Goal: Task Accomplishment & Management: Complete application form

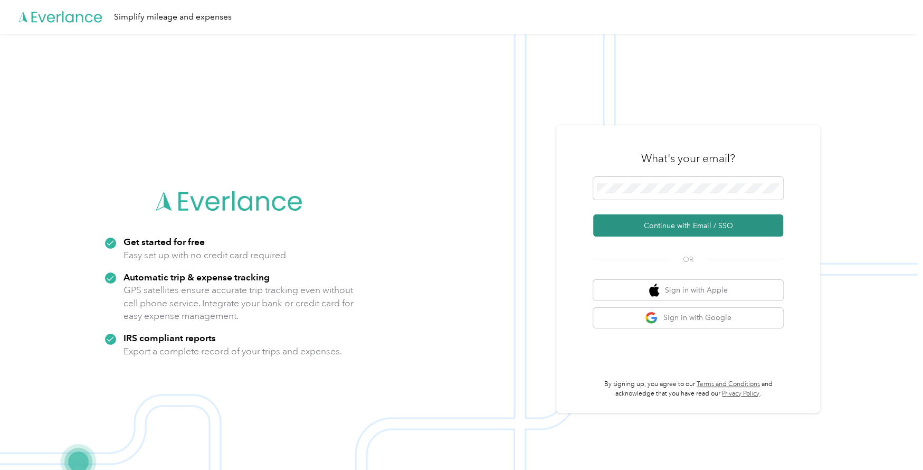
click at [713, 227] on button "Continue with Email / SSO" at bounding box center [688, 225] width 190 height 22
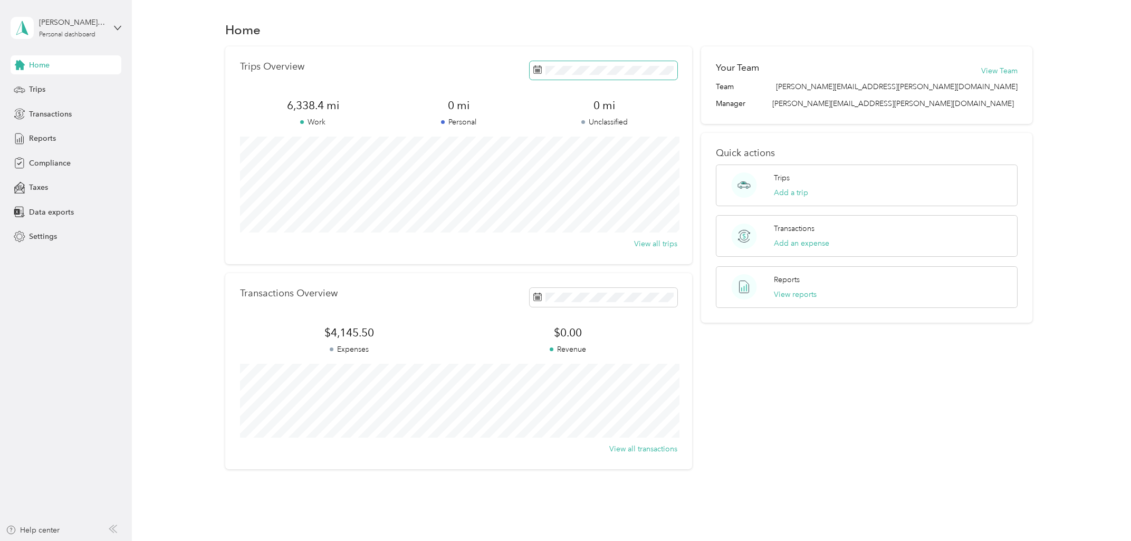
click at [655, 76] on span at bounding box center [604, 70] width 148 height 18
click at [681, 157] on button "Last month" at bounding box center [681, 159] width 64 height 18
click at [36, 85] on span "Trips" at bounding box center [37, 89] width 16 height 11
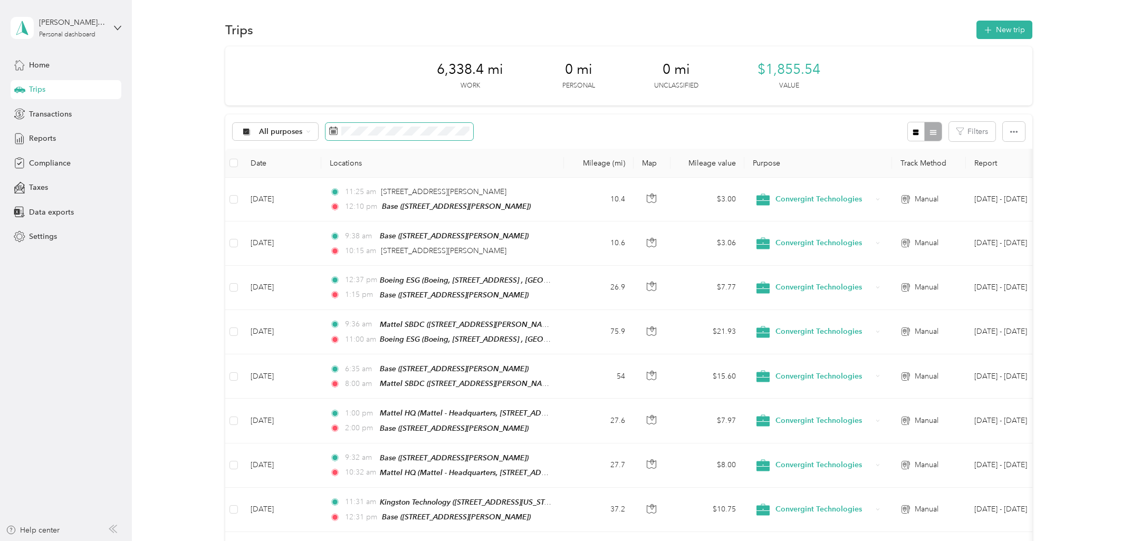
click at [419, 124] on span at bounding box center [400, 132] width 148 height 18
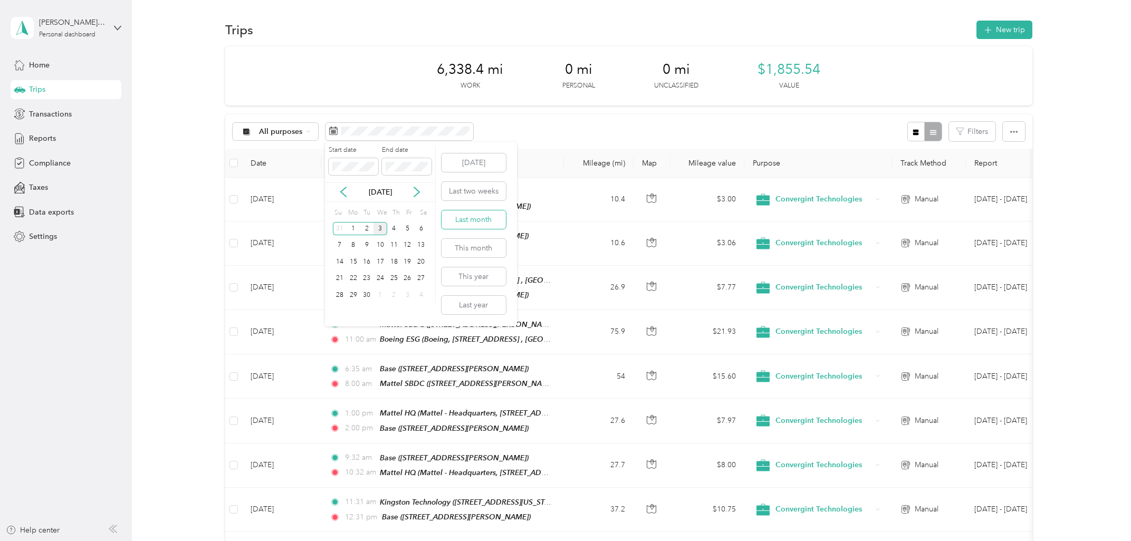
click at [479, 218] on button "Last month" at bounding box center [474, 220] width 64 height 18
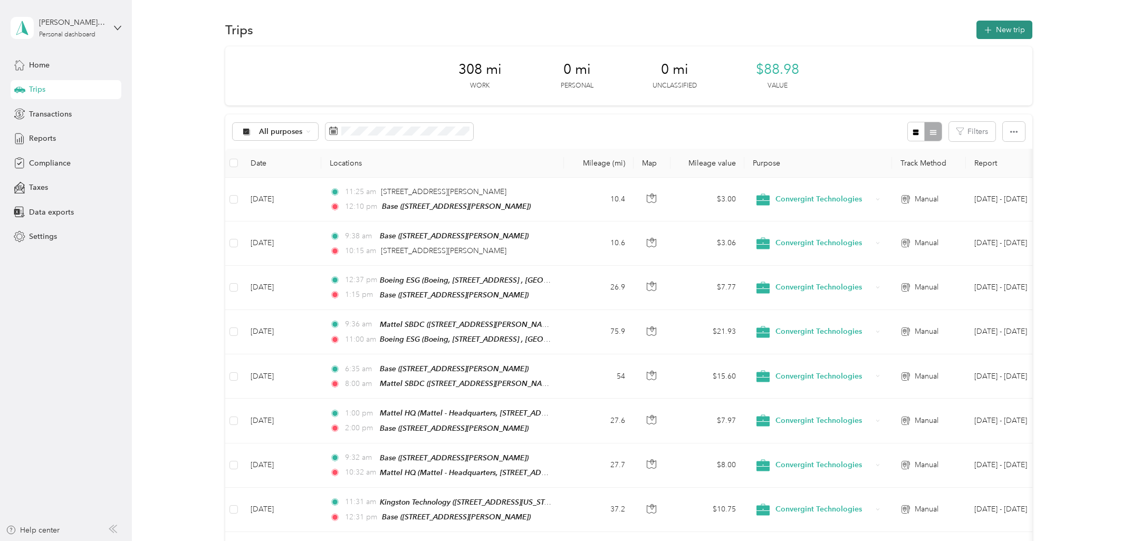
click at [922, 30] on button "New trip" at bounding box center [1005, 30] width 56 height 18
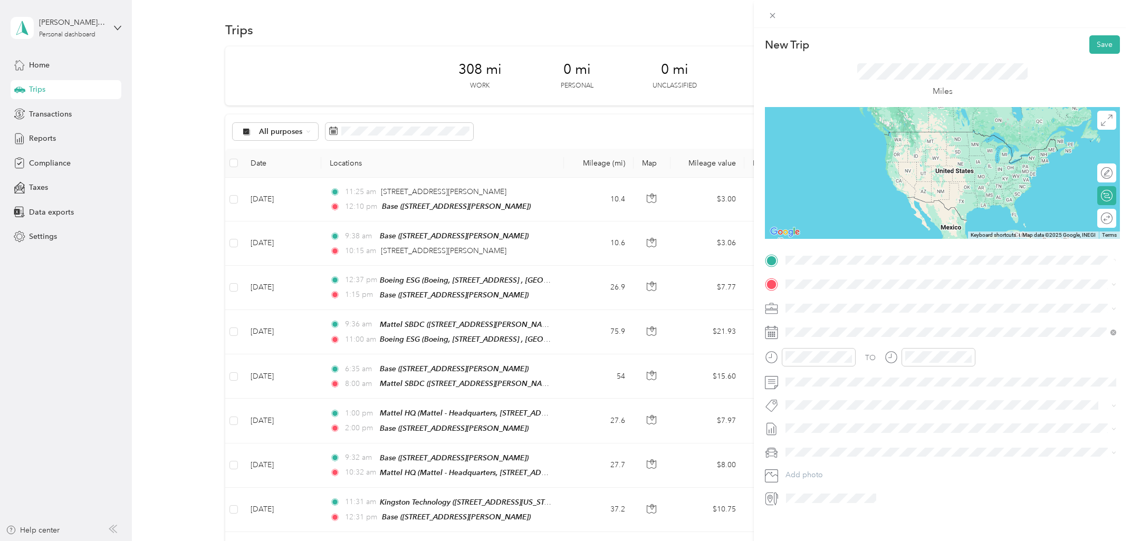
click at [864, 314] on span "[STREET_ADDRESS][GEOGRAPHIC_DATA][PERSON_NAME], [GEOGRAPHIC_DATA]" at bounding box center [947, 314] width 282 height 9
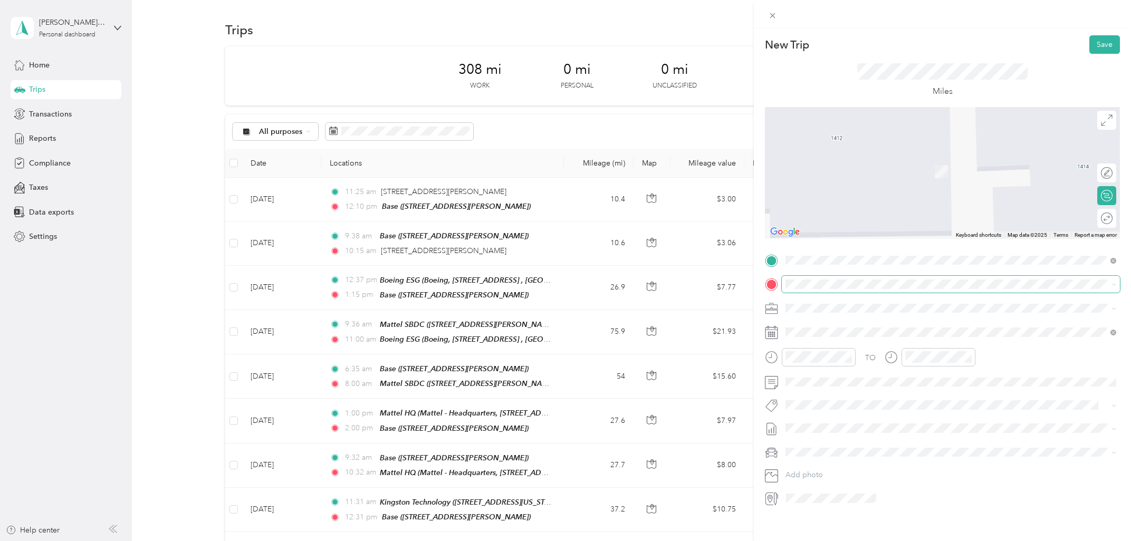
click at [838, 289] on span at bounding box center [951, 284] width 338 height 17
click at [841, 280] on span at bounding box center [951, 284] width 338 height 17
click at [860, 327] on span "[STREET_ADDRESS][US_STATE]" at bounding box center [859, 322] width 106 height 9
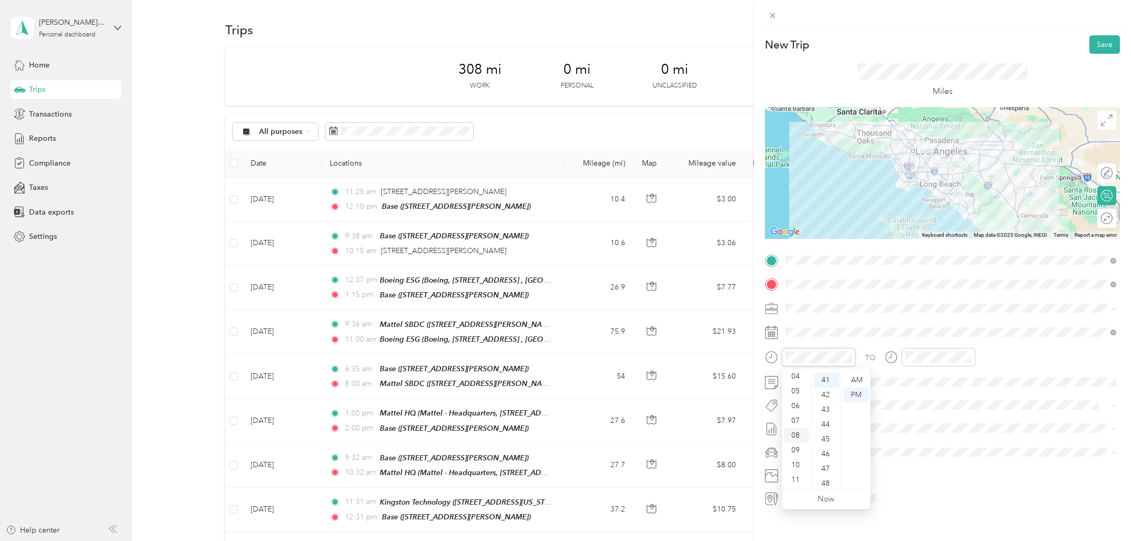
scroll to position [63, 0]
click at [801, 450] on div "09" at bounding box center [796, 450] width 25 height 15
click at [798, 447] on div "05" at bounding box center [796, 444] width 25 height 15
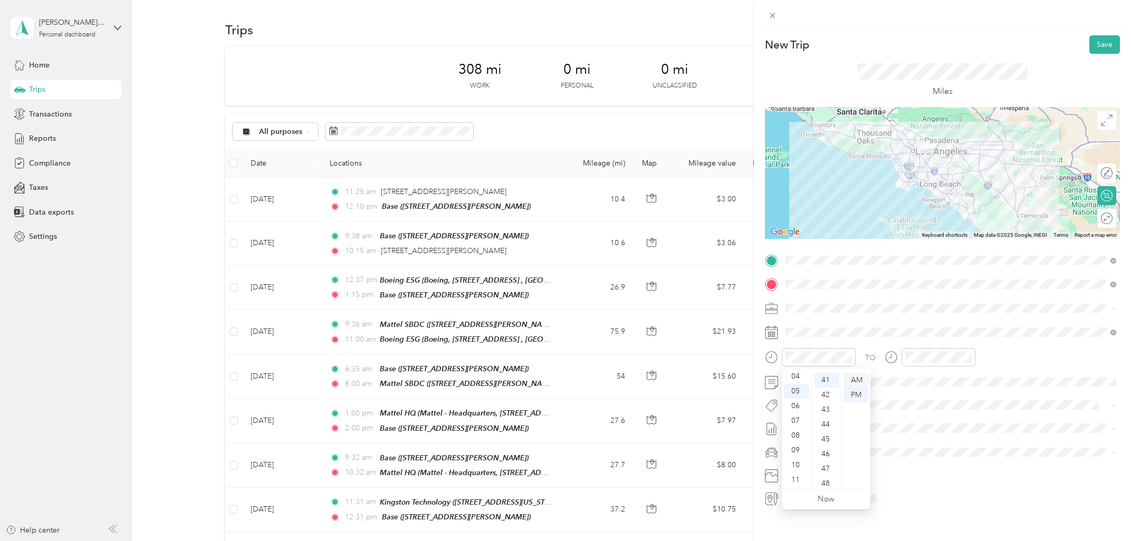
click at [854, 380] on div "AM" at bounding box center [856, 380] width 25 height 15
click at [798, 444] on div "09" at bounding box center [796, 450] width 25 height 15
click at [916, 464] on div "10" at bounding box center [916, 465] width 25 height 15
click at [922, 379] on div "00" at bounding box center [946, 380] width 25 height 15
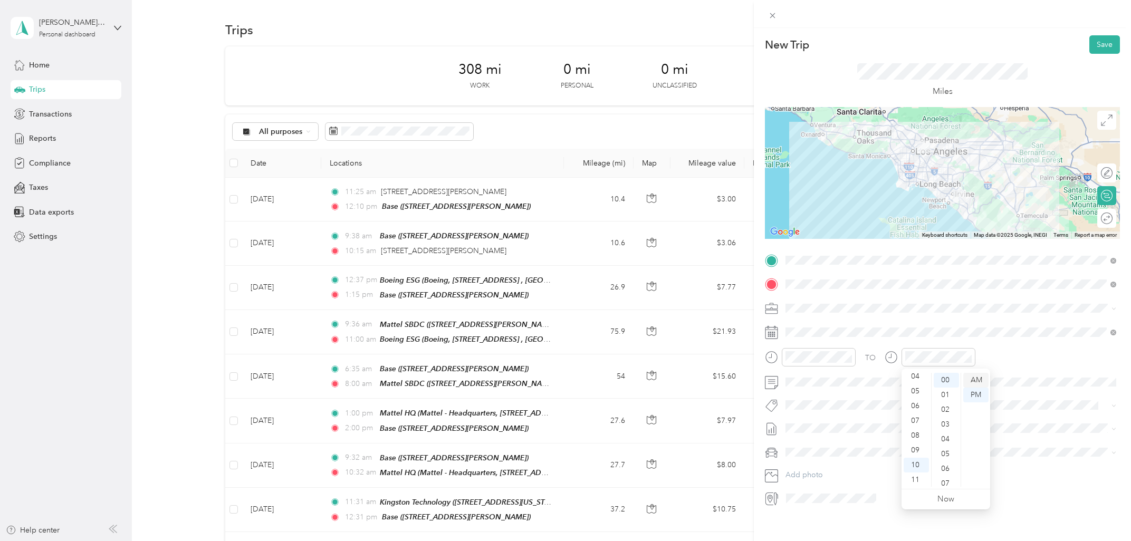
click at [922, 381] on div "AM" at bounding box center [975, 380] width 25 height 15
click at [814, 394] on icon at bounding box center [812, 392] width 11 height 11
click at [823, 464] on div "11" at bounding box center [822, 462] width 14 height 13
click at [846, 462] on div "13" at bounding box center [849, 462] width 14 height 13
click at [922, 51] on button "Save" at bounding box center [1105, 44] width 31 height 18
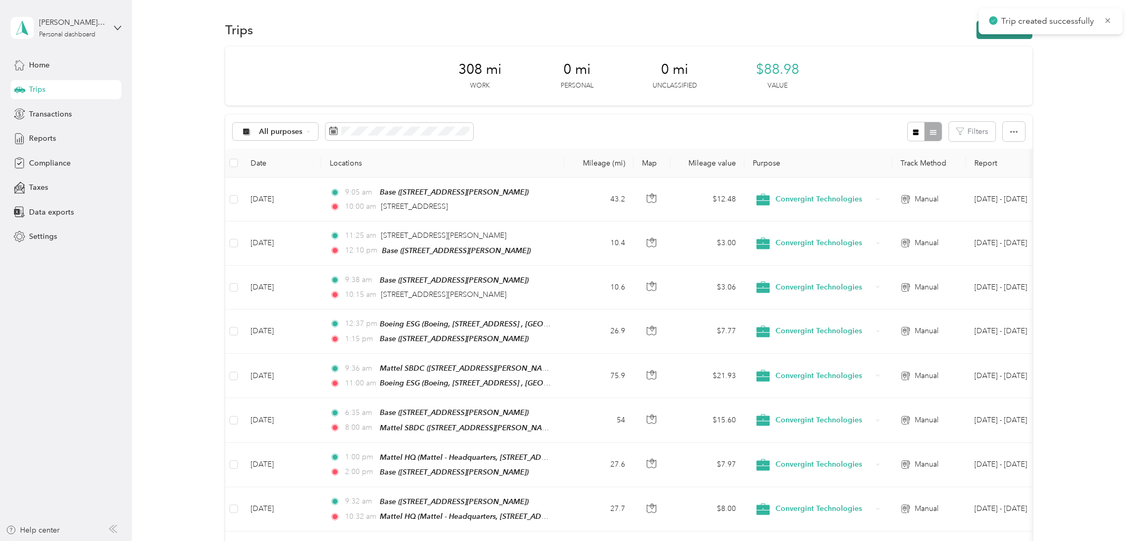
click at [922, 37] on button "New trip" at bounding box center [1005, 30] width 56 height 18
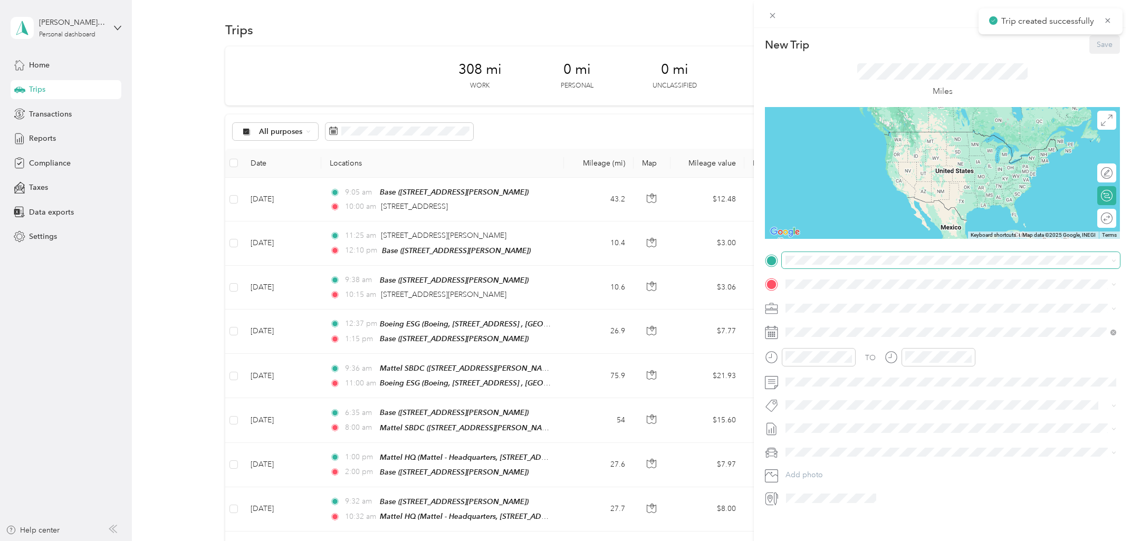
click at [857, 266] on span at bounding box center [951, 260] width 338 height 17
click at [852, 300] on span "[STREET_ADDRESS][US_STATE]" at bounding box center [859, 298] width 106 height 9
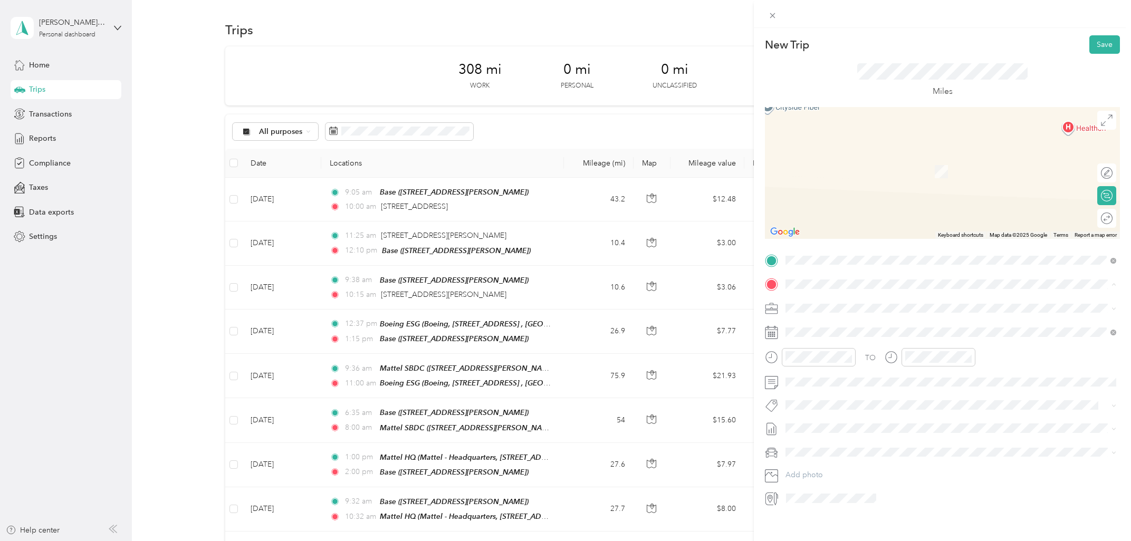
click at [837, 337] on span "[STREET_ADDRESS][GEOGRAPHIC_DATA][PERSON_NAME], [GEOGRAPHIC_DATA]" at bounding box center [947, 338] width 282 height 9
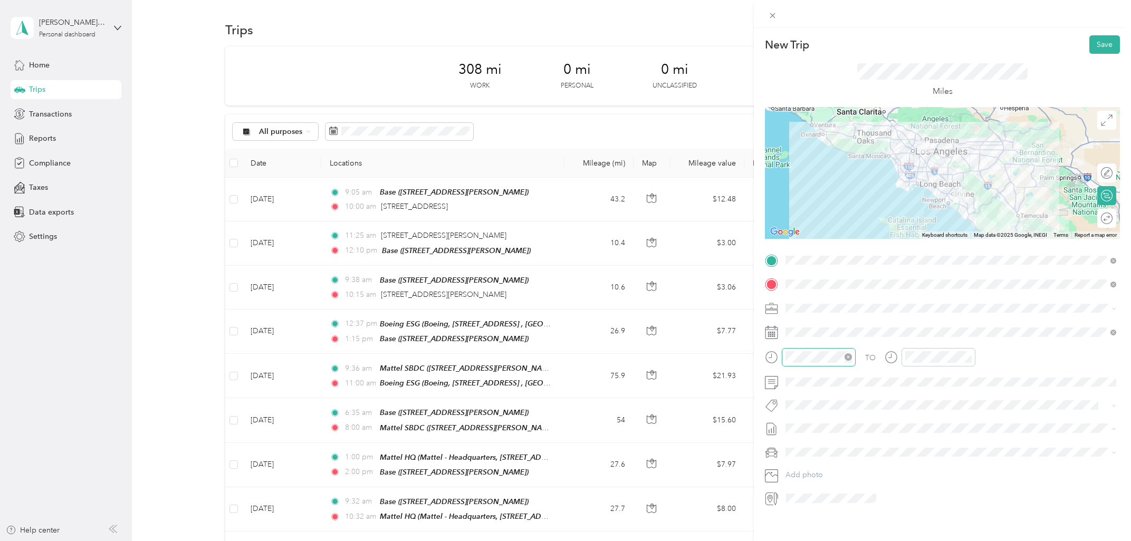
click at [808, 364] on div at bounding box center [819, 357] width 74 height 18
click at [798, 382] on div "12" at bounding box center [796, 380] width 25 height 15
click at [919, 393] on div "01" at bounding box center [916, 395] width 25 height 15
click at [853, 328] on span at bounding box center [951, 332] width 338 height 17
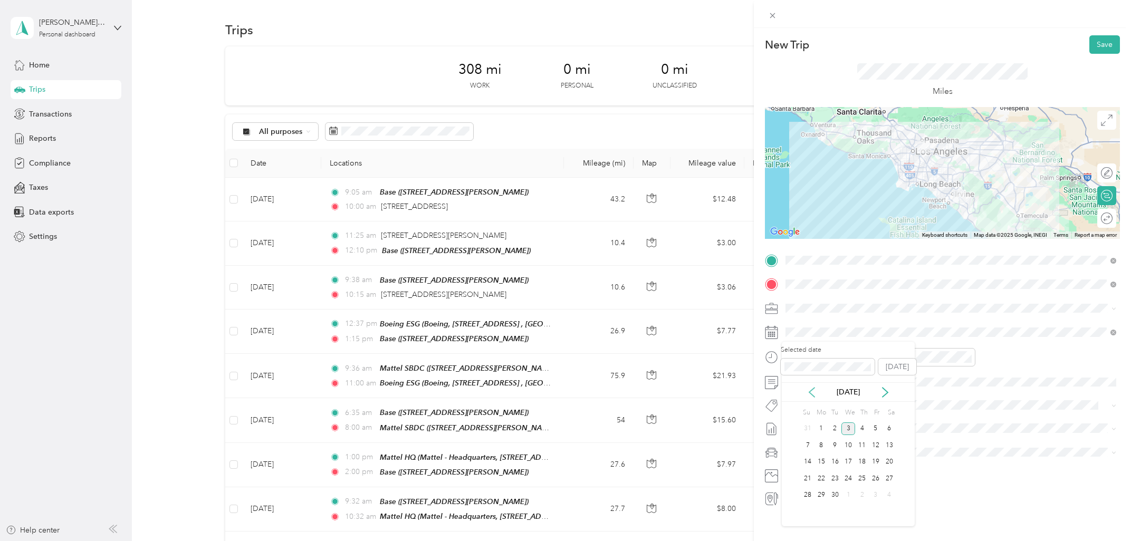
click at [813, 390] on icon at bounding box center [812, 392] width 11 height 11
click at [851, 464] on div "13" at bounding box center [849, 462] width 14 height 13
click at [922, 44] on button "Save" at bounding box center [1105, 44] width 31 height 18
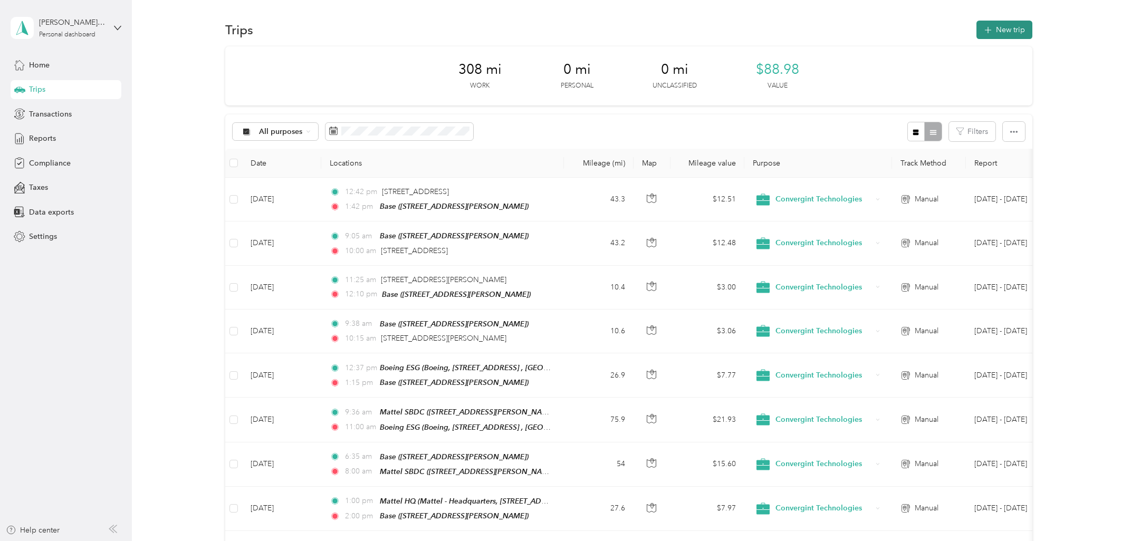
click at [922, 34] on button "New trip" at bounding box center [1005, 30] width 56 height 18
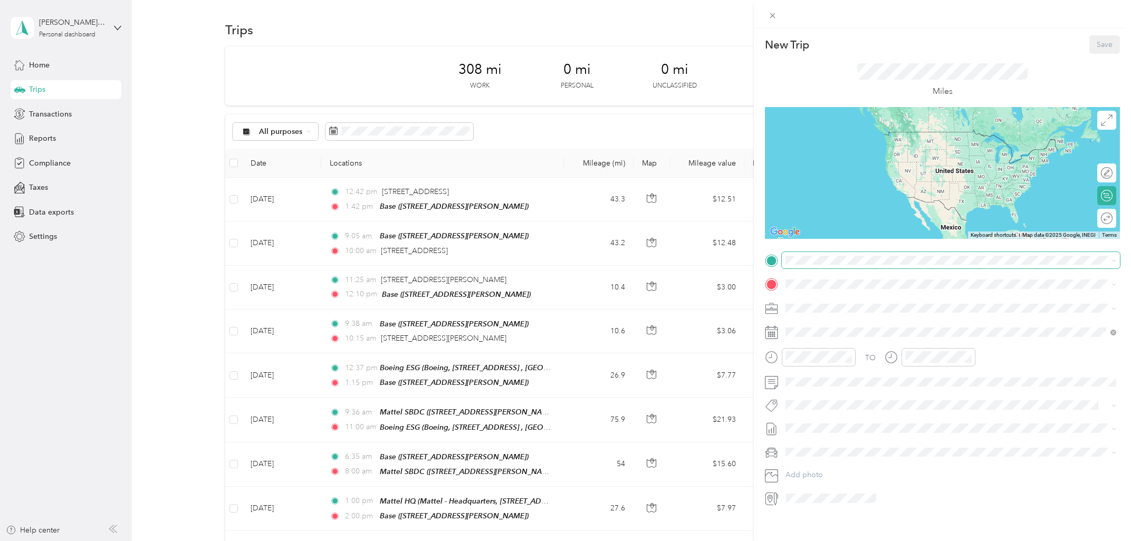
click at [838, 266] on span at bounding box center [951, 260] width 338 height 17
click at [850, 312] on span "[STREET_ADDRESS][GEOGRAPHIC_DATA][PERSON_NAME], [GEOGRAPHIC_DATA]" at bounding box center [947, 314] width 282 height 9
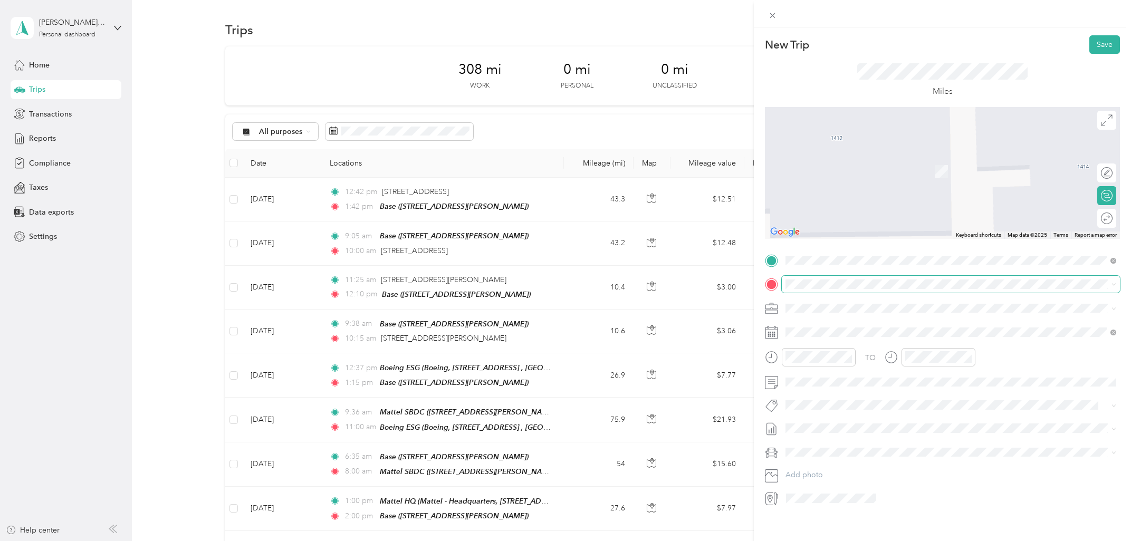
click at [840, 290] on span at bounding box center [951, 284] width 338 height 17
click at [858, 364] on div "Monster Energy [STREET_ADDRESS], [GEOGRAPHIC_DATA], [GEOGRAPHIC_DATA], [GEOGRAP…" at bounding box center [839, 366] width 67 height 22
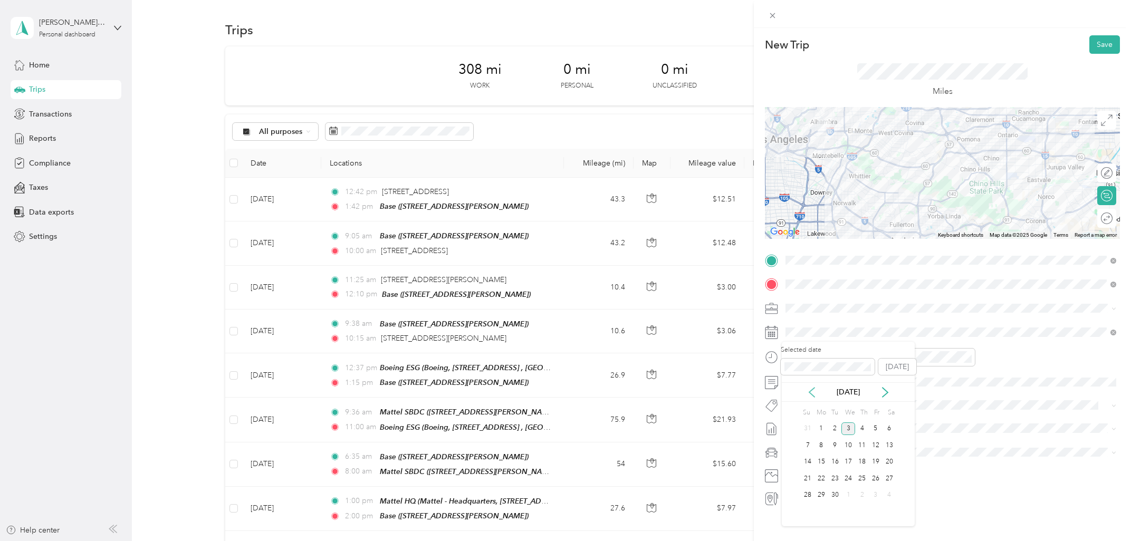
click at [812, 390] on icon at bounding box center [812, 392] width 11 height 11
click at [874, 462] on div "15" at bounding box center [876, 462] width 14 height 13
click at [832, 364] on div at bounding box center [819, 357] width 74 height 18
click at [798, 394] on div "01" at bounding box center [796, 395] width 25 height 15
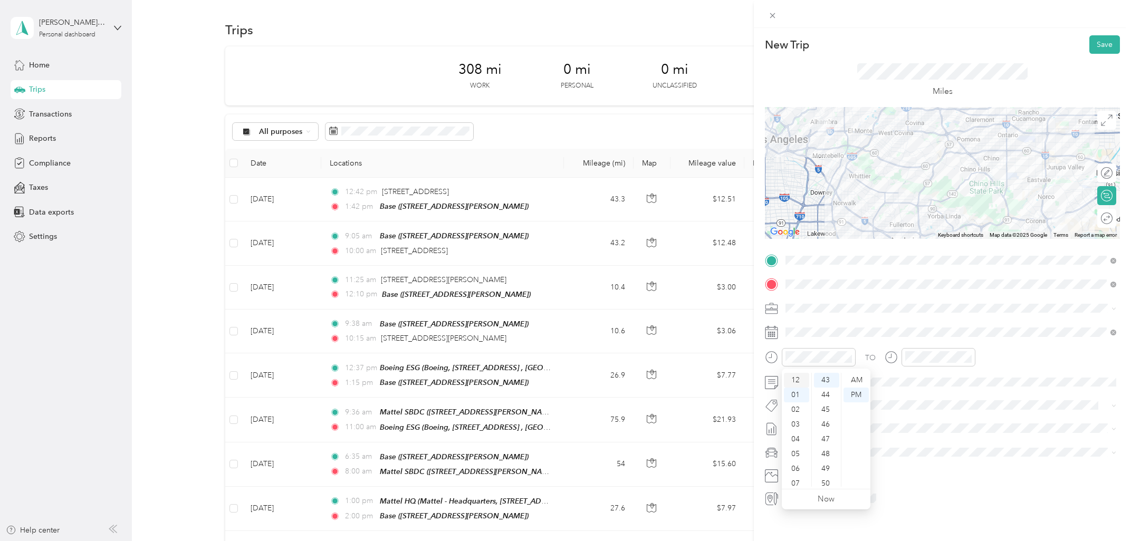
click at [798, 379] on div "12" at bounding box center [796, 380] width 25 height 15
click at [918, 394] on div "01" at bounding box center [916, 395] width 25 height 15
click at [922, 51] on button "Save" at bounding box center [1105, 44] width 31 height 18
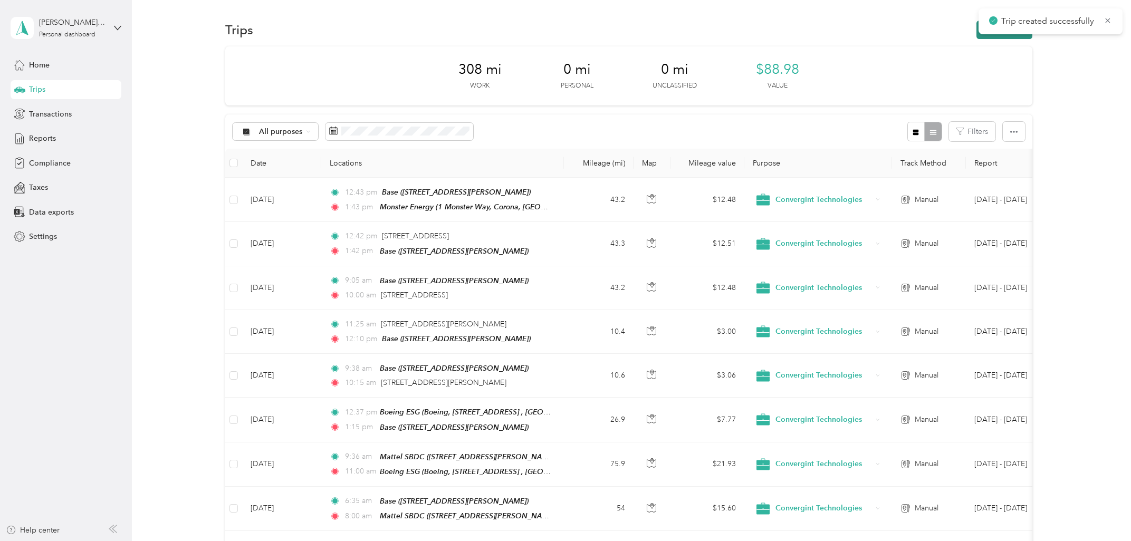
click at [922, 37] on button "New trip" at bounding box center [1005, 30] width 56 height 18
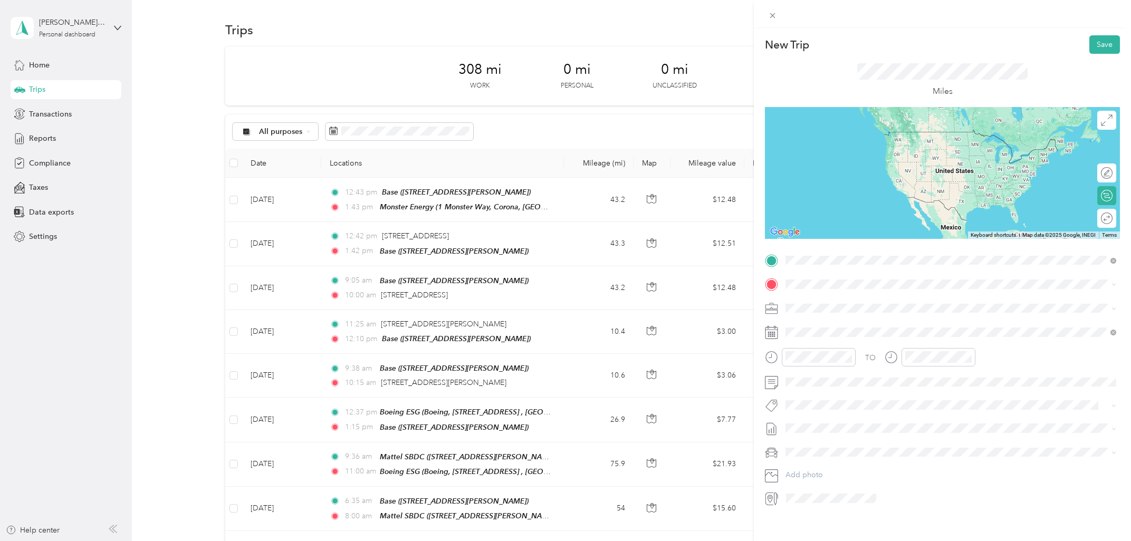
click at [864, 344] on span "[STREET_ADDRESS]" at bounding box center [839, 347] width 67 height 9
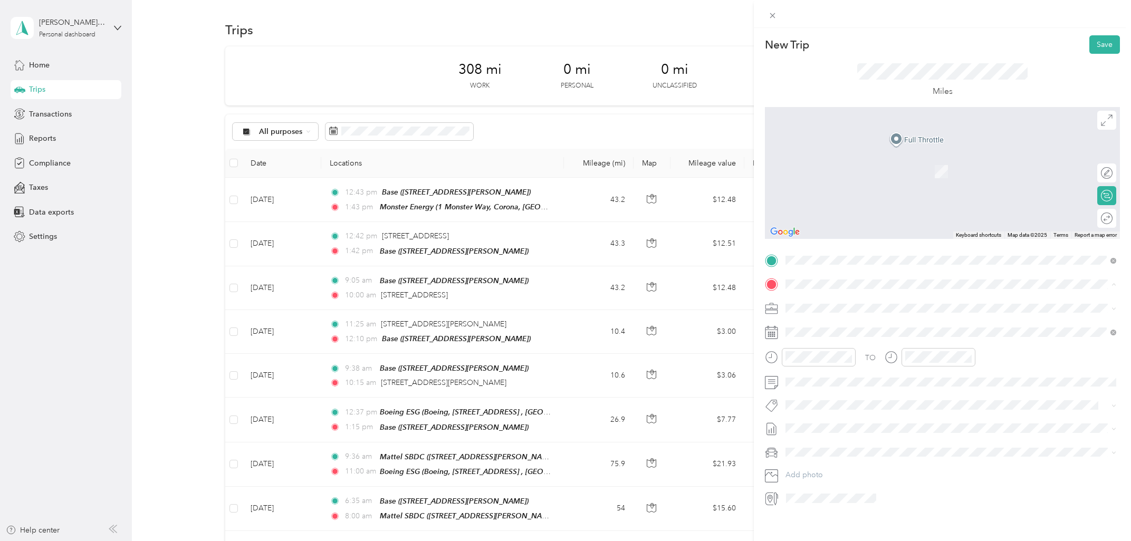
click at [839, 333] on div "Base [STREET_ADDRESS][PERSON_NAME]" at bounding box center [947, 333] width 282 height 22
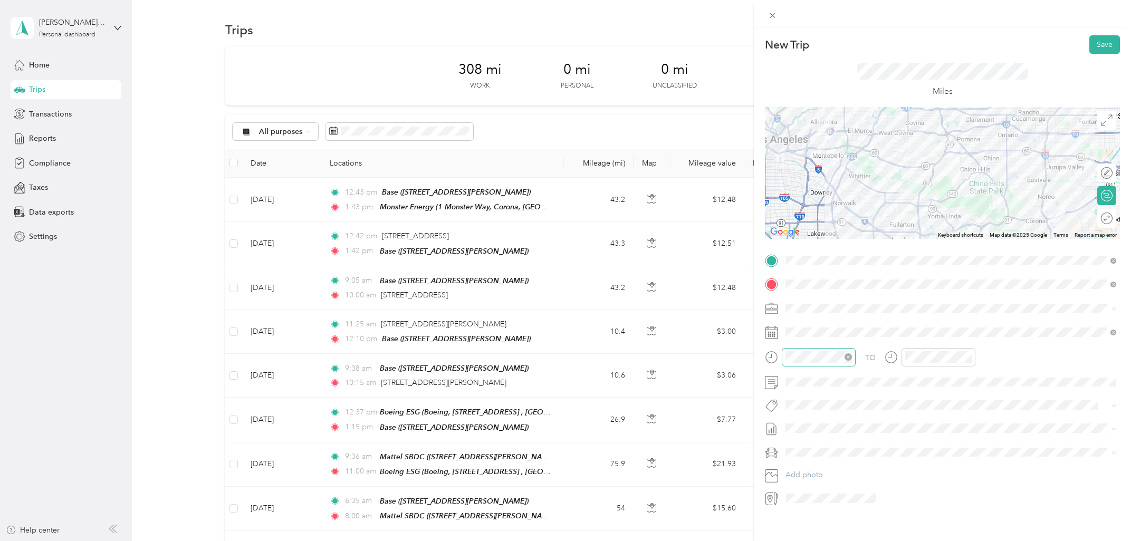
click at [786, 360] on div at bounding box center [819, 357] width 74 height 18
click at [797, 398] on div "02" at bounding box center [796, 400] width 25 height 15
click at [920, 410] on div "03" at bounding box center [916, 415] width 25 height 15
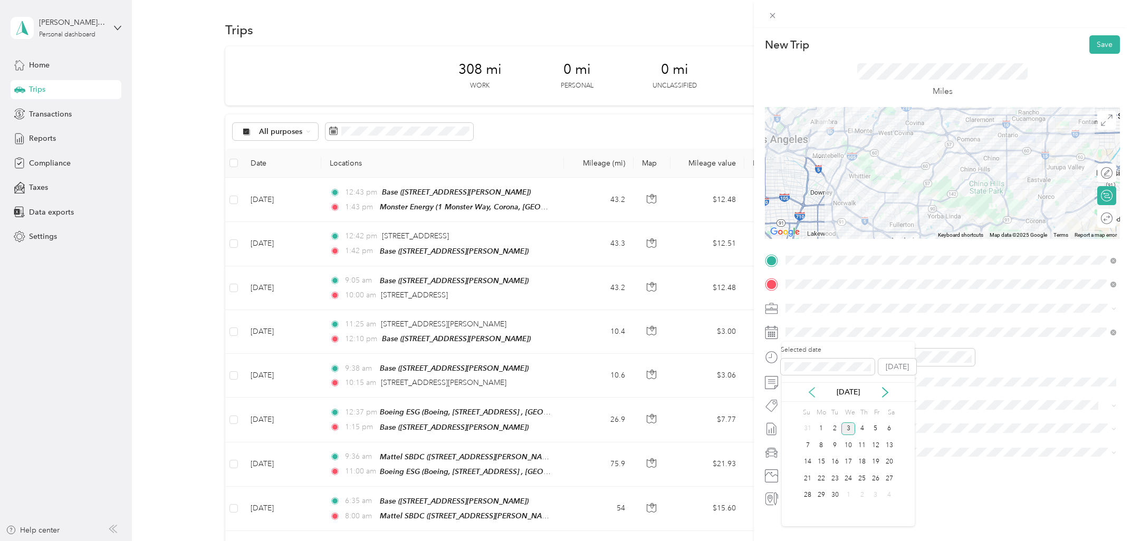
click at [809, 391] on icon at bounding box center [812, 392] width 11 height 11
click at [875, 465] on div "15" at bounding box center [876, 462] width 14 height 13
click at [922, 50] on button "Save" at bounding box center [1105, 44] width 31 height 18
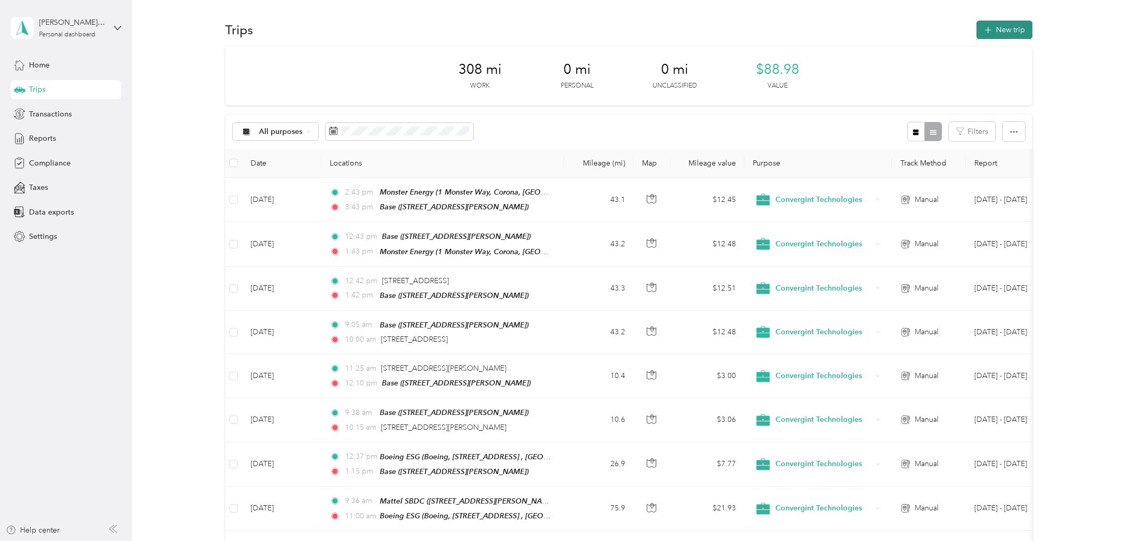
click at [922, 32] on button "New trip" at bounding box center [1005, 30] width 56 height 18
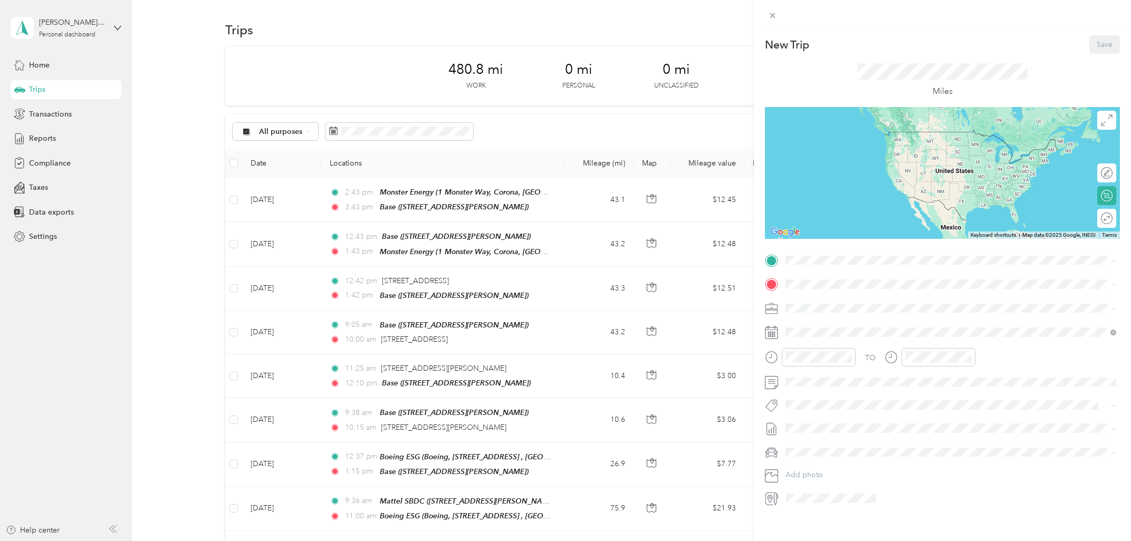
click at [827, 305] on div "Base [STREET_ADDRESS][PERSON_NAME]" at bounding box center [947, 309] width 282 height 22
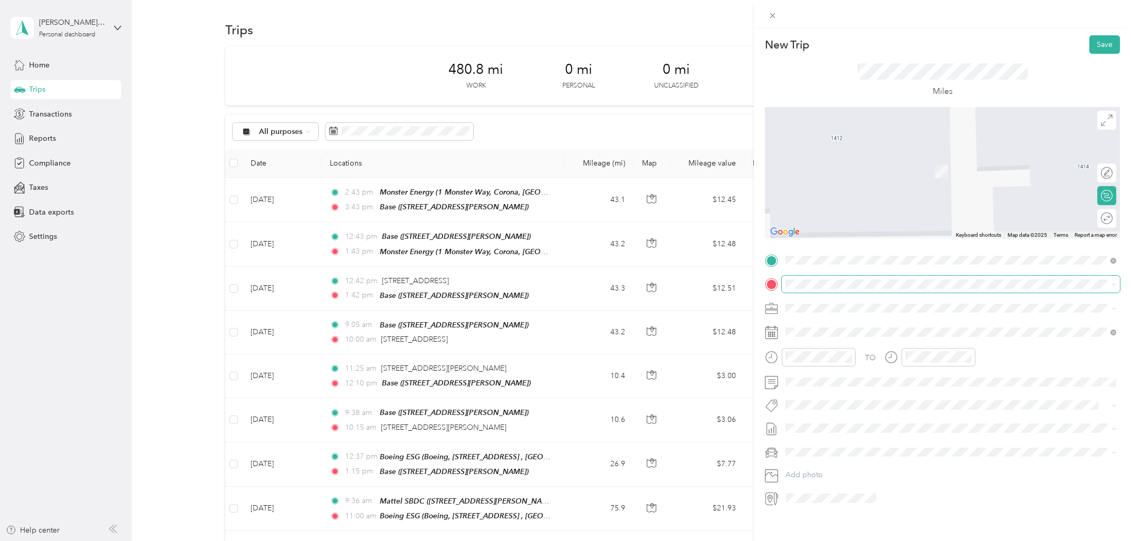
click at [825, 289] on span at bounding box center [951, 284] width 338 height 17
click at [838, 324] on span "[STREET_ADDRESS][US_STATE]" at bounding box center [859, 319] width 106 height 9
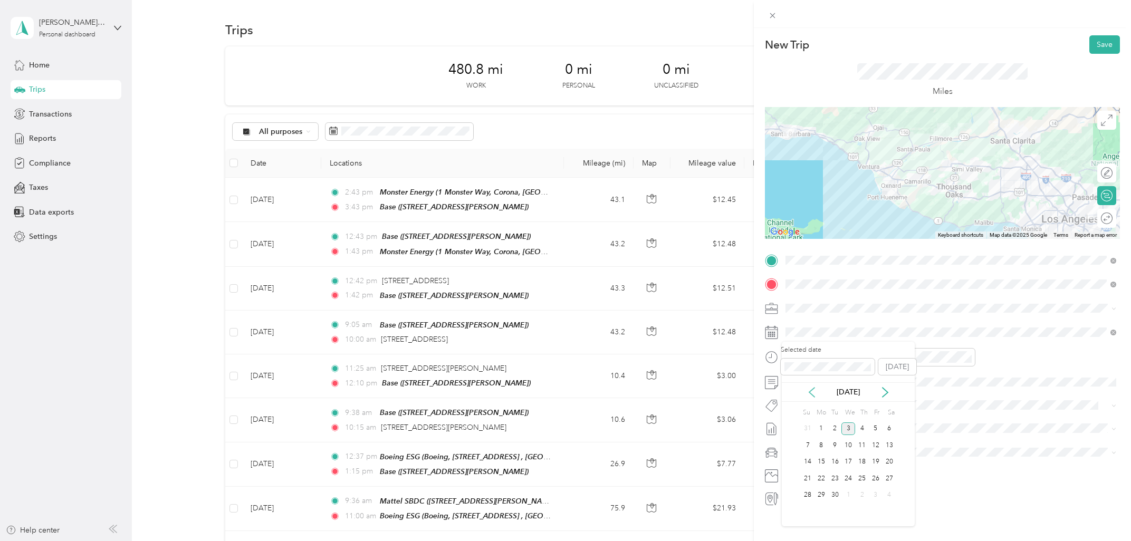
click at [813, 393] on icon at bounding box center [812, 392] width 11 height 11
click at [818, 469] on div "18" at bounding box center [822, 478] width 14 height 13
click at [798, 394] on div "05" at bounding box center [796, 391] width 25 height 15
click at [857, 379] on div "AM" at bounding box center [856, 380] width 25 height 15
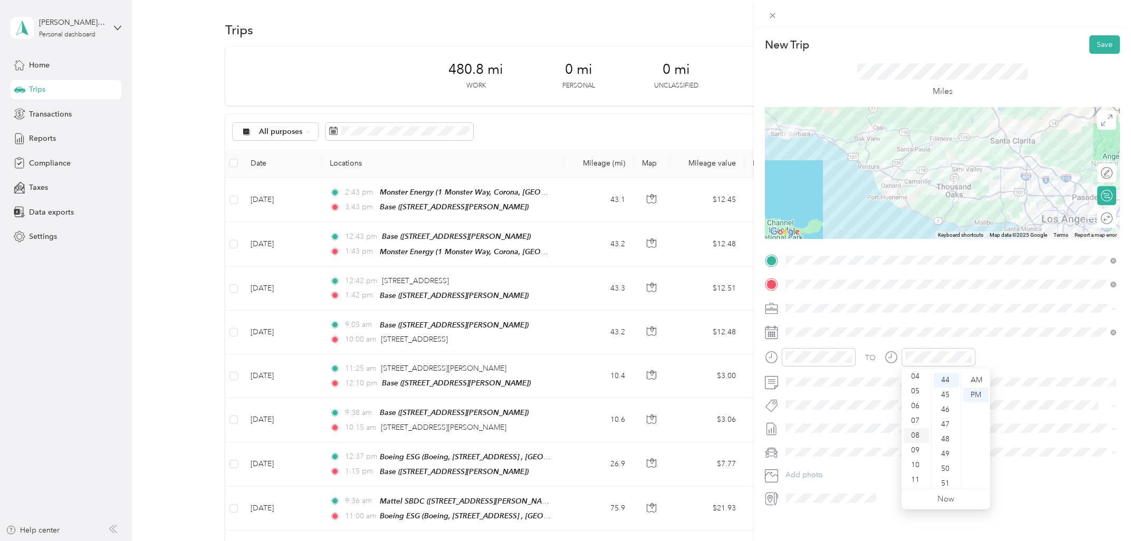
click at [919, 435] on div "08" at bounding box center [916, 435] width 25 height 15
click at [922, 381] on div "AM" at bounding box center [975, 380] width 25 height 15
click at [922, 39] on button "Save" at bounding box center [1105, 44] width 31 height 18
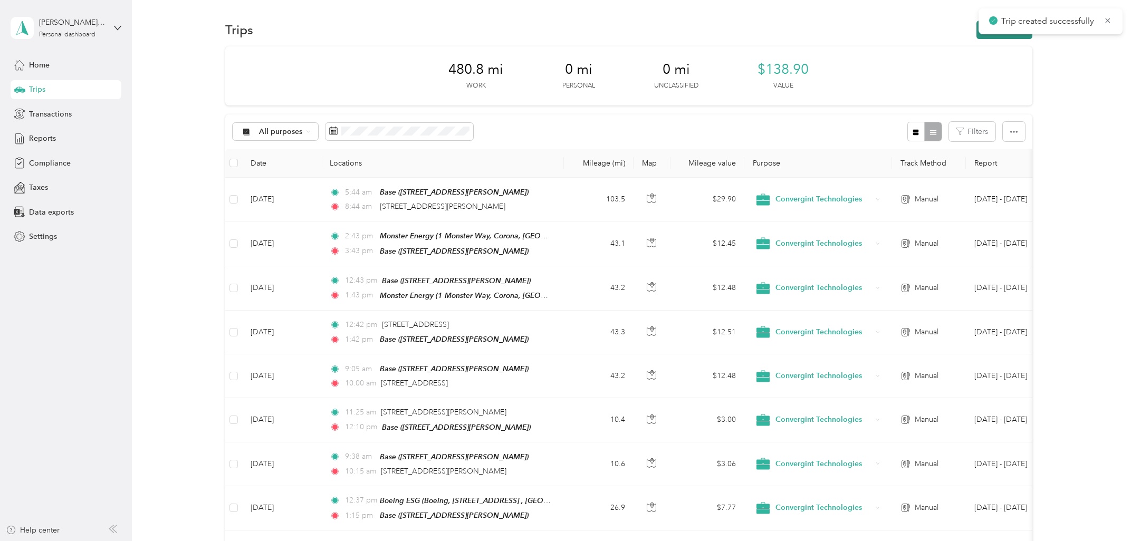
click at [922, 39] on button "New trip" at bounding box center [1005, 30] width 56 height 18
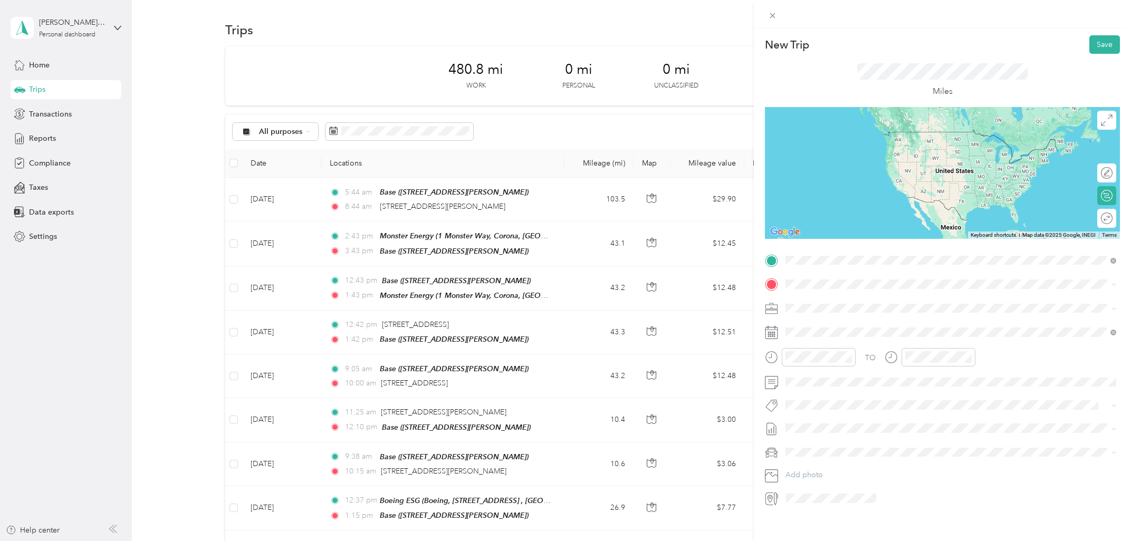
click at [846, 303] on span "[STREET_ADDRESS][US_STATE]" at bounding box center [859, 298] width 106 height 9
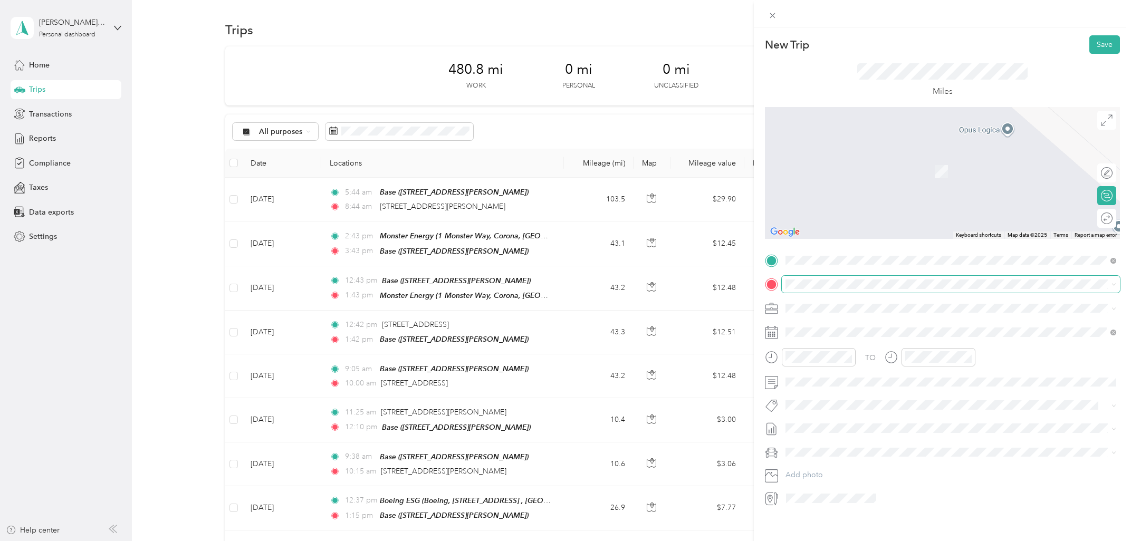
click at [844, 290] on span at bounding box center [951, 284] width 338 height 17
click at [835, 326] on div "Base" at bounding box center [947, 326] width 282 height 9
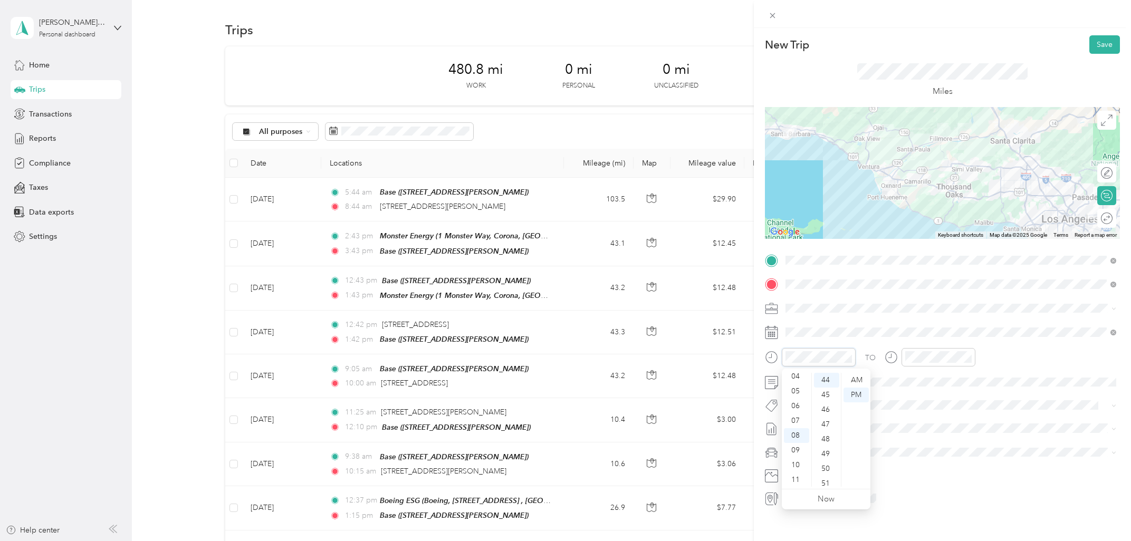
scroll to position [63, 0]
click at [798, 469] on div "10" at bounding box center [796, 465] width 25 height 15
click at [859, 379] on div "AM" at bounding box center [856, 380] width 25 height 15
click at [921, 395] on div "01" at bounding box center [916, 395] width 25 height 15
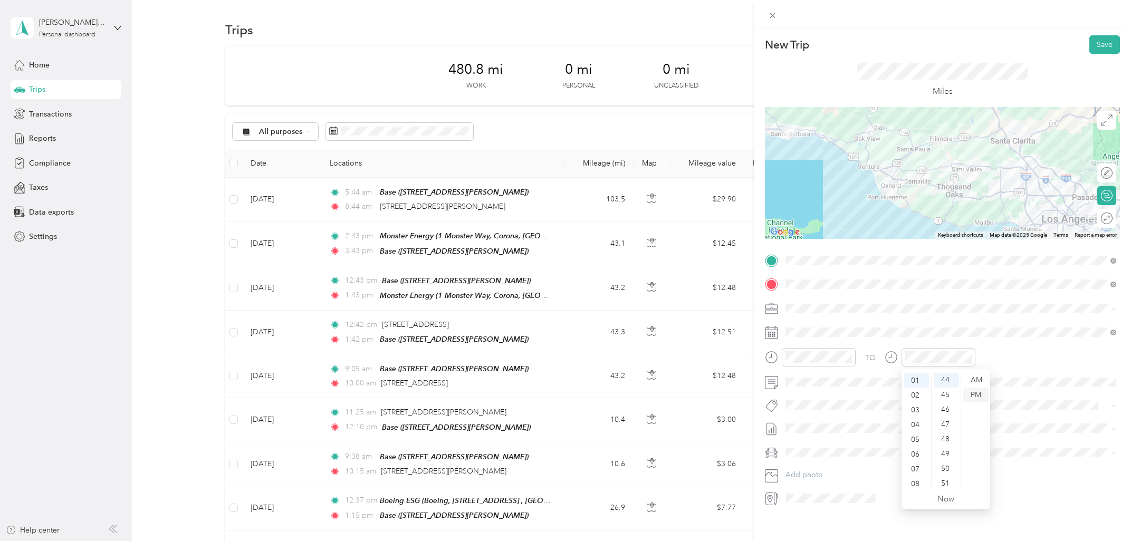
scroll to position [650, 0]
click at [922, 387] on div "AM" at bounding box center [975, 380] width 25 height 15
click at [922, 396] on div "PM" at bounding box center [975, 395] width 25 height 15
click at [838, 338] on span at bounding box center [951, 332] width 338 height 17
click at [811, 393] on icon at bounding box center [812, 392] width 11 height 11
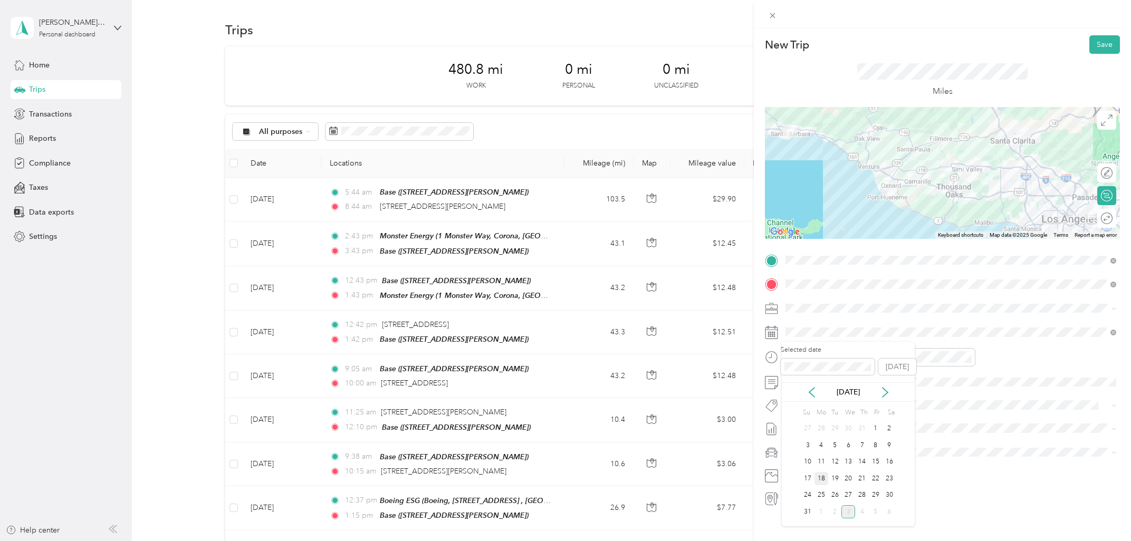
click at [823, 469] on div "18" at bounding box center [822, 478] width 14 height 13
click at [922, 39] on button "Save" at bounding box center [1105, 44] width 31 height 18
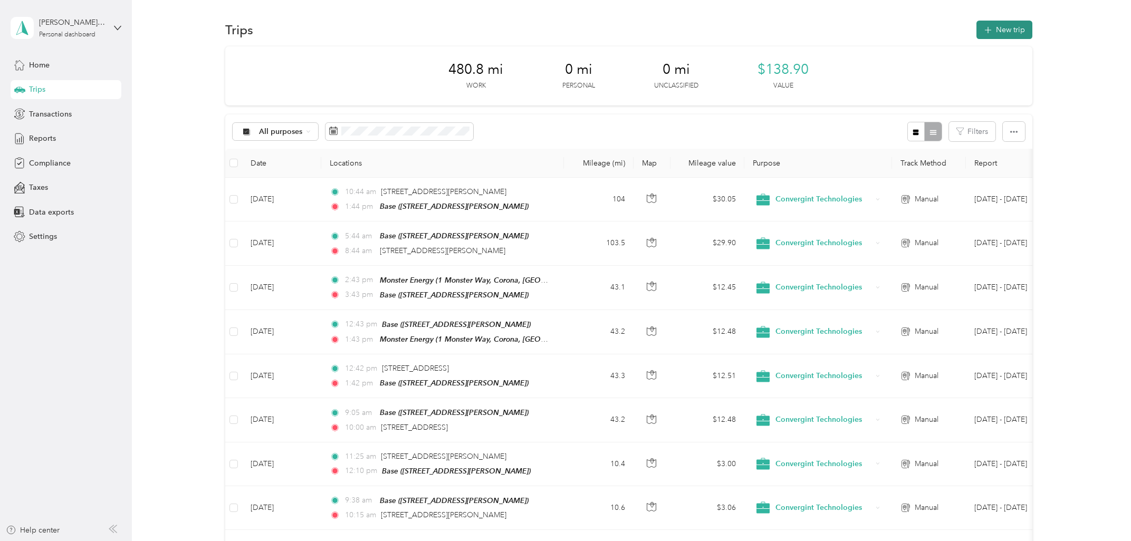
click at [922, 22] on button "New trip" at bounding box center [1005, 30] width 56 height 18
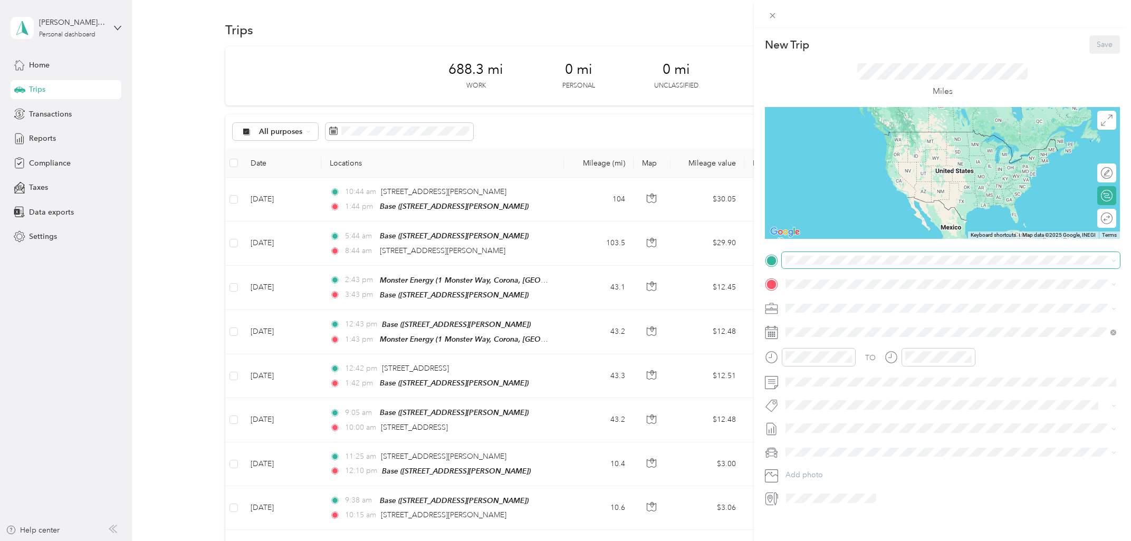
click at [902, 266] on span at bounding box center [951, 260] width 338 height 17
click at [865, 307] on div "Base [STREET_ADDRESS][PERSON_NAME]" at bounding box center [947, 309] width 282 height 22
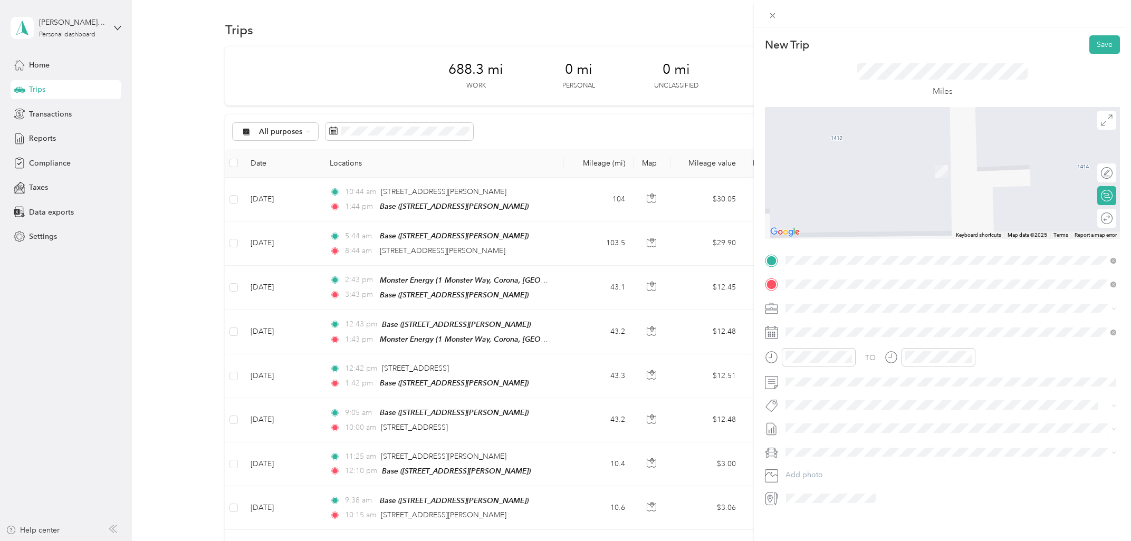
click at [873, 360] on div "Monster Energy [STREET_ADDRESS], [GEOGRAPHIC_DATA], [GEOGRAPHIC_DATA], [GEOGRAP…" at bounding box center [839, 366] width 67 height 22
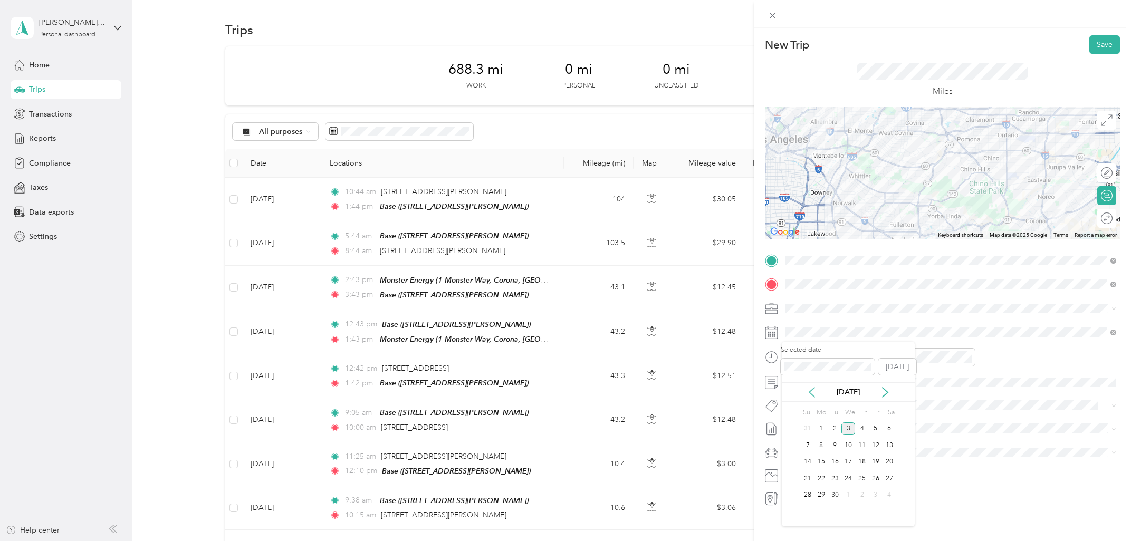
click at [813, 390] on icon at bounding box center [811, 392] width 5 height 9
click at [835, 469] on div "19" at bounding box center [835, 478] width 14 height 13
click at [854, 383] on div "AM" at bounding box center [856, 380] width 25 height 15
click at [799, 447] on div "09" at bounding box center [796, 450] width 25 height 15
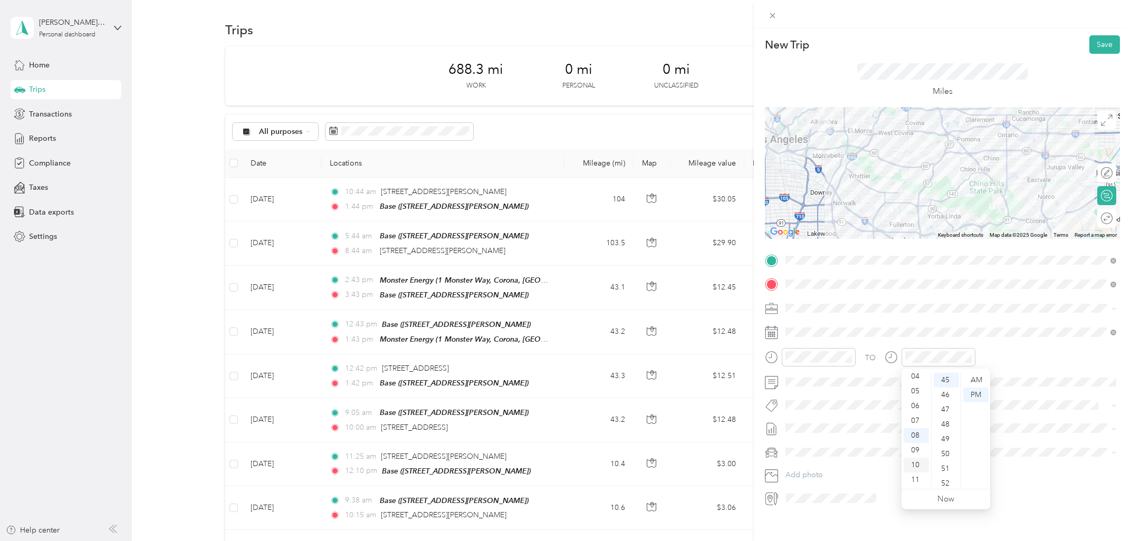
click at [920, 462] on div "10" at bounding box center [916, 465] width 25 height 15
click at [922, 379] on div "AM" at bounding box center [975, 380] width 25 height 15
click at [922, 424] on div "30" at bounding box center [946, 424] width 25 height 15
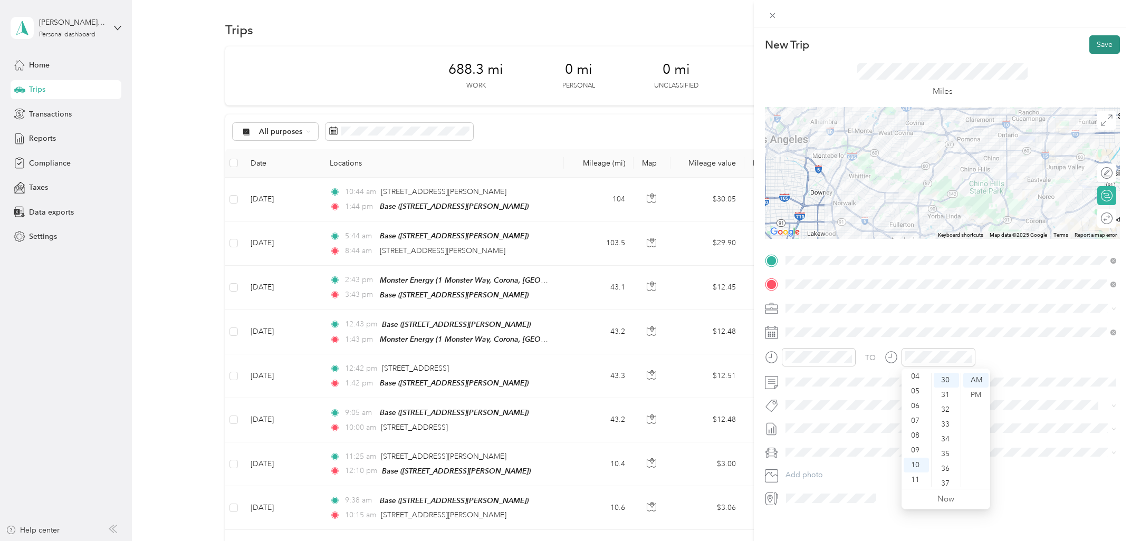
click at [922, 45] on button "Save" at bounding box center [1105, 44] width 31 height 18
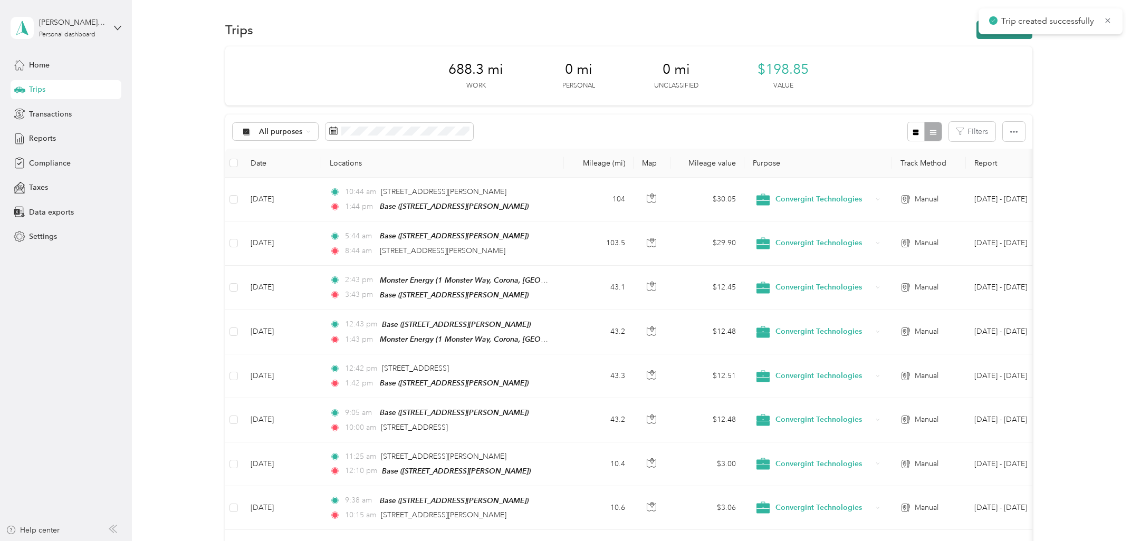
click at [922, 37] on button "New trip" at bounding box center [1005, 30] width 56 height 18
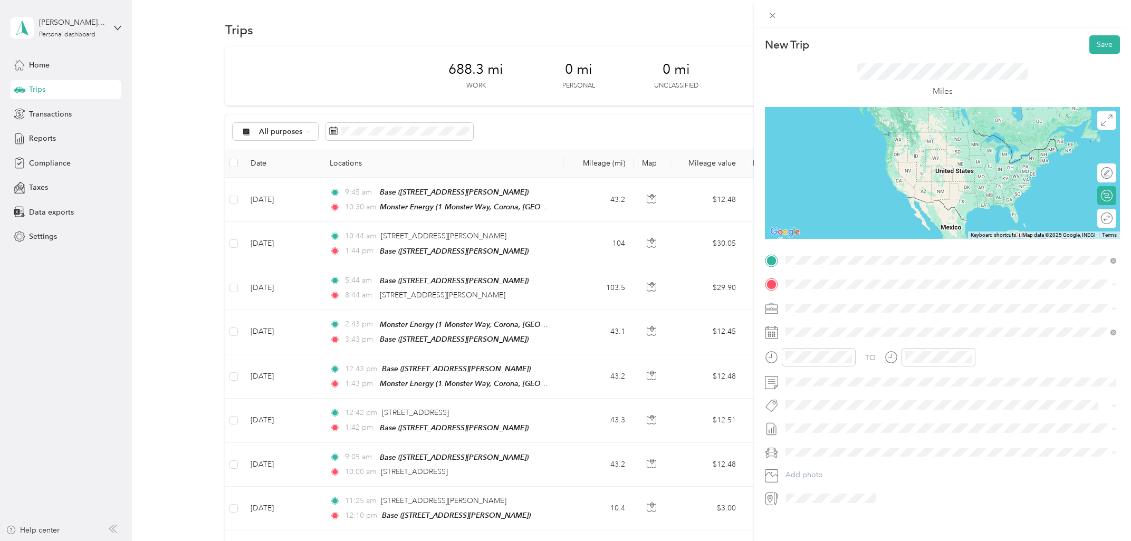
click at [853, 340] on div "Monster Energy [STREET_ADDRESS], [GEOGRAPHIC_DATA], [GEOGRAPHIC_DATA], [GEOGRAP…" at bounding box center [839, 342] width 67 height 22
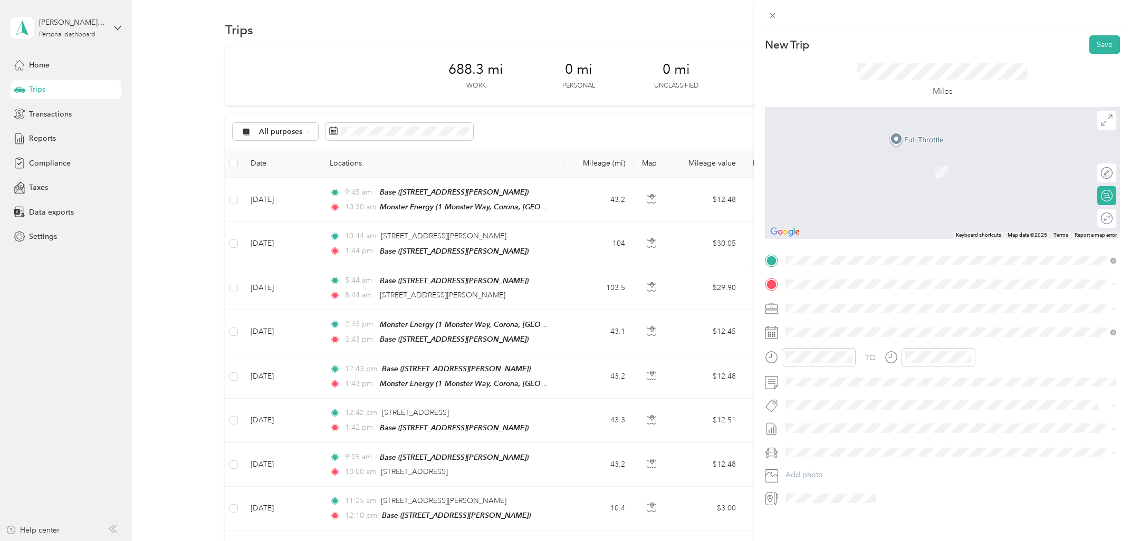
click at [833, 332] on div "Base [STREET_ADDRESS][PERSON_NAME]" at bounding box center [947, 332] width 282 height 22
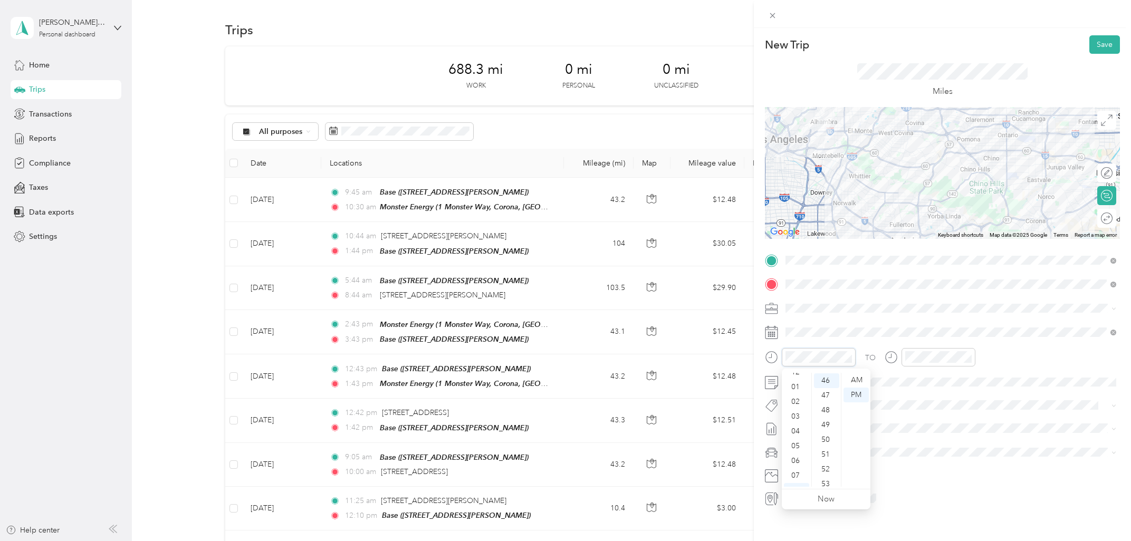
scroll to position [0, 0]
click at [798, 391] on ul "12 01 02 03 04 05 06 07 08 09 10 11" at bounding box center [797, 430] width 30 height 114
click at [797, 390] on div "01" at bounding box center [796, 395] width 25 height 15
click at [797, 397] on div "01" at bounding box center [796, 395] width 25 height 15
click at [916, 408] on div "02" at bounding box center [916, 410] width 25 height 15
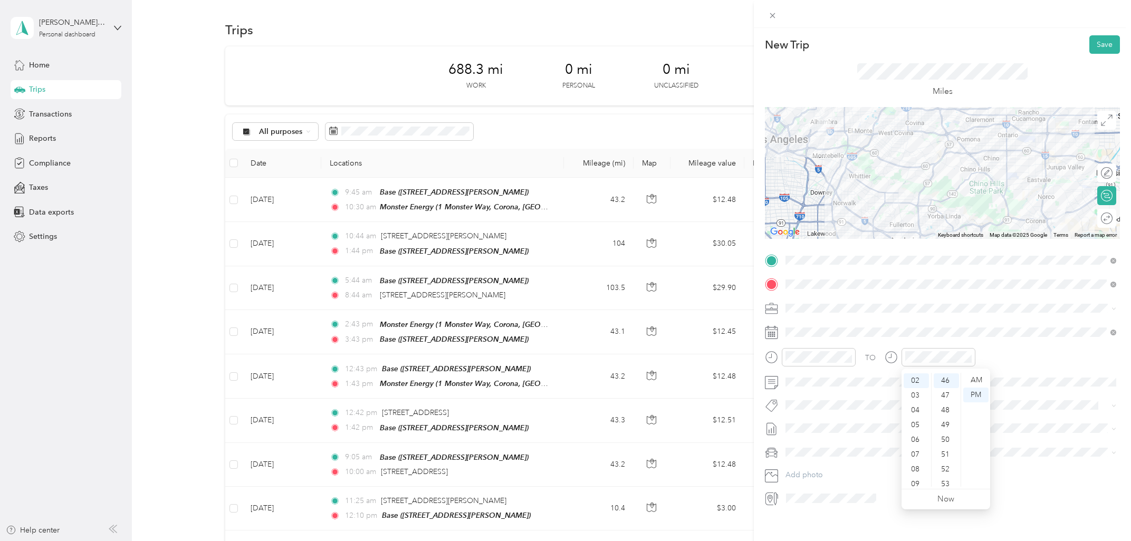
scroll to position [679, 0]
click at [807, 400] on div "[DATE]" at bounding box center [848, 393] width 133 height 20
click at [810, 394] on icon at bounding box center [811, 392] width 5 height 9
click at [837, 469] on div "19" at bounding box center [835, 478] width 14 height 13
click at [922, 50] on button "Save" at bounding box center [1105, 44] width 31 height 18
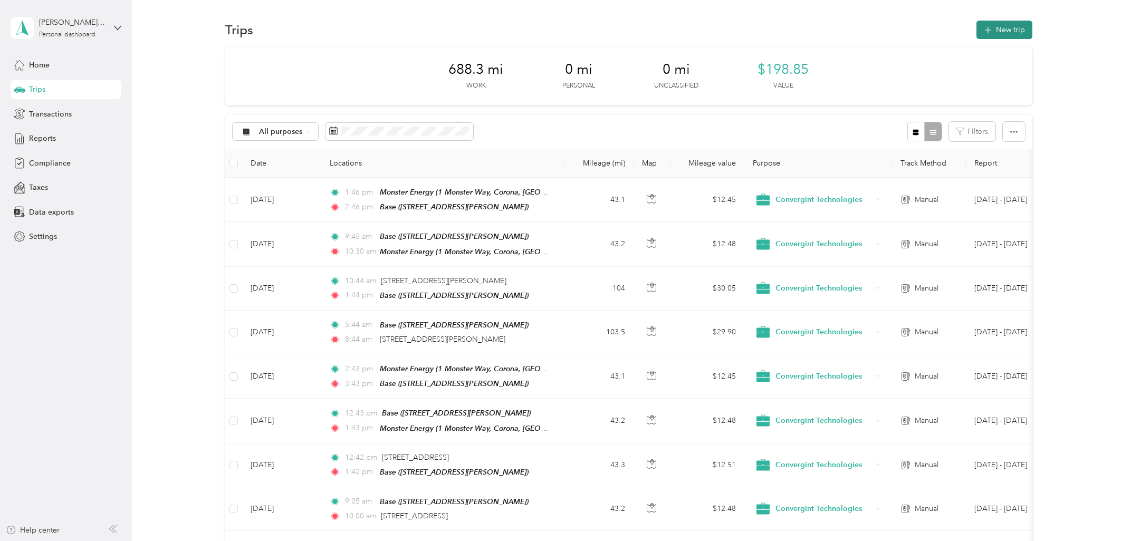
click at [922, 22] on button "New trip" at bounding box center [1005, 30] width 56 height 18
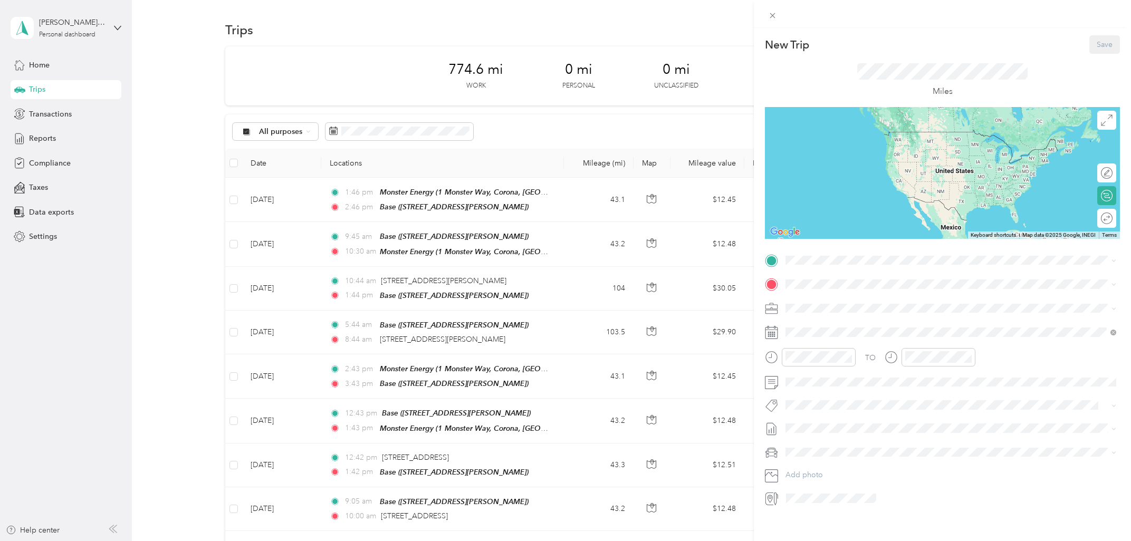
click at [870, 271] on div "TO Add photo" at bounding box center [942, 379] width 355 height 255
click at [871, 266] on span at bounding box center [951, 260] width 338 height 17
click at [869, 308] on div "Base [STREET_ADDRESS][PERSON_NAME]" at bounding box center [947, 309] width 282 height 22
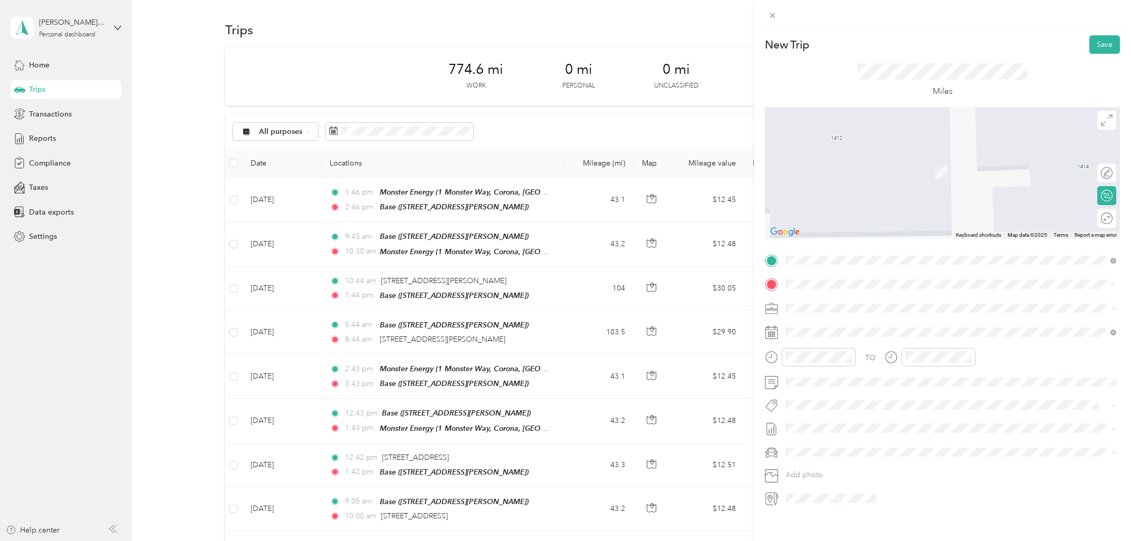
click at [857, 328] on span "[STREET_ADDRESS][US_STATE]" at bounding box center [859, 322] width 106 height 9
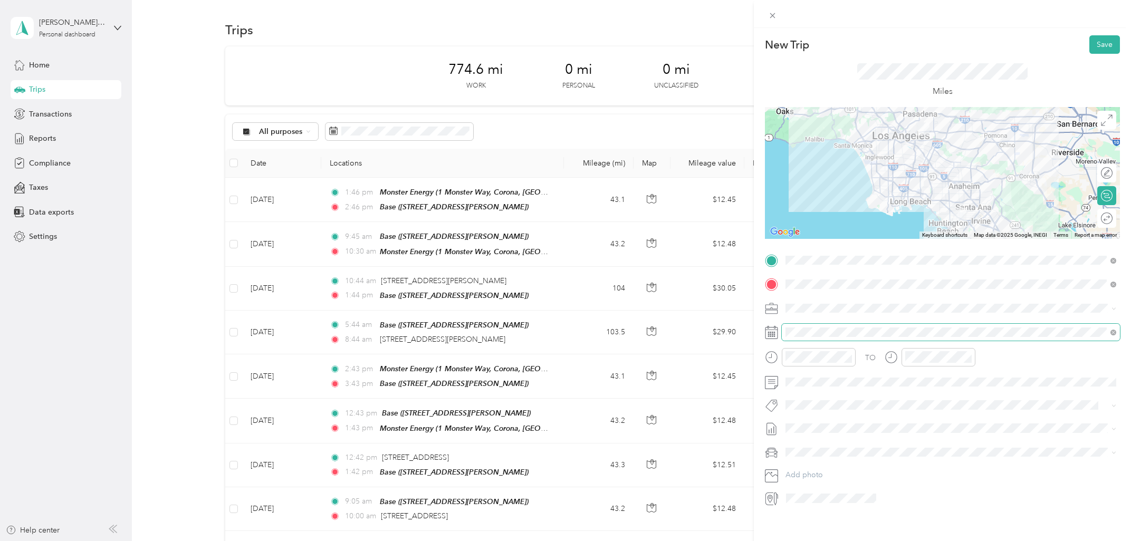
click at [823, 339] on span at bounding box center [951, 332] width 338 height 17
click at [814, 393] on icon at bounding box center [812, 392] width 11 height 11
click at [848, 469] on div "20" at bounding box center [849, 478] width 14 height 13
click at [799, 431] on div "08" at bounding box center [796, 435] width 25 height 15
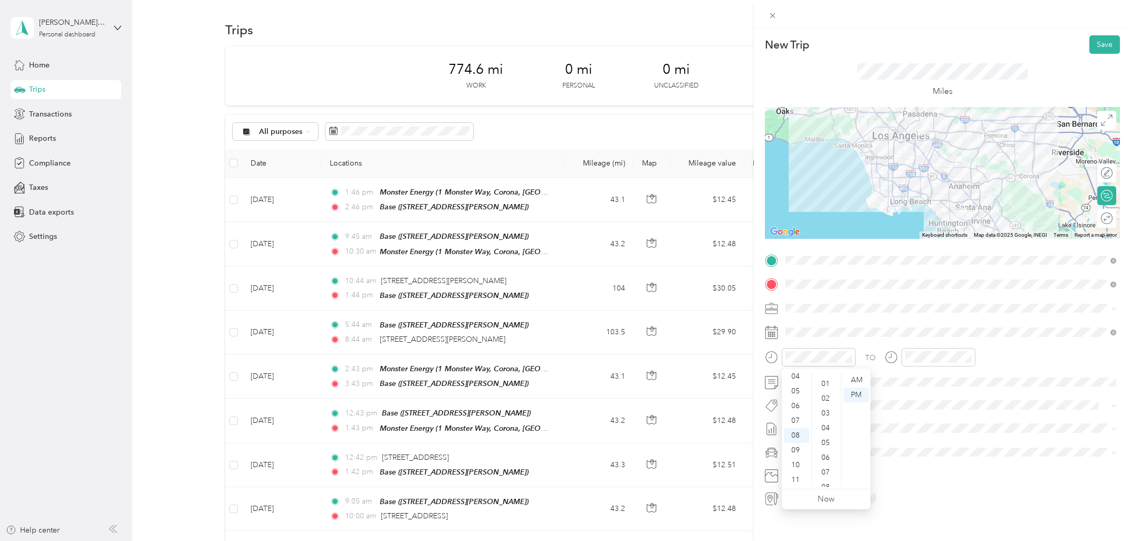
scroll to position [0, 0]
click at [828, 384] on div "00" at bounding box center [826, 380] width 25 height 15
click at [862, 379] on div "AM" at bounding box center [856, 380] width 25 height 15
click at [916, 450] on div "09" at bounding box center [916, 450] width 25 height 15
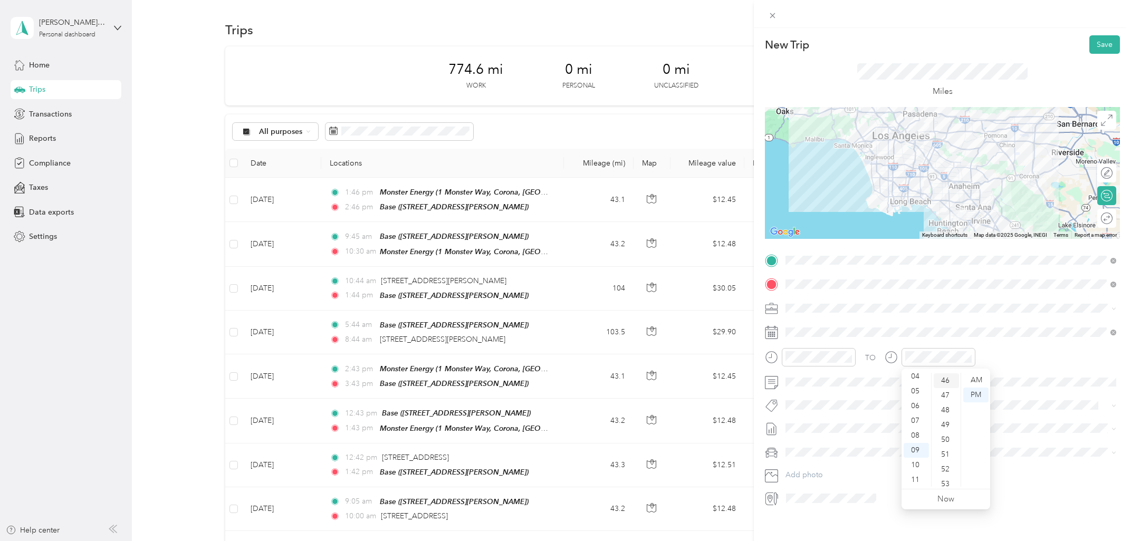
scroll to position [679, 0]
click at [918, 436] on div "08" at bounding box center [916, 435] width 25 height 15
click at [917, 450] on div "09" at bounding box center [916, 450] width 25 height 15
click at [922, 380] on div "00" at bounding box center [946, 380] width 25 height 15
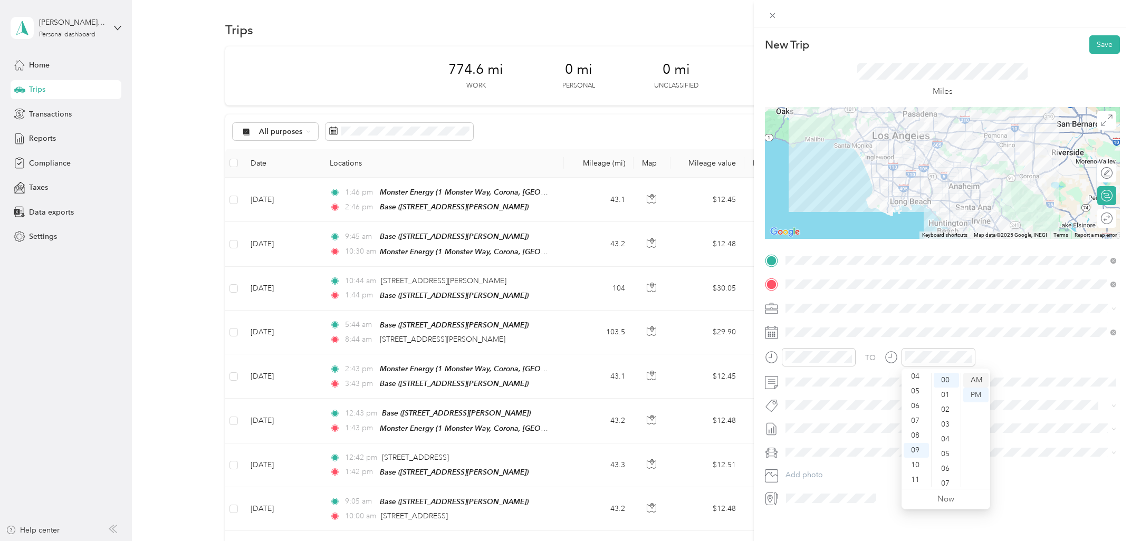
click at [922, 378] on div "AM" at bounding box center [975, 380] width 25 height 15
click at [922, 44] on button "Save" at bounding box center [1105, 44] width 31 height 18
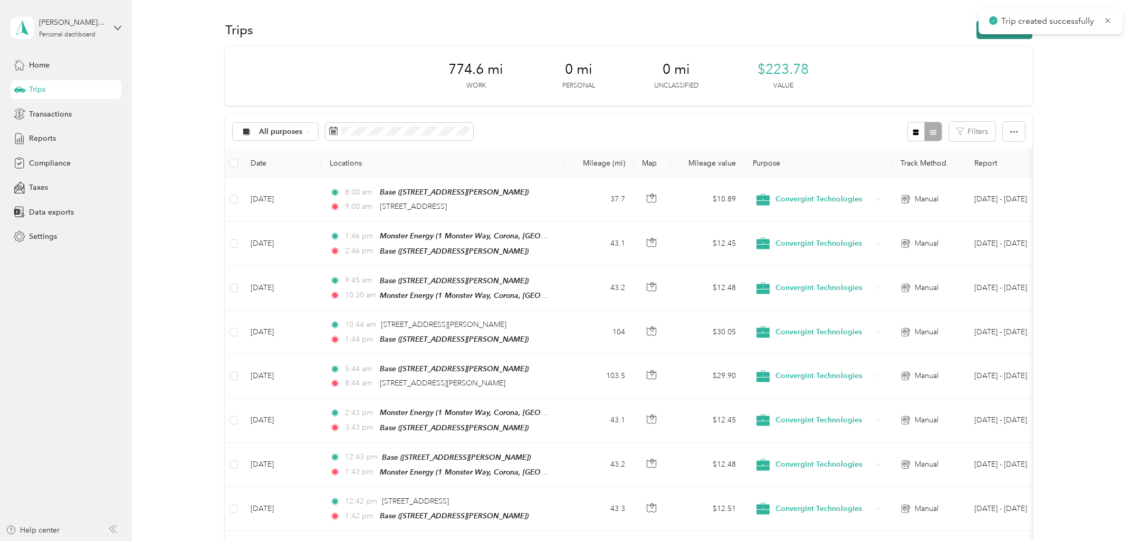
click at [922, 37] on button "New trip" at bounding box center [1005, 30] width 56 height 18
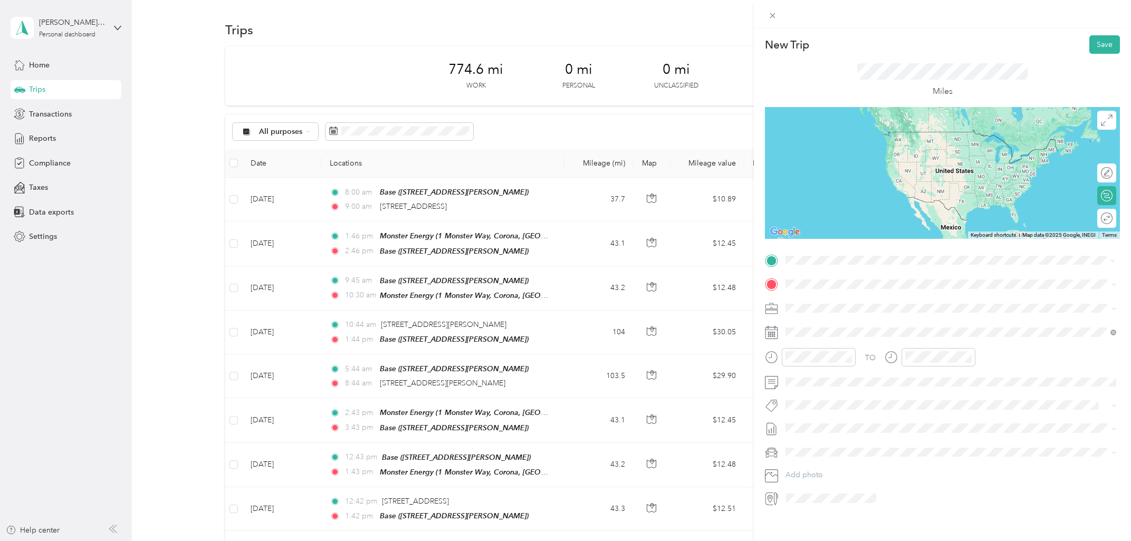
click at [847, 299] on span "[STREET_ADDRESS][US_STATE]" at bounding box center [859, 298] width 106 height 9
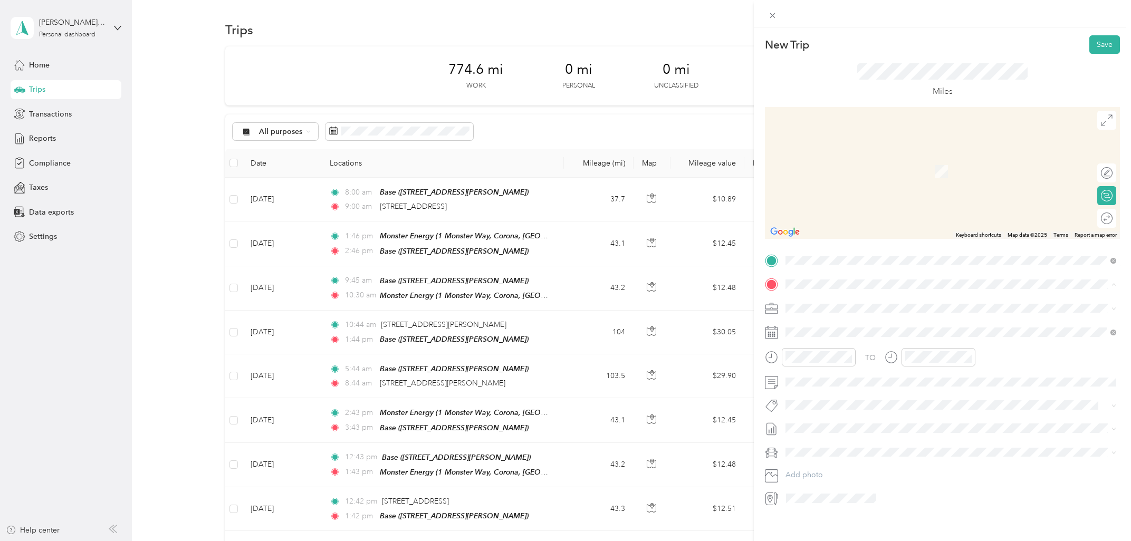
click at [834, 335] on span "[STREET_ADDRESS][GEOGRAPHIC_DATA][PERSON_NAME], [GEOGRAPHIC_DATA]" at bounding box center [947, 338] width 282 height 9
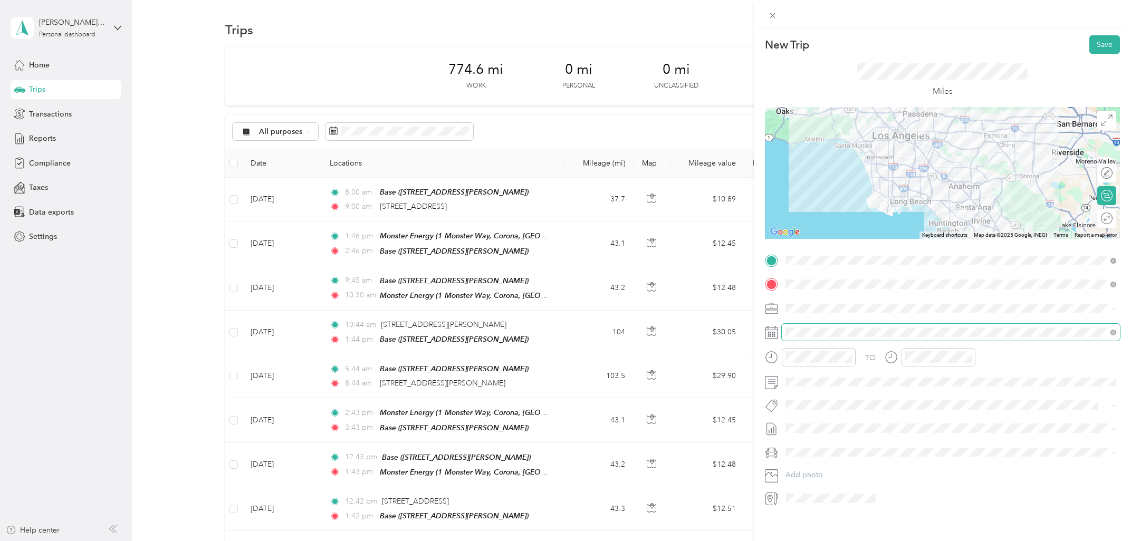
click at [827, 338] on span at bounding box center [951, 332] width 338 height 17
click at [811, 395] on icon at bounding box center [812, 392] width 11 height 11
click at [848, 469] on div "20" at bounding box center [849, 478] width 14 height 13
click at [797, 463] on div "10" at bounding box center [796, 465] width 25 height 15
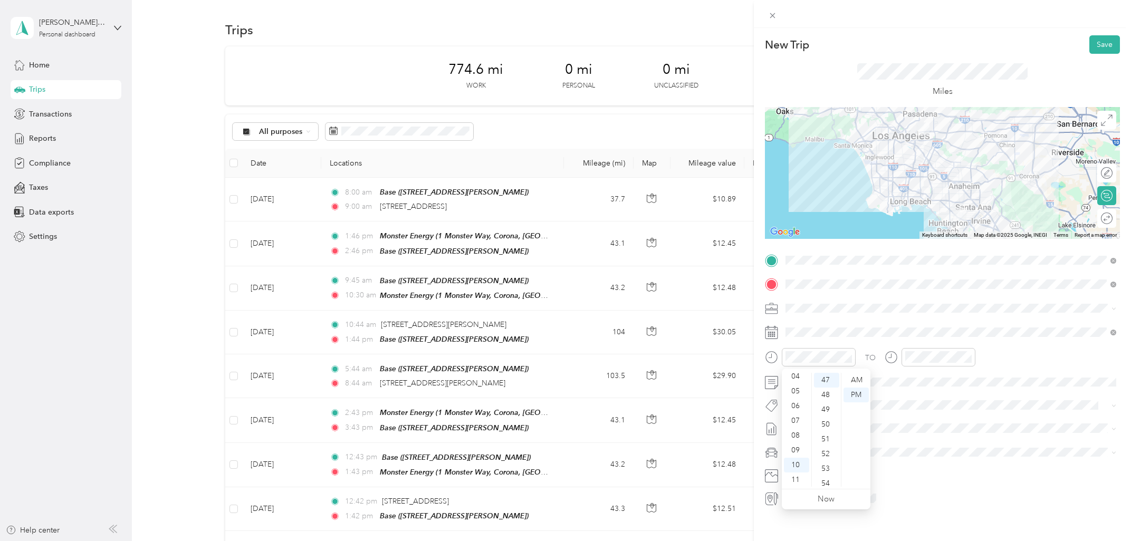
drag, startPoint x: 852, startPoint y: 382, endPoint x: 899, endPoint y: 365, distance: 50.4
click at [852, 382] on div "AM" at bounding box center [856, 380] width 25 height 15
click at [914, 469] on div "11" at bounding box center [916, 480] width 25 height 15
click at [922, 377] on div "AM" at bounding box center [975, 380] width 25 height 15
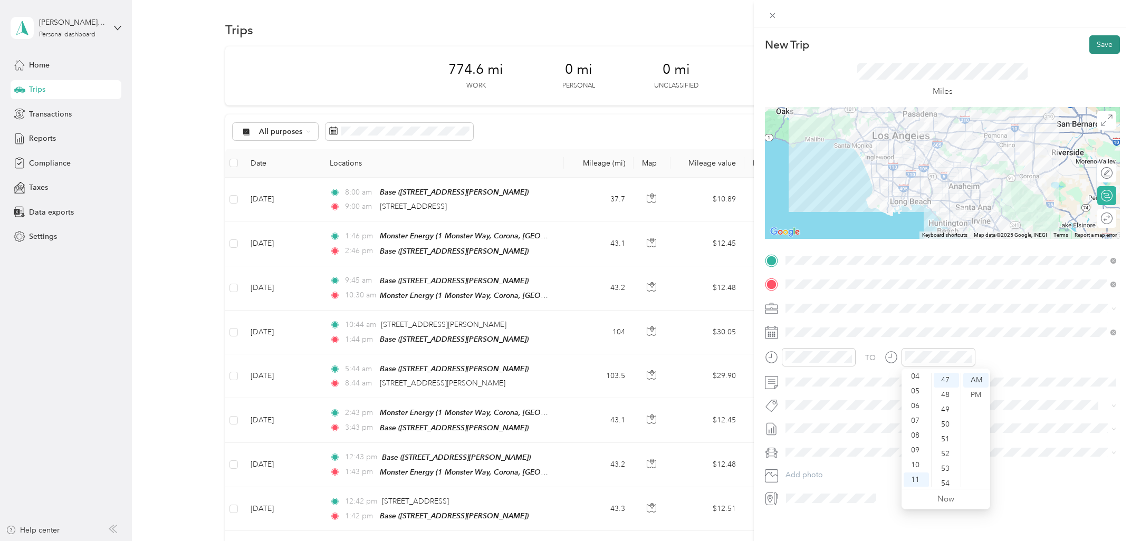
click at [922, 47] on button "Save" at bounding box center [1105, 44] width 31 height 18
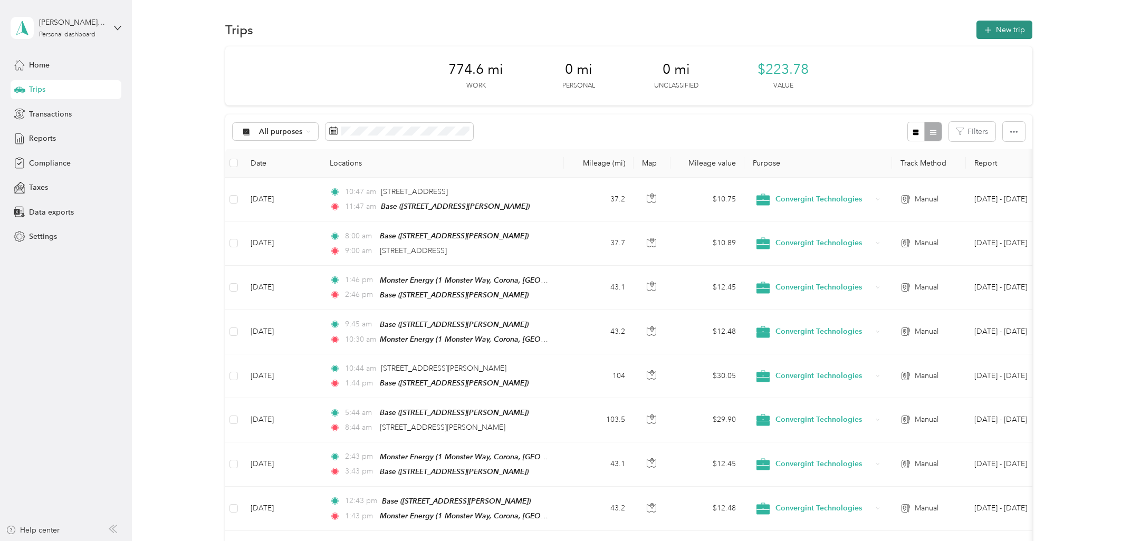
click at [922, 32] on button "New trip" at bounding box center [1005, 30] width 56 height 18
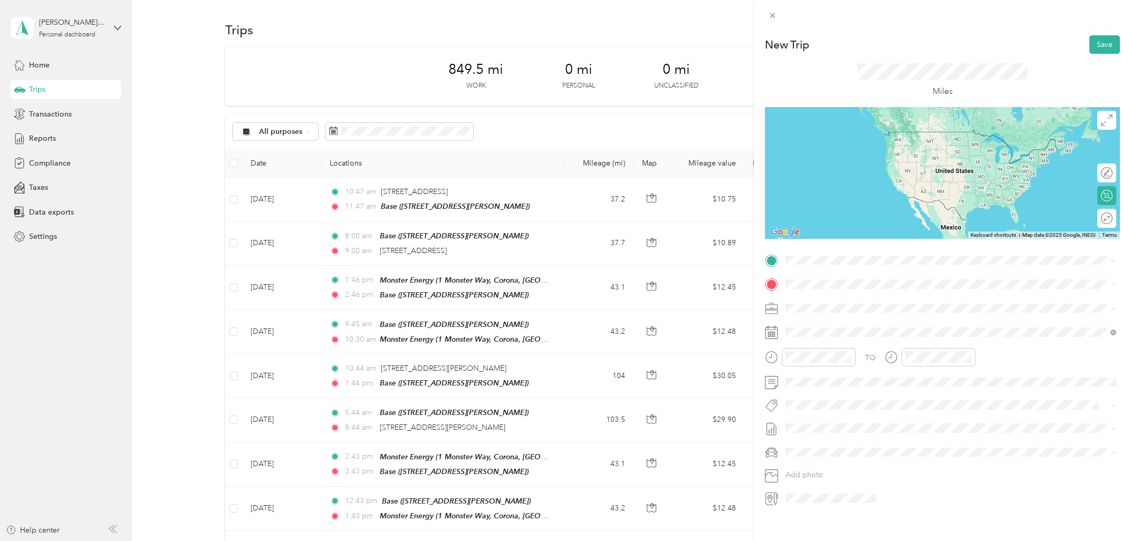
click at [882, 308] on div "Base [STREET_ADDRESS][PERSON_NAME]" at bounding box center [947, 309] width 282 height 22
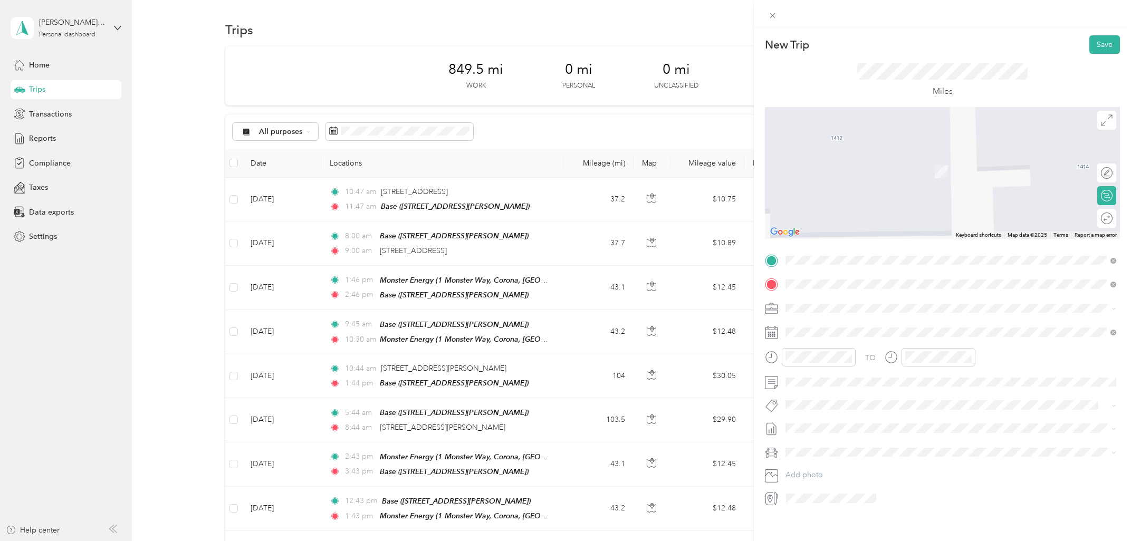
click at [866, 328] on span "1999 Avenue of the Stars [GEOGRAPHIC_DATA][US_STATE], [GEOGRAPHIC_DATA]" at bounding box center [903, 327] width 195 height 18
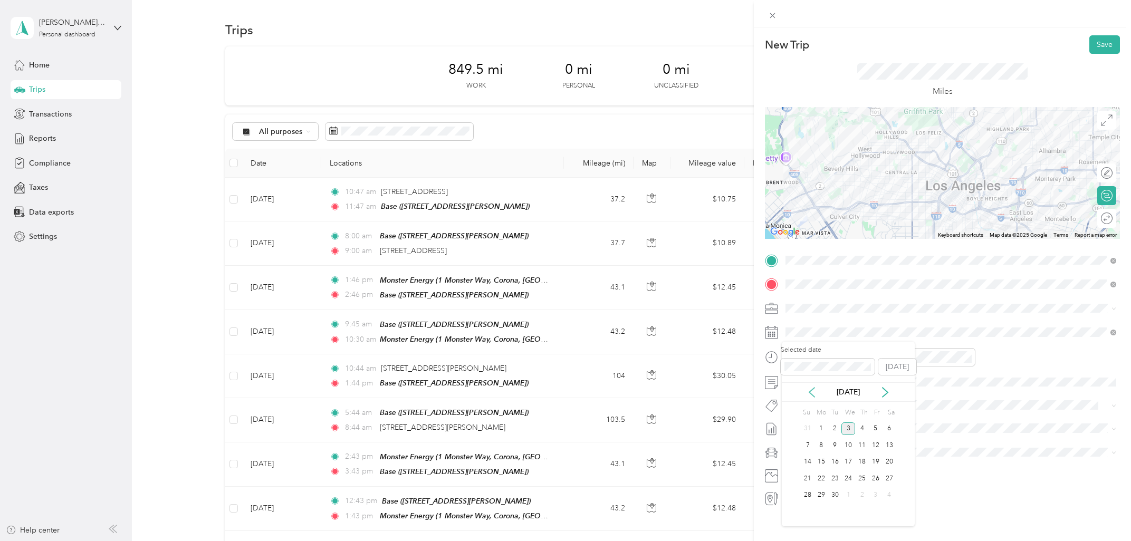
click at [810, 393] on icon at bounding box center [811, 392] width 5 height 9
click at [876, 469] on div "22" at bounding box center [876, 478] width 14 height 13
click at [798, 446] on div "09" at bounding box center [796, 450] width 25 height 15
click at [853, 381] on div "AM" at bounding box center [856, 380] width 25 height 15
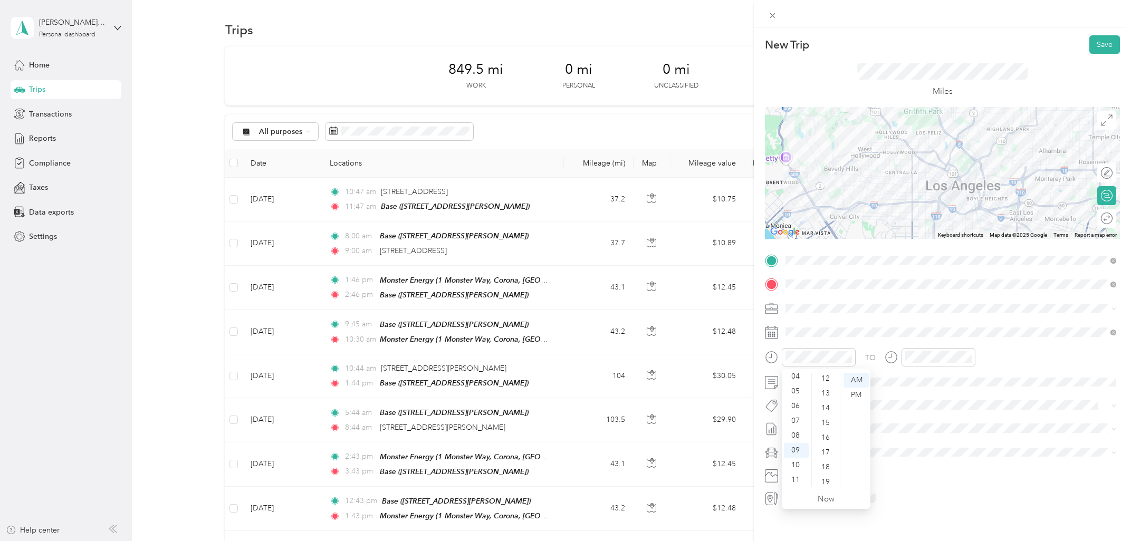
scroll to position [0, 0]
click at [832, 380] on div "00" at bounding box center [826, 380] width 25 height 15
click at [920, 463] on div "10" at bounding box center [916, 465] width 25 height 15
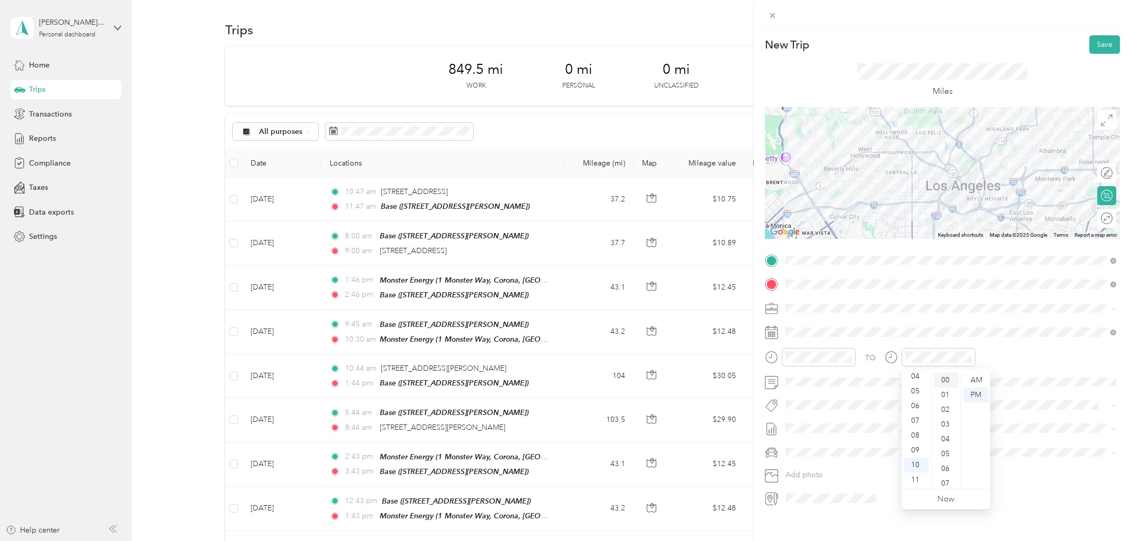
click at [922, 383] on div "00" at bounding box center [946, 380] width 25 height 15
click at [922, 377] on div "AM" at bounding box center [975, 380] width 25 height 15
click at [922, 41] on button "Save" at bounding box center [1105, 44] width 31 height 18
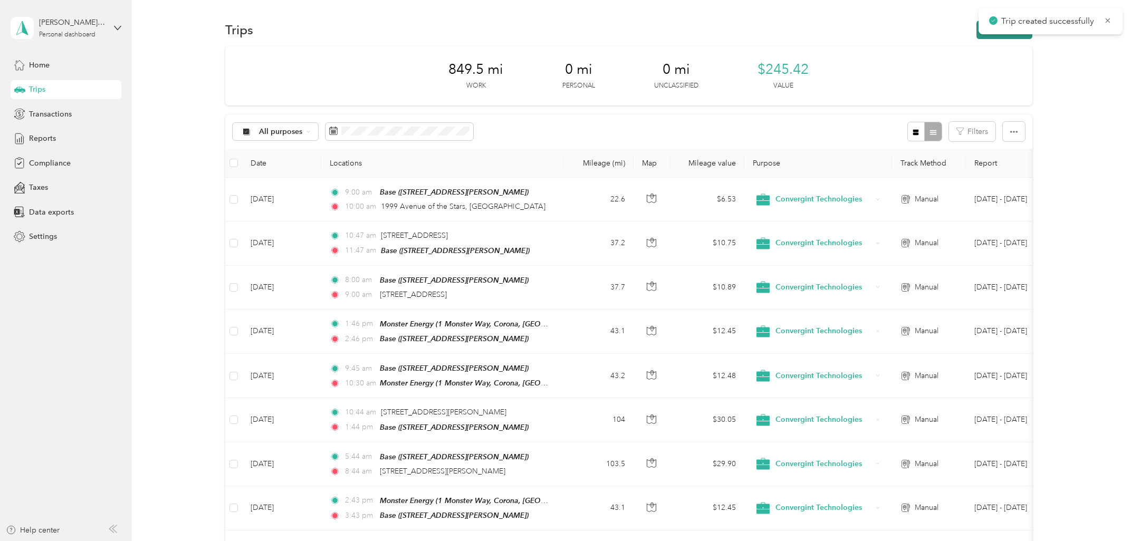
click at [922, 35] on button "New trip" at bounding box center [1005, 30] width 56 height 18
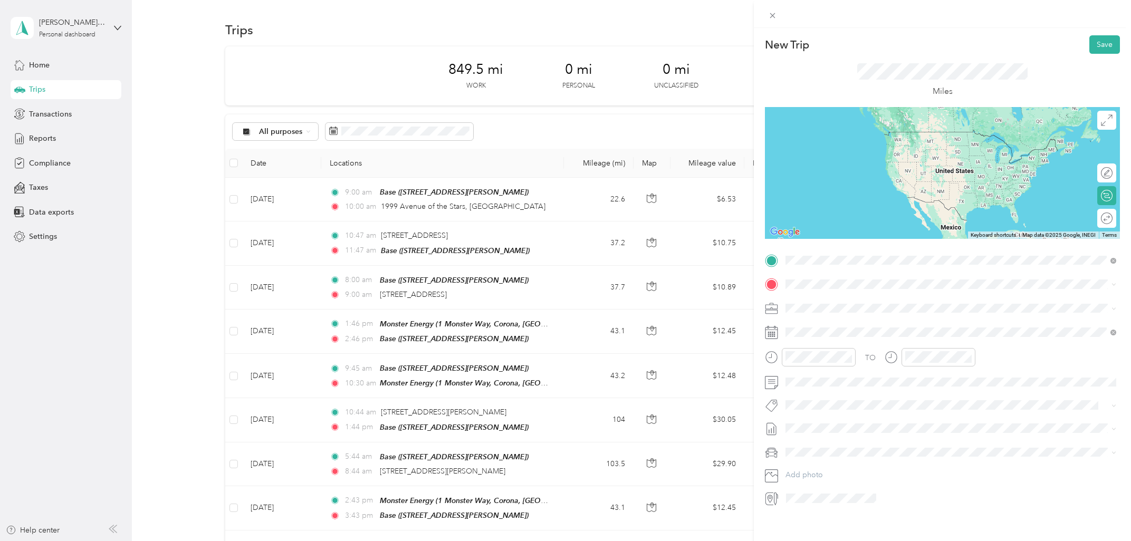
click at [879, 309] on span "1999 Avenue of the Stars [GEOGRAPHIC_DATA][US_STATE], [GEOGRAPHIC_DATA]" at bounding box center [903, 303] width 195 height 18
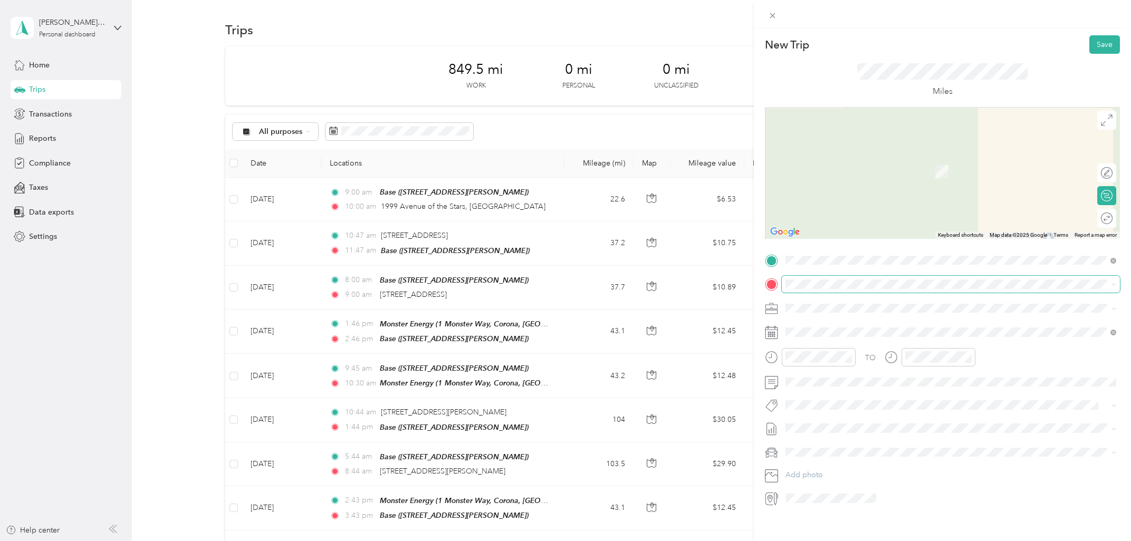
click at [869, 292] on span at bounding box center [951, 284] width 338 height 17
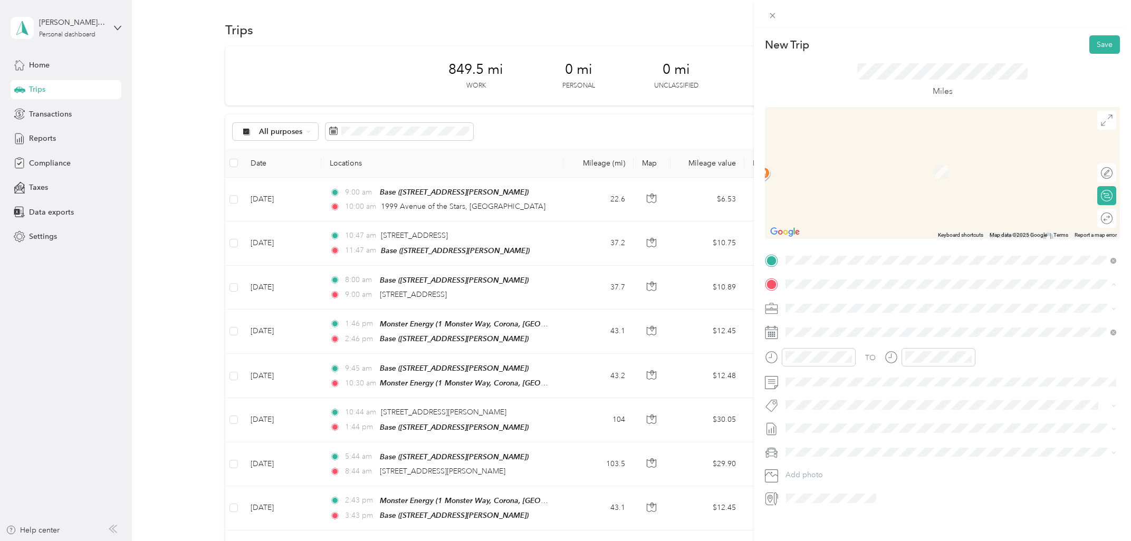
click at [844, 330] on div "Base [STREET_ADDRESS][PERSON_NAME]" at bounding box center [947, 333] width 282 height 22
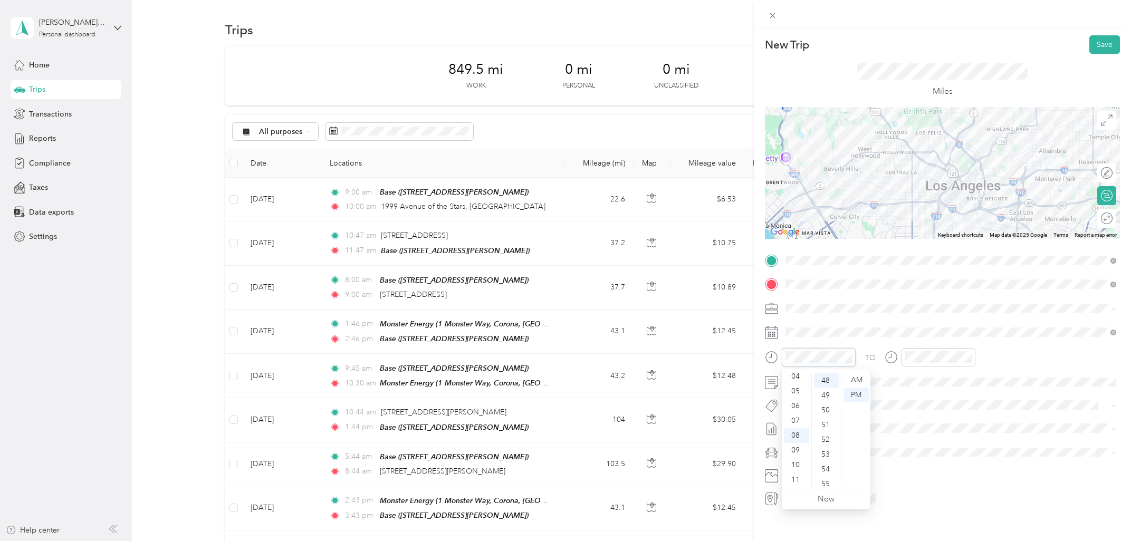
scroll to position [63, 0]
click at [803, 469] on div "11" at bounding box center [796, 480] width 25 height 15
click at [855, 379] on div "AM" at bounding box center [856, 380] width 25 height 15
click at [791, 469] on div "11" at bounding box center [796, 480] width 25 height 15
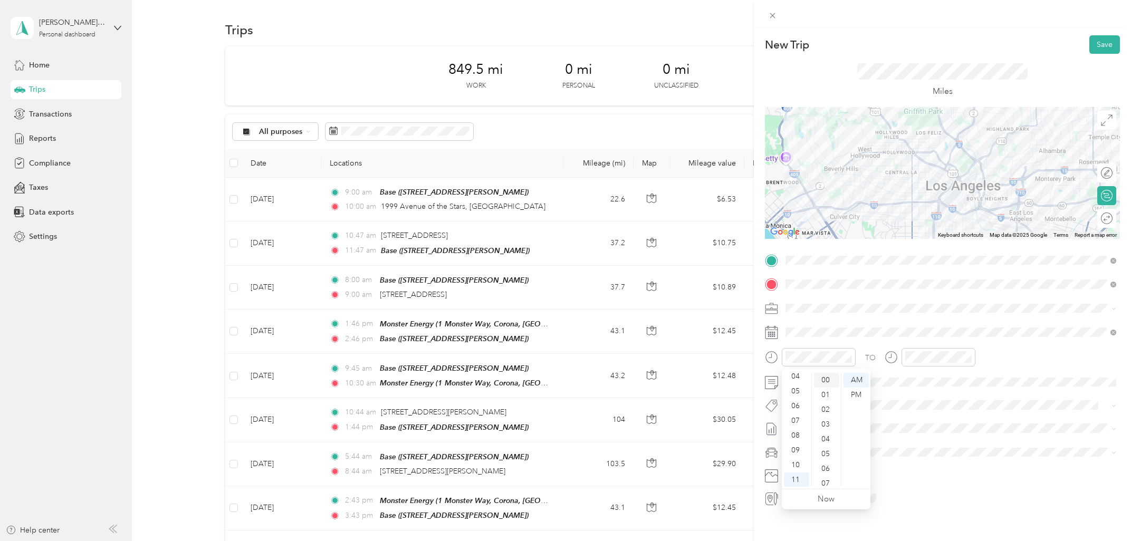
click at [827, 382] on div "00" at bounding box center [826, 380] width 25 height 15
click at [917, 380] on div "12" at bounding box center [916, 380] width 25 height 15
click at [922, 380] on div "00" at bounding box center [946, 380] width 25 height 15
click at [922, 359] on div "TO" at bounding box center [942, 361] width 355 height 26
click at [922, 51] on button "Save" at bounding box center [1105, 44] width 31 height 18
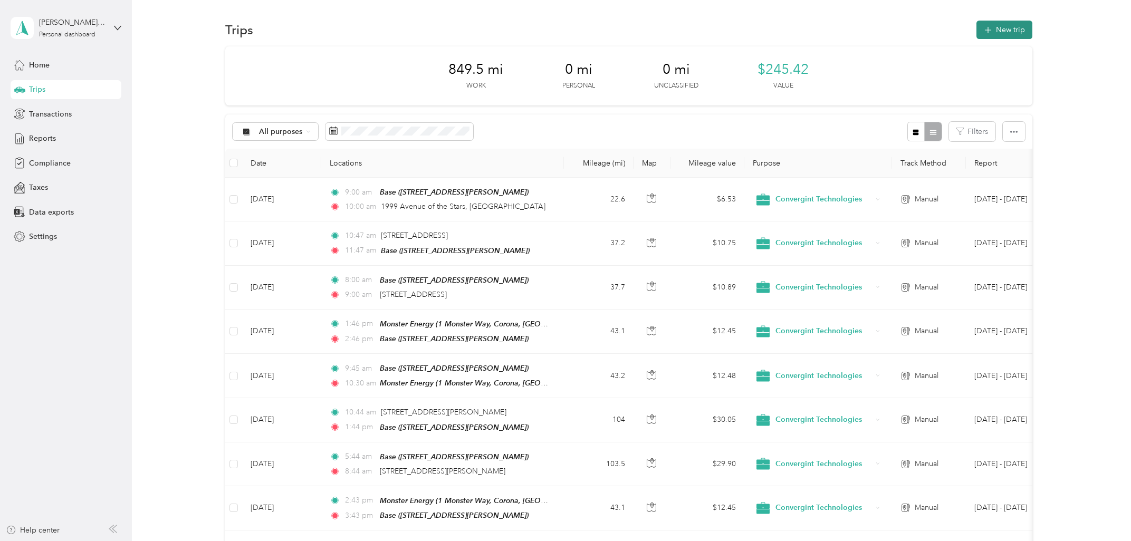
click at [922, 31] on button "New trip" at bounding box center [1005, 30] width 56 height 18
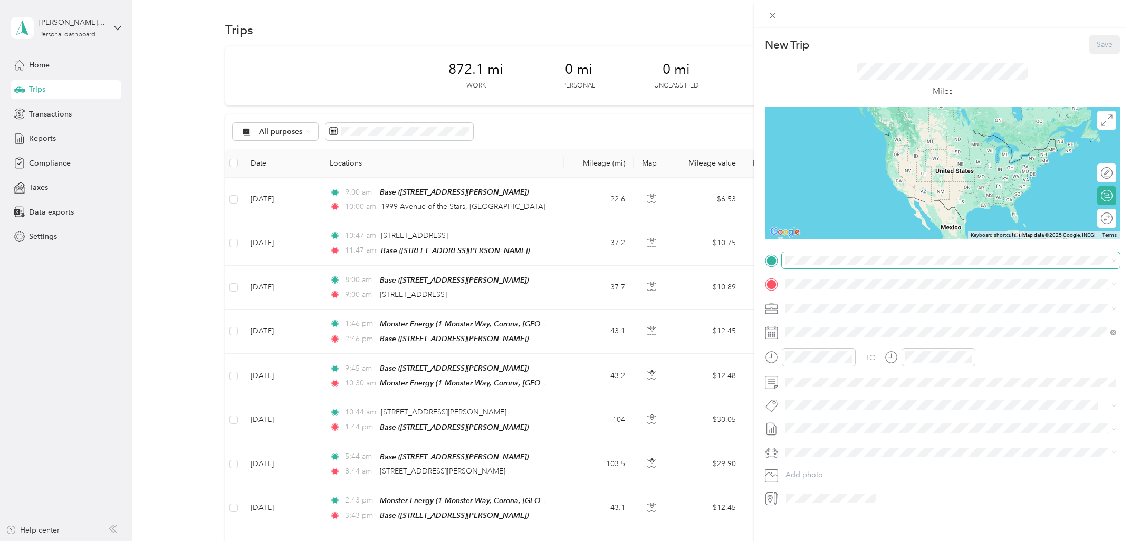
click at [873, 268] on span at bounding box center [951, 260] width 338 height 17
click at [844, 307] on div "Base [STREET_ADDRESS][PERSON_NAME]" at bounding box center [947, 309] width 282 height 22
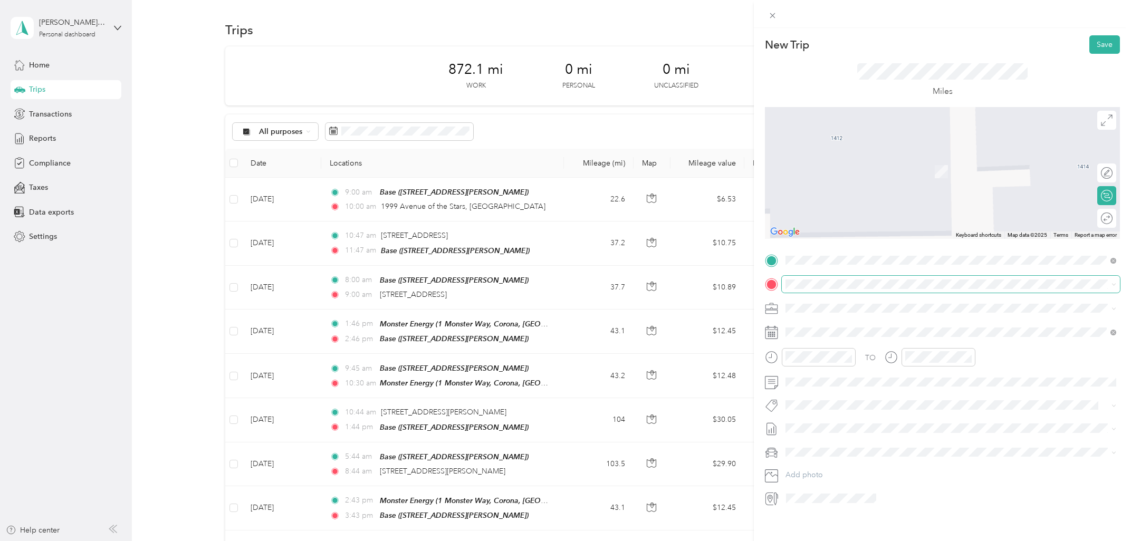
click at [834, 280] on span at bounding box center [951, 284] width 338 height 17
click at [888, 349] on span "[STREET_ADDRESS][US_STATE]" at bounding box center [859, 344] width 106 height 9
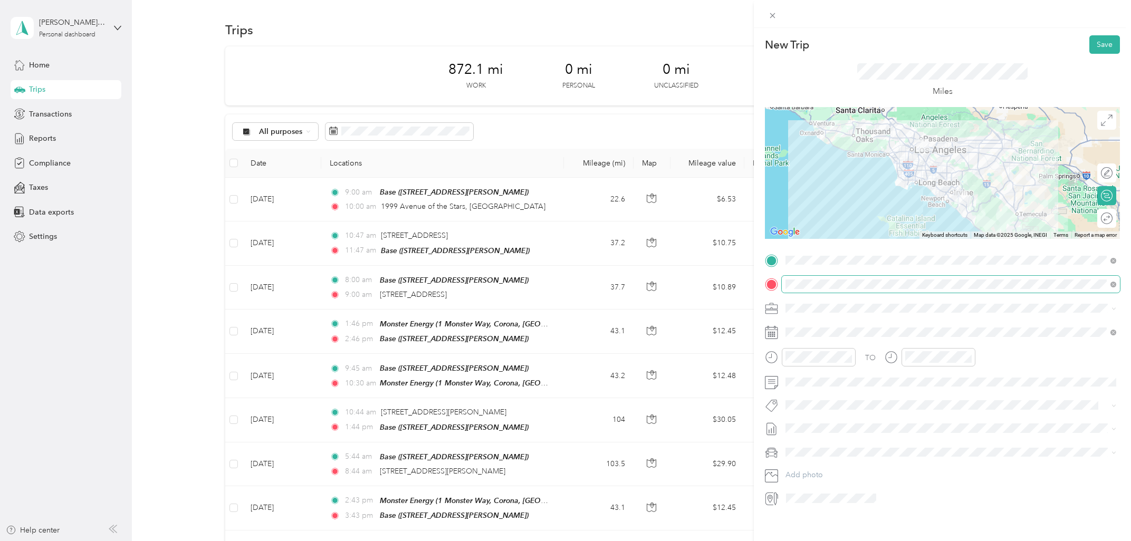
click at [906, 293] on span at bounding box center [951, 284] width 338 height 17
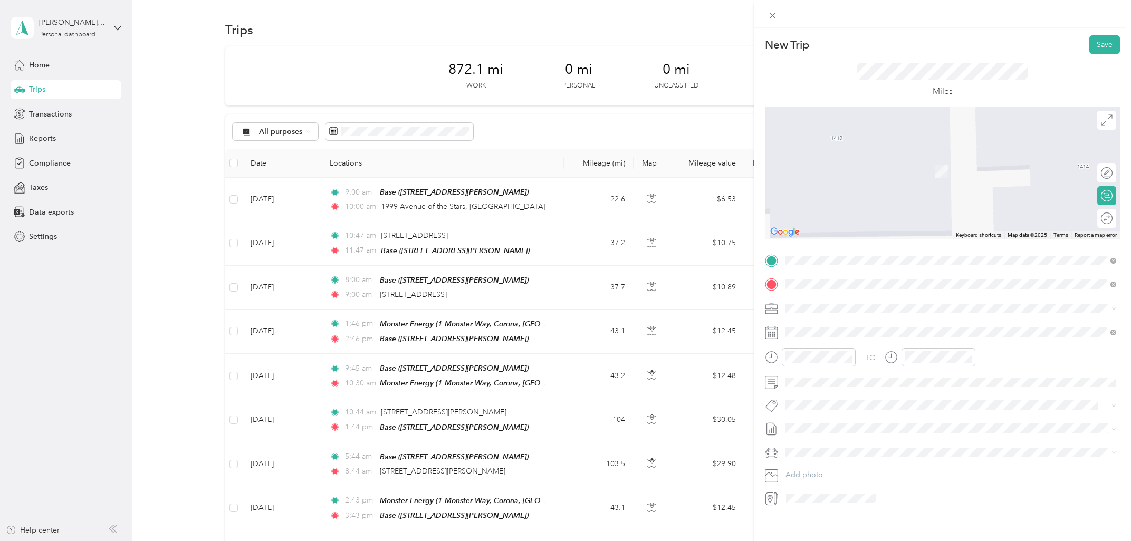
click at [904, 327] on span "[STREET_ADDRESS][US_STATE]" at bounding box center [859, 322] width 106 height 9
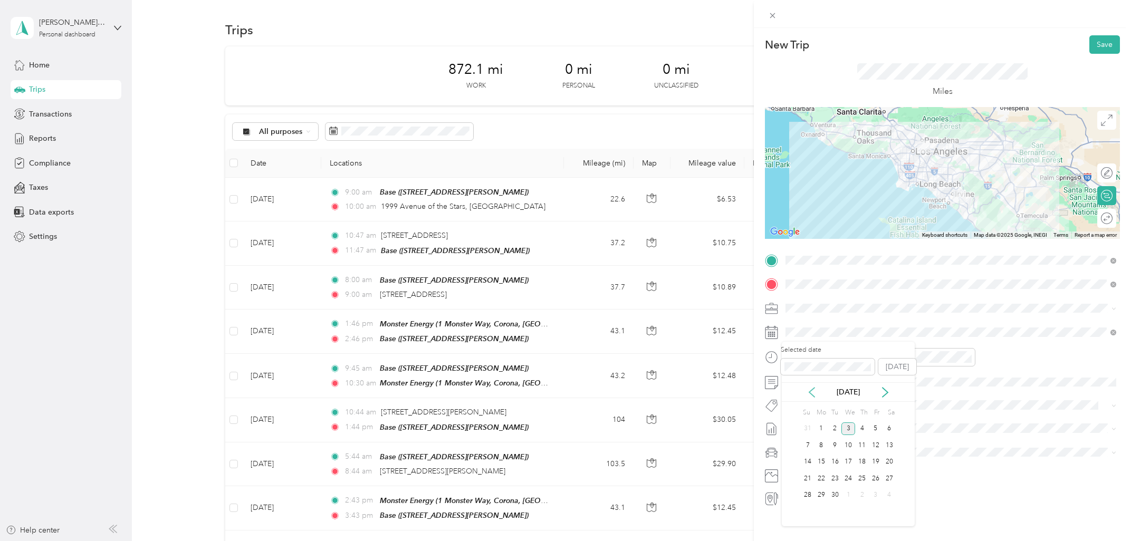
click at [811, 392] on icon at bounding box center [812, 392] width 11 height 11
click at [835, 469] on div "26" at bounding box center [835, 495] width 14 height 13
click at [853, 381] on div "AM" at bounding box center [856, 380] width 25 height 15
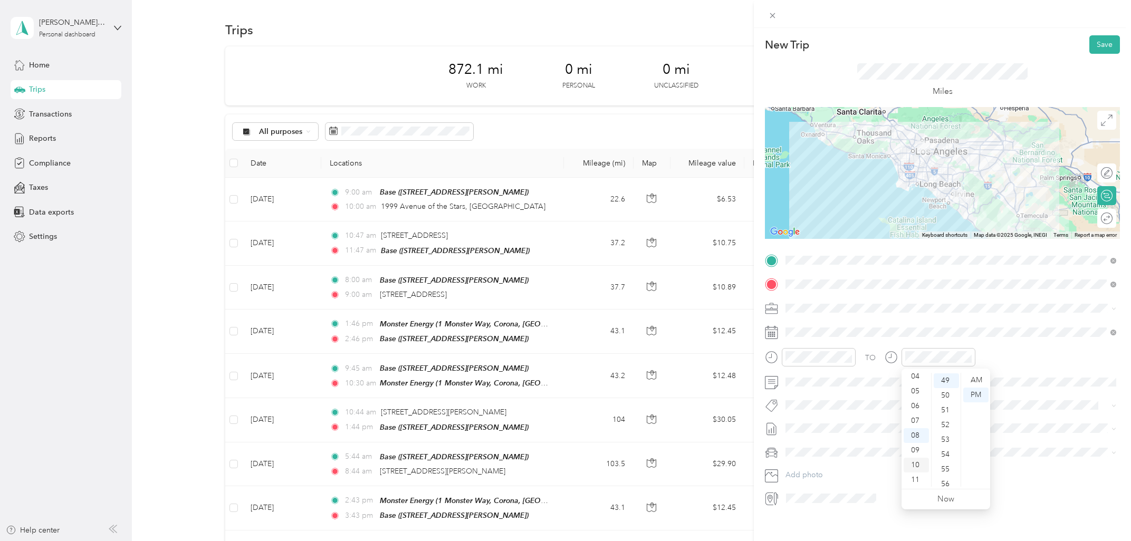
click at [919, 464] on div "10" at bounding box center [916, 465] width 25 height 15
click at [922, 378] on div "00" at bounding box center [946, 380] width 25 height 15
click at [922, 377] on div "AM" at bounding box center [975, 380] width 25 height 15
click at [922, 42] on button "Save" at bounding box center [1105, 44] width 31 height 18
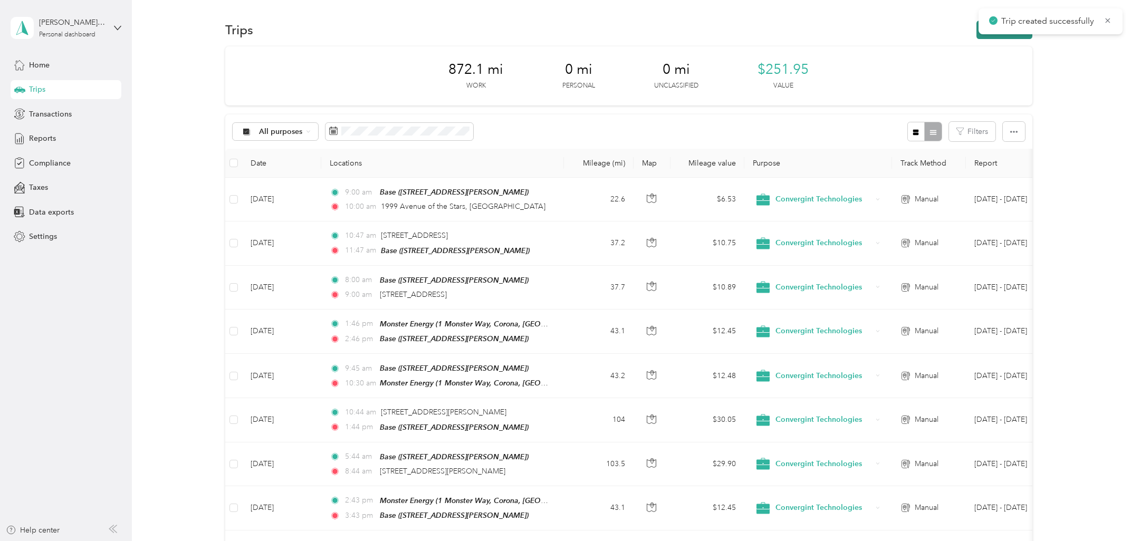
click at [922, 39] on button "New trip" at bounding box center [1005, 30] width 56 height 18
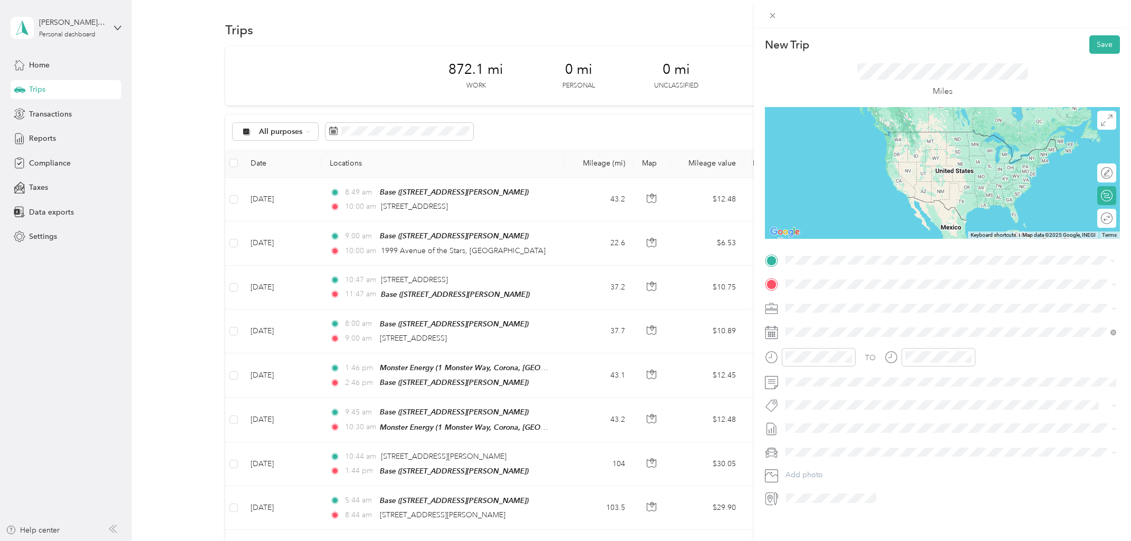
click at [837, 61] on div "Miles" at bounding box center [942, 80] width 355 height 53
click at [845, 297] on span "[STREET_ADDRESS][US_STATE]" at bounding box center [859, 298] width 106 height 9
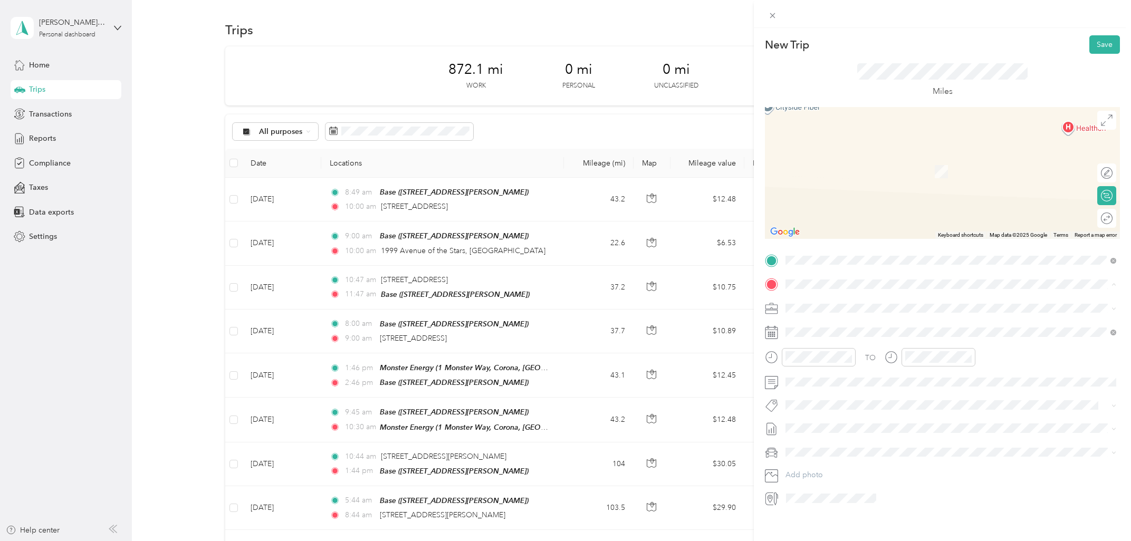
click at [834, 328] on div "Base [STREET_ADDRESS][PERSON_NAME]" at bounding box center [947, 333] width 282 height 22
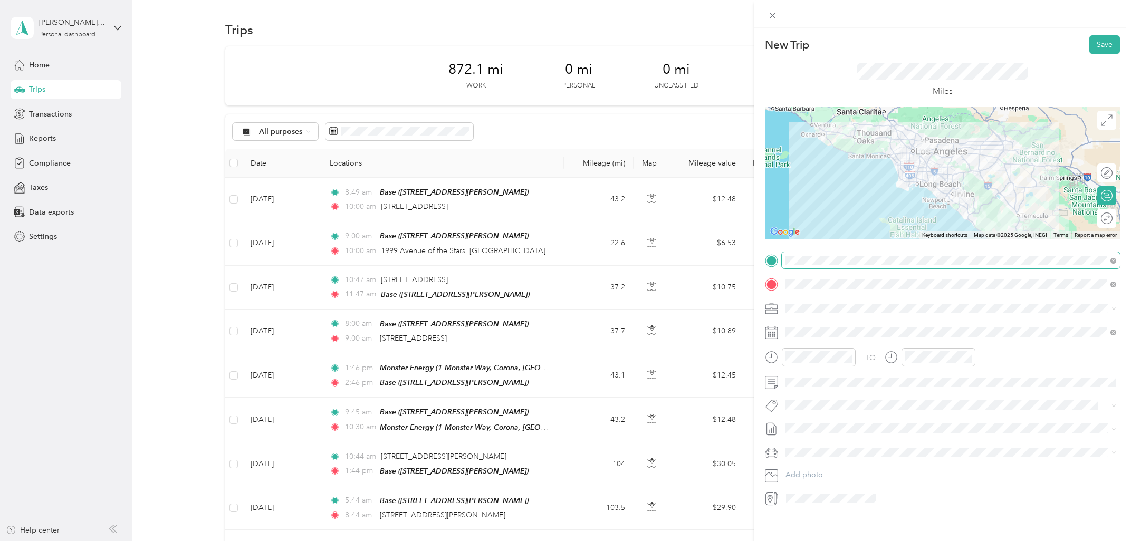
click at [903, 266] on span at bounding box center [951, 260] width 338 height 17
click at [771, 260] on icon at bounding box center [771, 260] width 9 height 9
click at [815, 394] on icon at bounding box center [812, 392] width 11 height 11
click at [831, 469] on div "26" at bounding box center [835, 495] width 14 height 13
click at [798, 380] on div "12" at bounding box center [796, 380] width 25 height 15
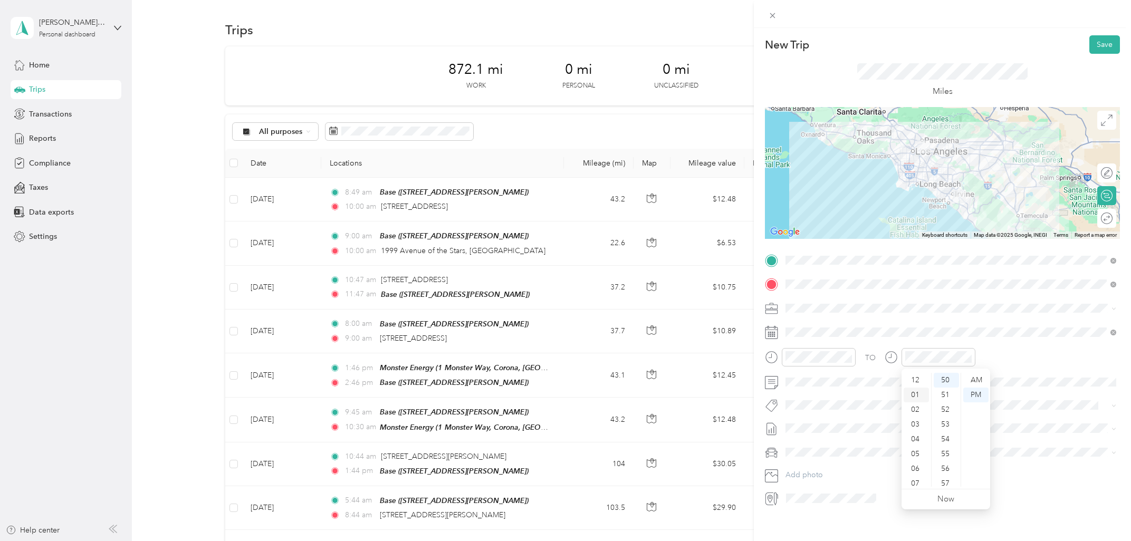
click at [918, 392] on div "01" at bounding box center [916, 395] width 25 height 15
click at [817, 266] on span at bounding box center [951, 260] width 338 height 17
click at [922, 44] on button "Save" at bounding box center [1105, 44] width 31 height 18
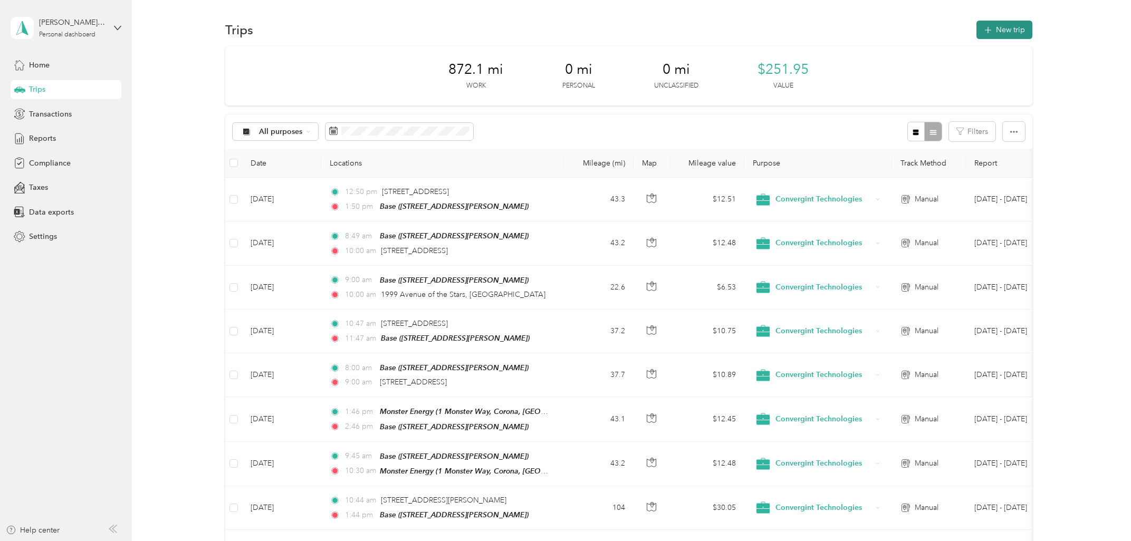
click at [922, 34] on button "New trip" at bounding box center [1005, 30] width 56 height 18
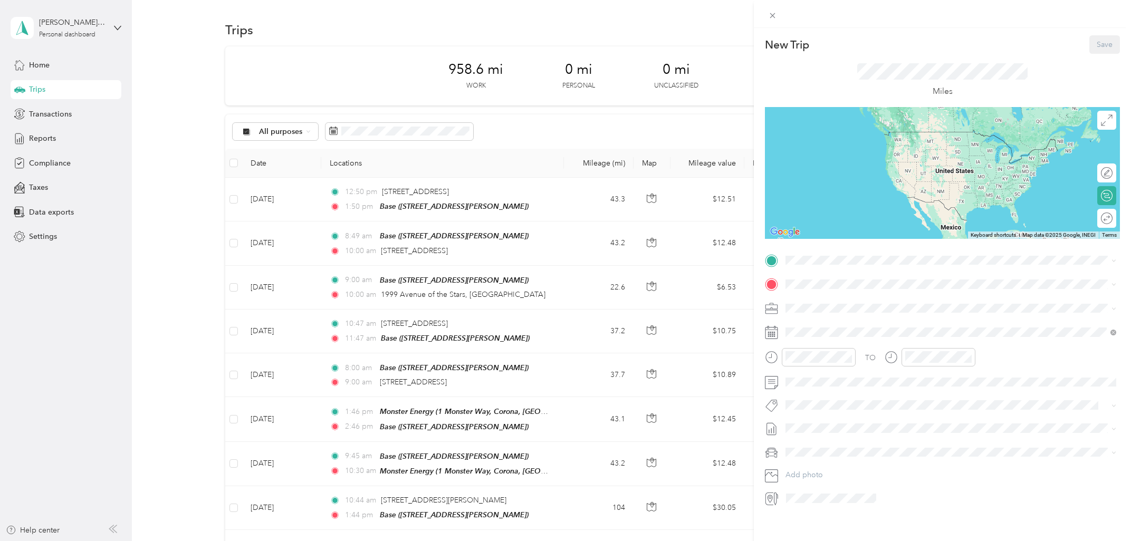
click at [844, 314] on span "[STREET_ADDRESS][GEOGRAPHIC_DATA][PERSON_NAME], [GEOGRAPHIC_DATA]" at bounding box center [947, 314] width 282 height 9
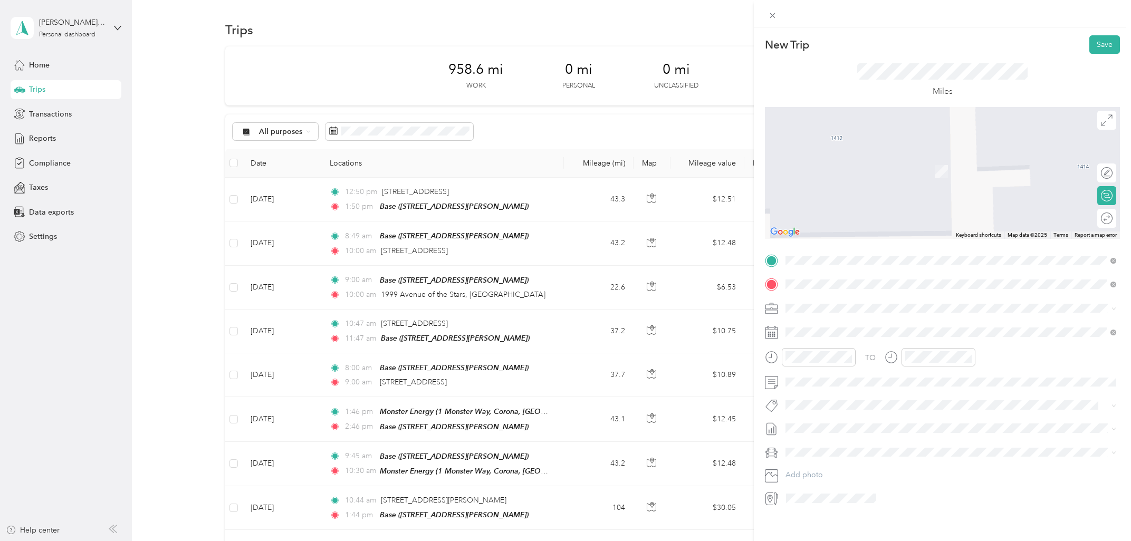
click at [842, 324] on span "[STREET_ADDRESS][US_STATE]" at bounding box center [859, 322] width 106 height 9
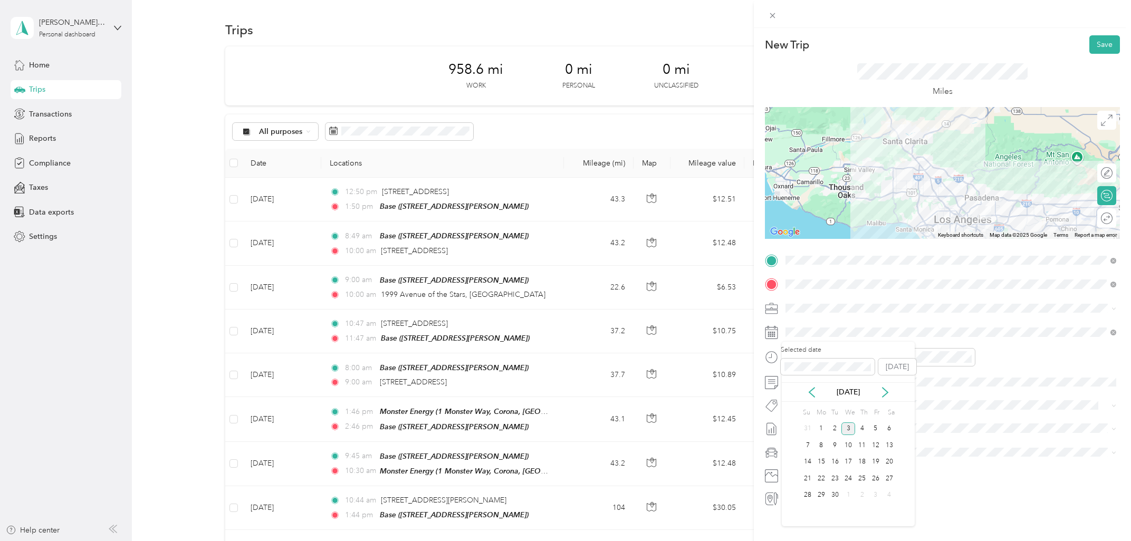
click at [806, 390] on div "[DATE]" at bounding box center [848, 392] width 133 height 11
click at [811, 396] on icon at bounding box center [812, 392] width 11 height 11
click at [851, 469] on div "27" at bounding box center [849, 495] width 14 height 13
click at [815, 364] on div at bounding box center [819, 357] width 74 height 18
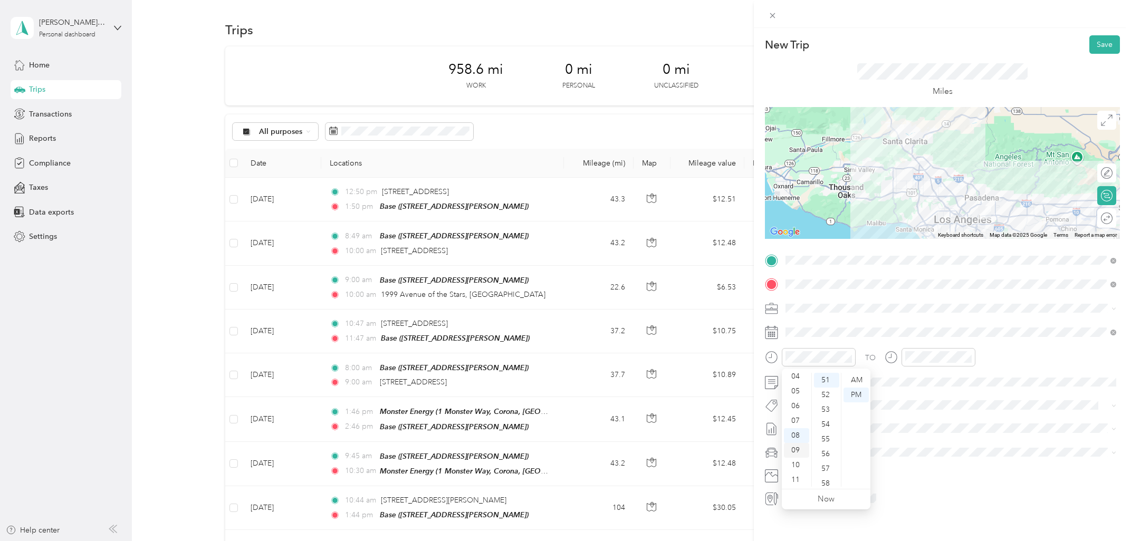
click at [797, 452] on div "09" at bounding box center [796, 450] width 25 height 15
click at [798, 436] on div "08" at bounding box center [796, 435] width 25 height 15
click at [855, 380] on div "AM" at bounding box center [856, 380] width 25 height 15
click at [918, 454] on div "09" at bounding box center [916, 450] width 25 height 15
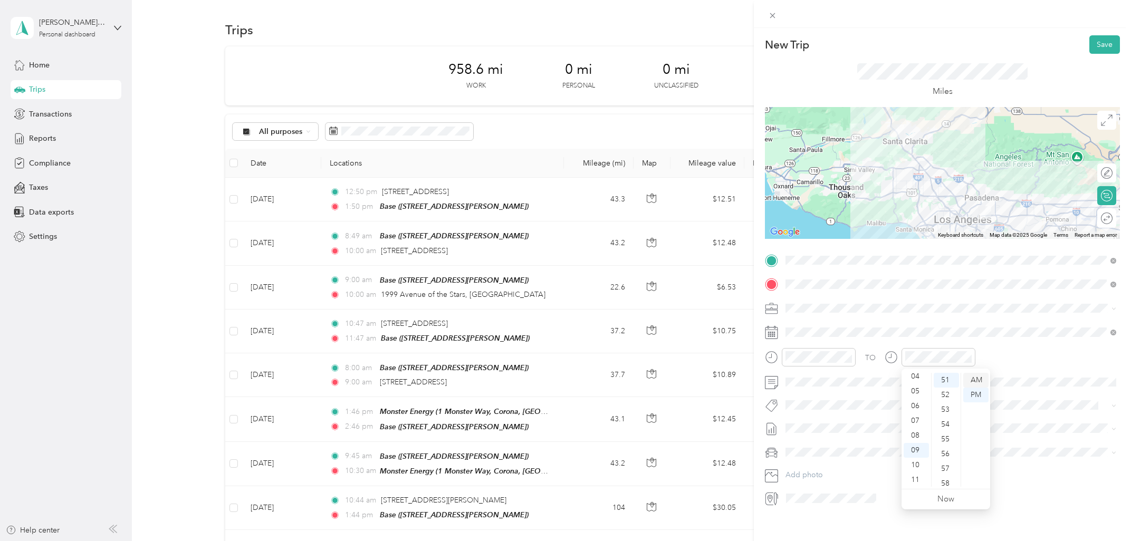
click at [922, 380] on div "AM" at bounding box center [975, 380] width 25 height 15
click at [922, 54] on button "Save" at bounding box center [1105, 44] width 31 height 18
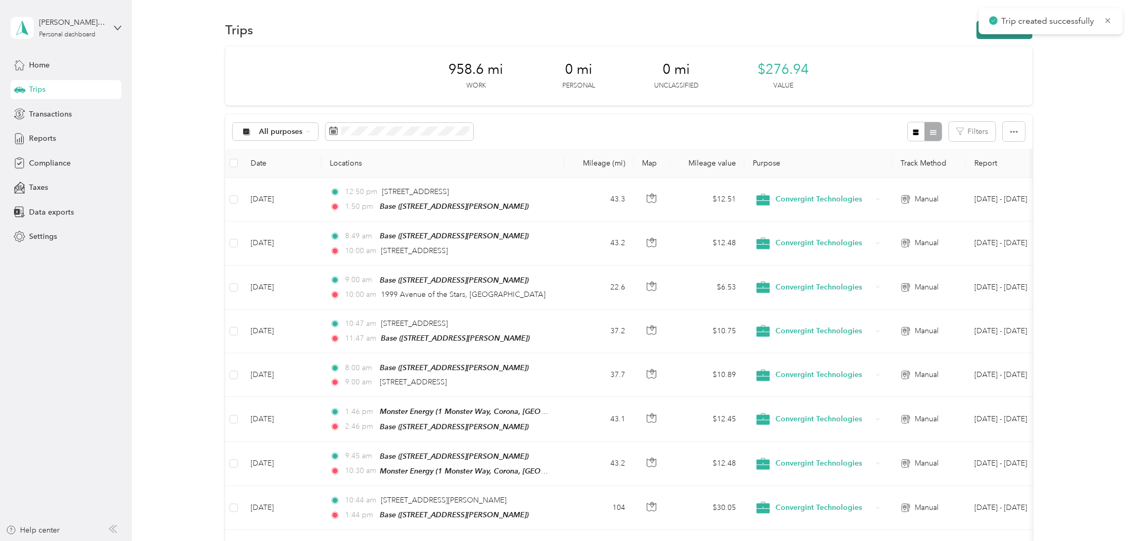
click at [922, 36] on button "New trip" at bounding box center [1005, 30] width 56 height 18
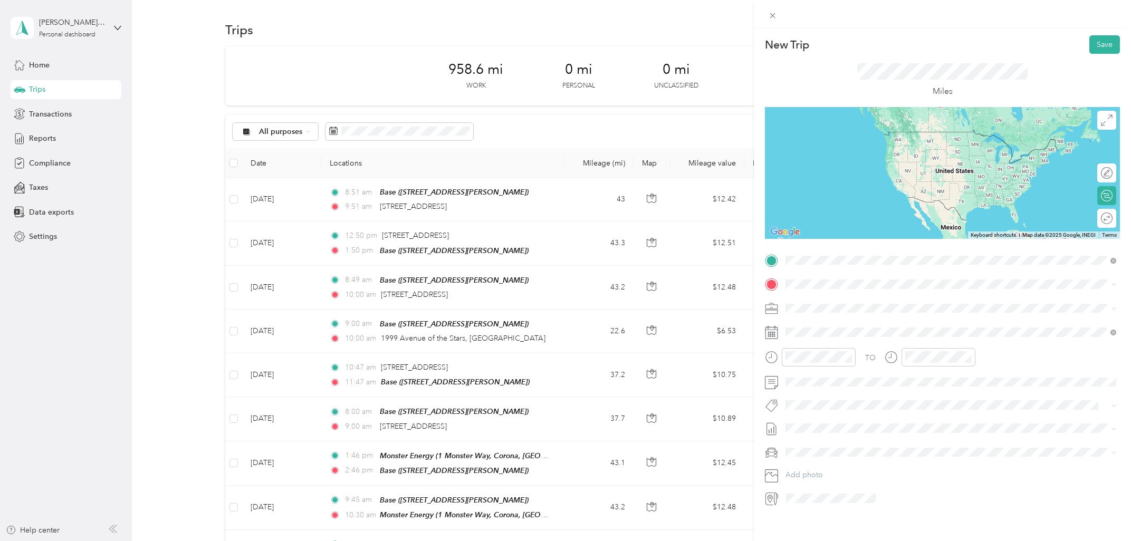
click at [839, 299] on span "[STREET_ADDRESS][US_STATE]" at bounding box center [859, 298] width 106 height 9
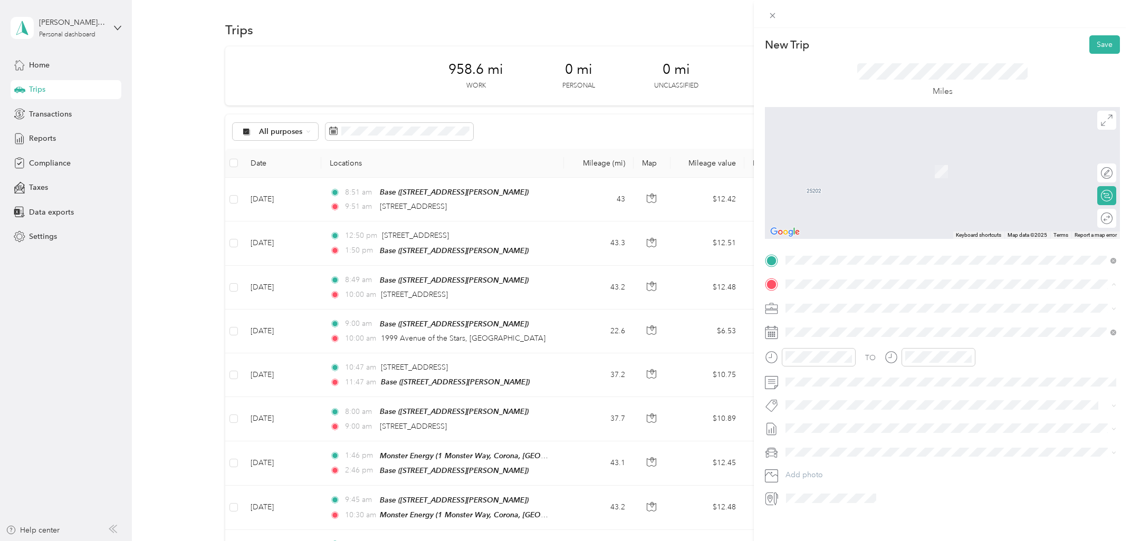
click at [829, 336] on span "[STREET_ADDRESS][GEOGRAPHIC_DATA][PERSON_NAME], [GEOGRAPHIC_DATA]" at bounding box center [947, 338] width 282 height 9
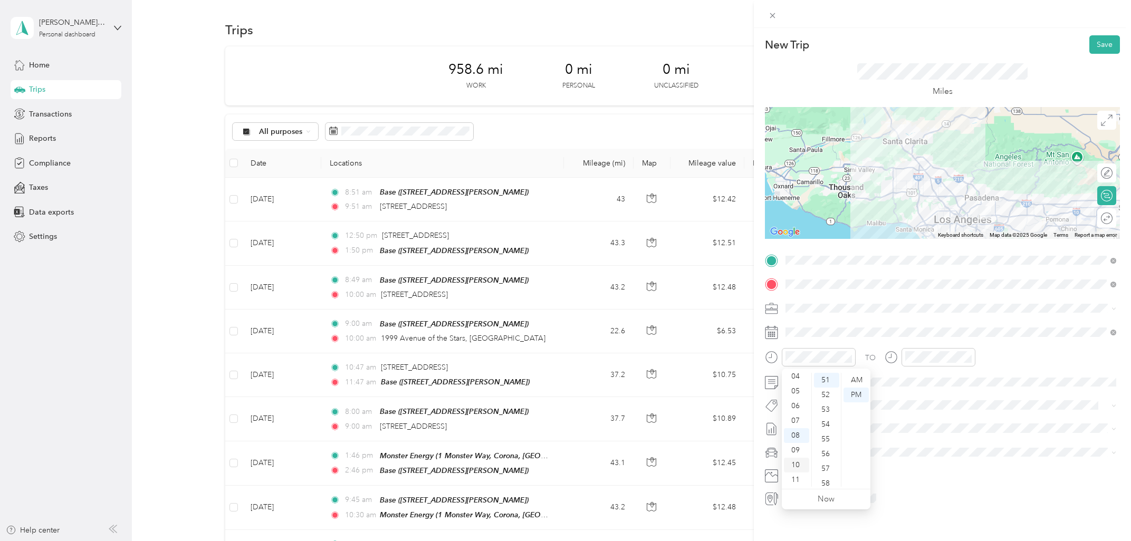
click at [796, 466] on div "10" at bounding box center [796, 465] width 25 height 15
click at [861, 382] on div "AM" at bounding box center [856, 380] width 25 height 15
click at [919, 469] on div "11" at bounding box center [916, 480] width 25 height 15
click at [922, 380] on div "AM" at bounding box center [975, 380] width 25 height 15
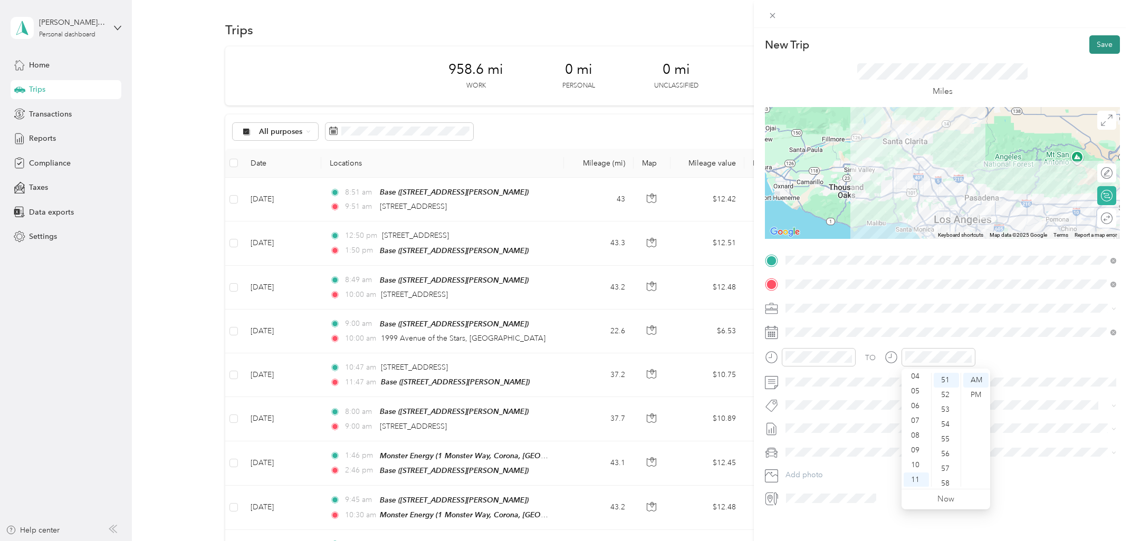
click at [922, 46] on button "Save" at bounding box center [1105, 44] width 31 height 18
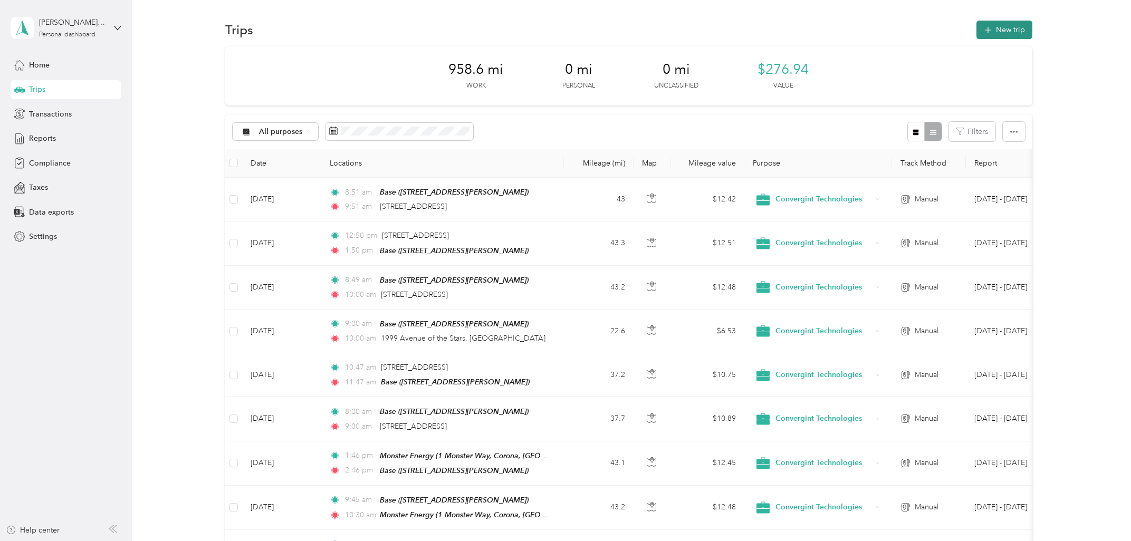
click at [922, 25] on span "button" at bounding box center [988, 29] width 8 height 9
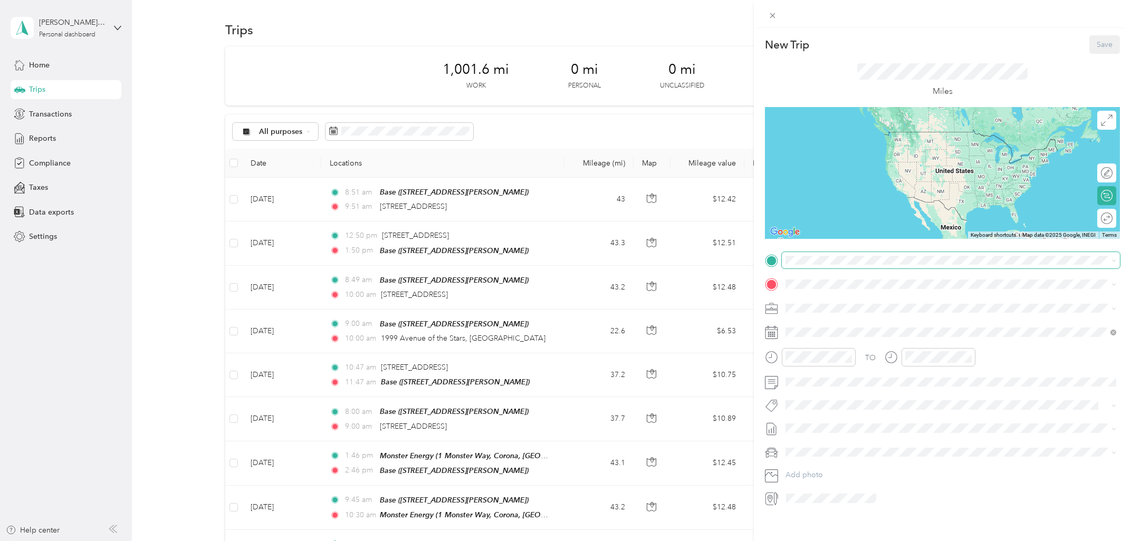
click at [874, 266] on span at bounding box center [951, 260] width 338 height 17
click at [854, 308] on div "Base [STREET_ADDRESS][PERSON_NAME]" at bounding box center [947, 309] width 282 height 22
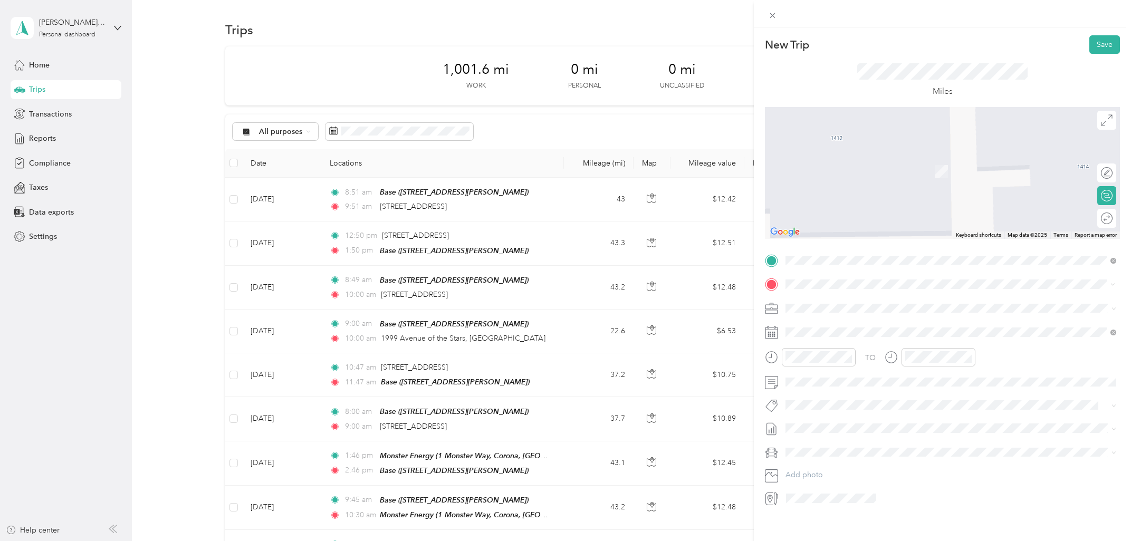
click at [857, 376] on span "Boeing, [STREET_ADDRESS][GEOGRAPHIC_DATA], [GEOGRAPHIC_DATA]" at bounding box center [932, 371] width 252 height 9
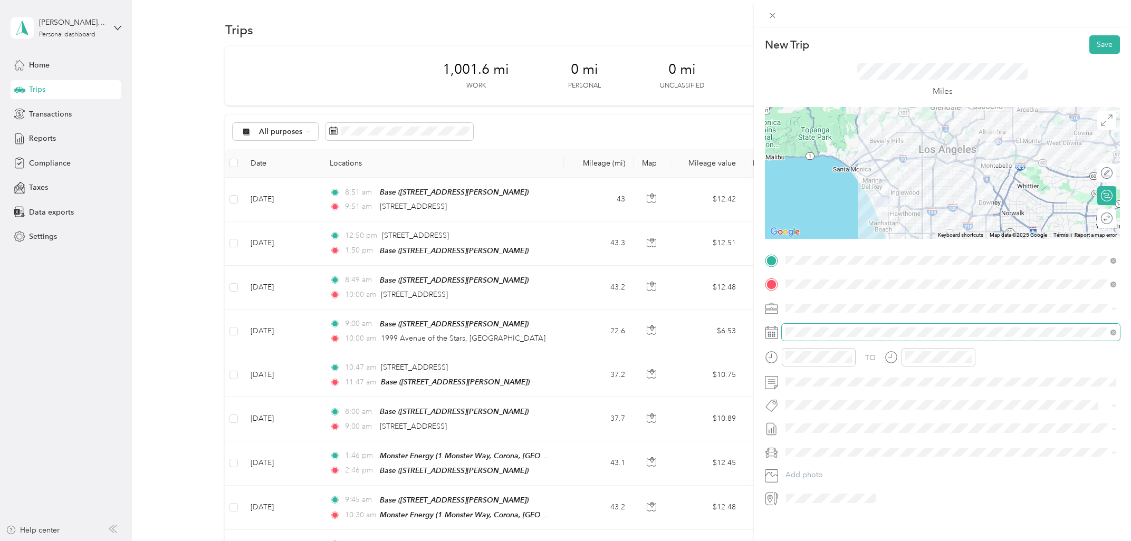
click at [818, 338] on span at bounding box center [951, 332] width 338 height 17
click at [813, 396] on icon at bounding box center [812, 392] width 11 height 11
click at [862, 469] on div "28" at bounding box center [862, 495] width 14 height 13
click at [796, 450] on div "09" at bounding box center [796, 450] width 25 height 15
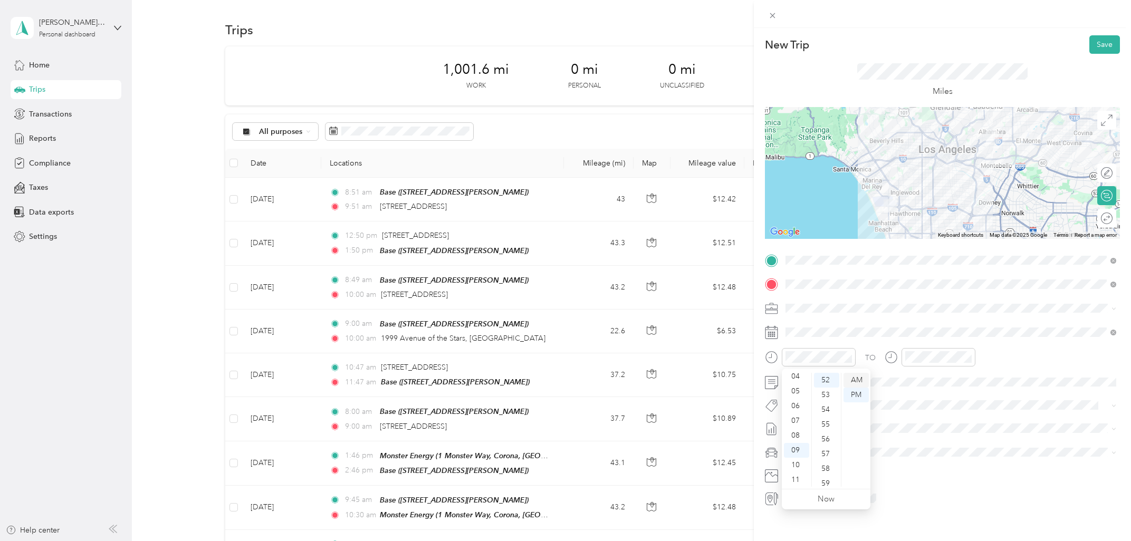
click at [855, 381] on div "AM" at bounding box center [856, 380] width 25 height 15
click at [914, 465] on div "10" at bounding box center [916, 465] width 25 height 15
click at [922, 436] on div "38" at bounding box center [946, 439] width 25 height 15
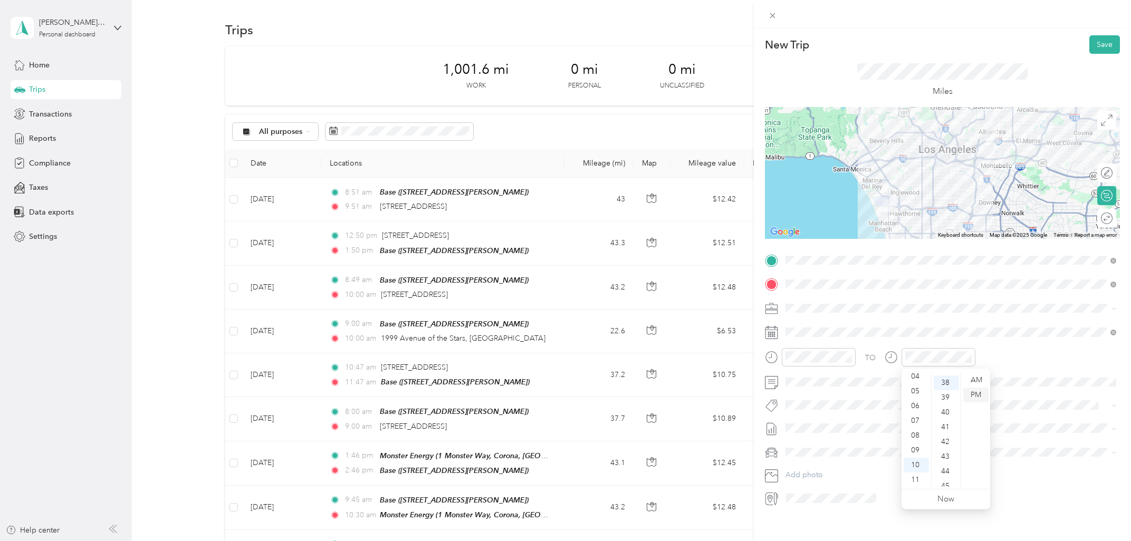
scroll to position [561, 0]
click at [922, 378] on div "AM" at bounding box center [975, 380] width 25 height 15
click at [922, 50] on button "Save" at bounding box center [1105, 44] width 31 height 18
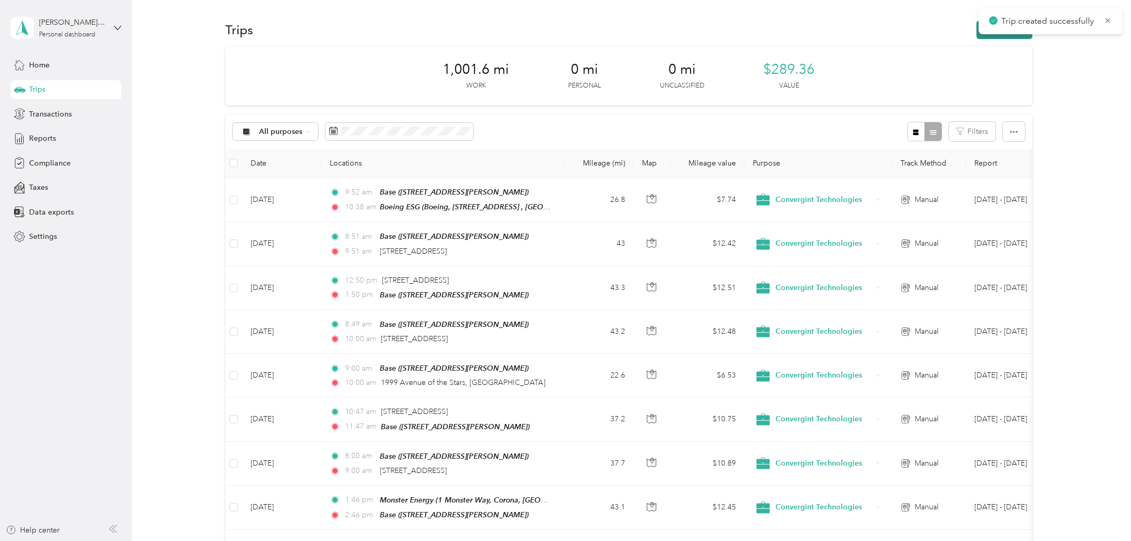
click at [922, 37] on button "New trip" at bounding box center [1005, 30] width 56 height 18
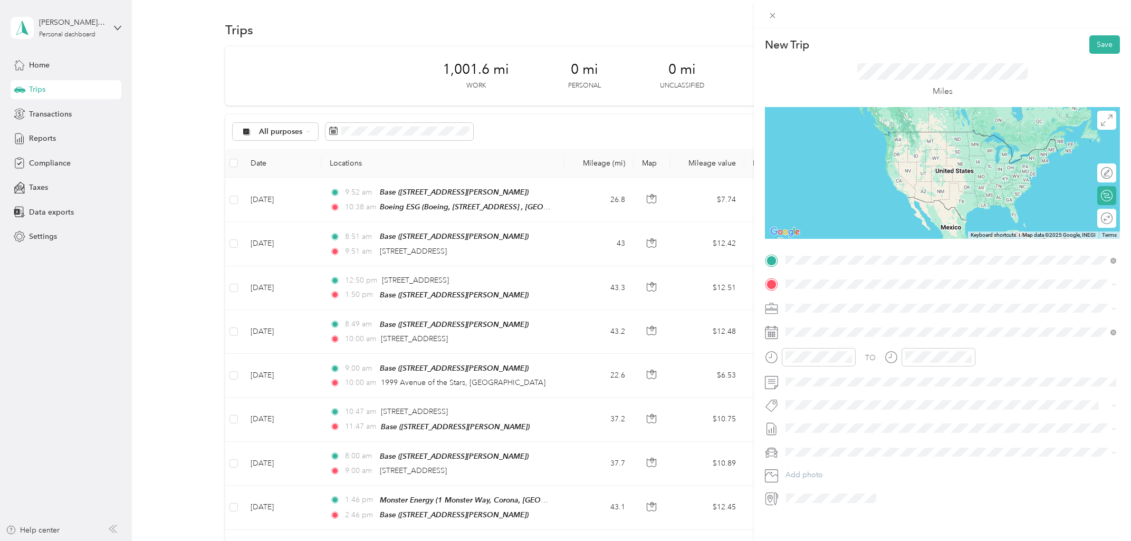
click at [836, 352] on span "Boeing, [STREET_ADDRESS][GEOGRAPHIC_DATA], [GEOGRAPHIC_DATA]" at bounding box center [932, 347] width 252 height 9
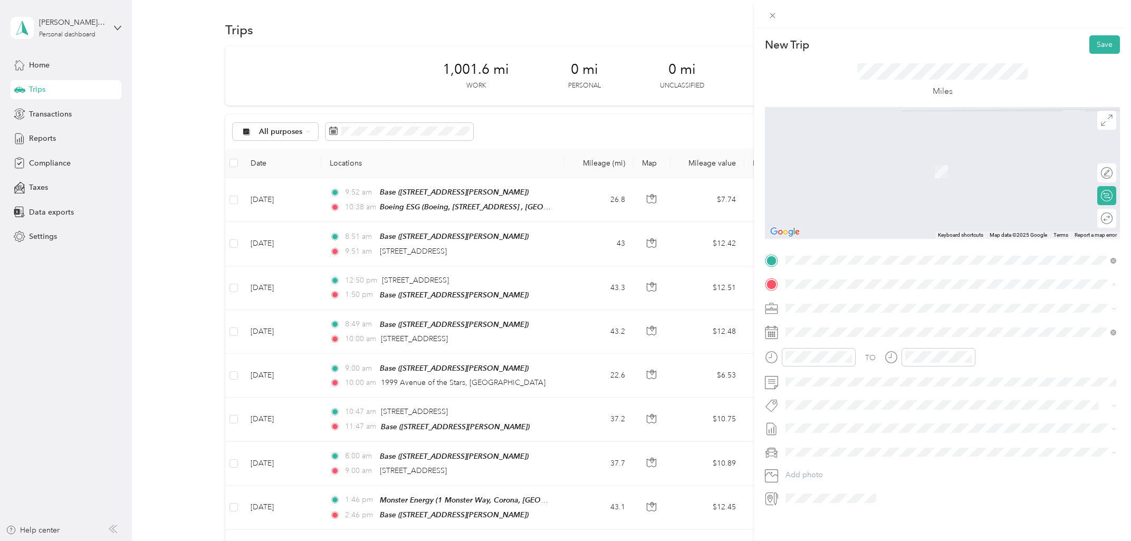
click at [835, 332] on div "Base [STREET_ADDRESS][PERSON_NAME]" at bounding box center [947, 333] width 282 height 22
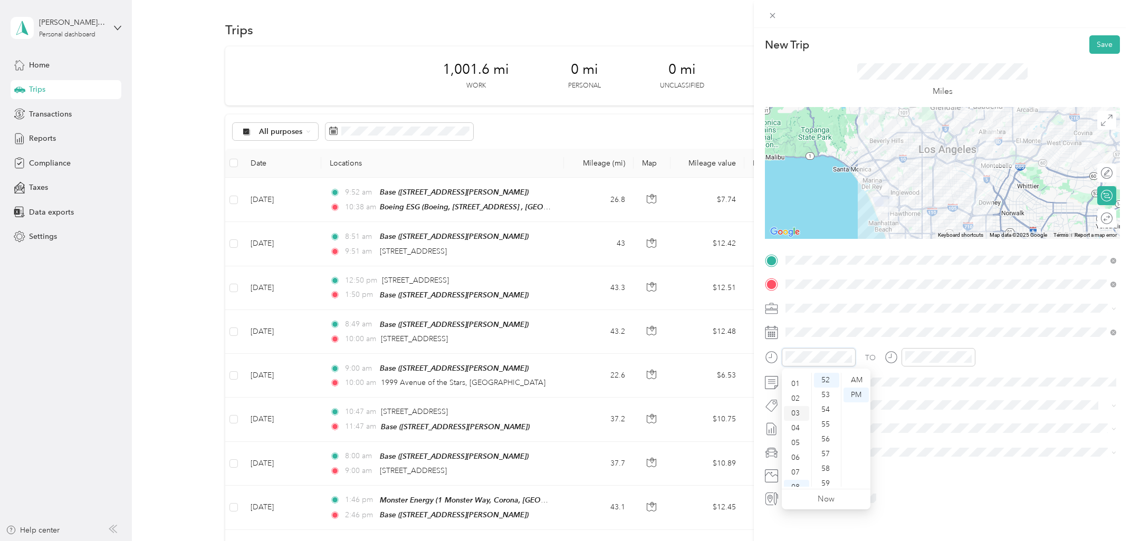
scroll to position [0, 0]
click at [798, 383] on div "12" at bounding box center [796, 380] width 25 height 15
click at [919, 393] on div "01" at bounding box center [916, 395] width 25 height 15
click at [922, 451] on div "32" at bounding box center [946, 452] width 25 height 15
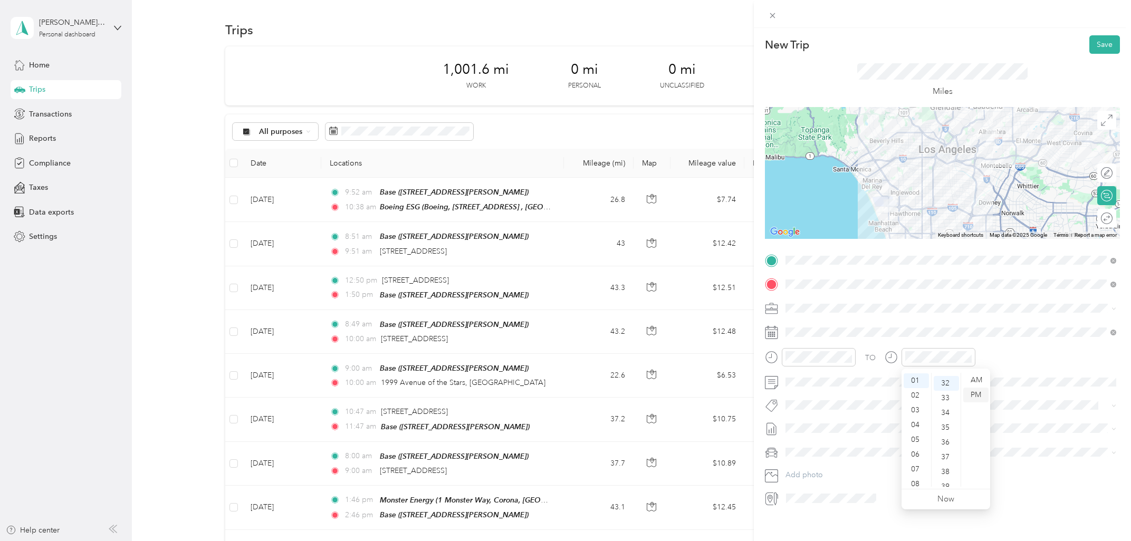
scroll to position [473, 0]
click at [922, 51] on button "Save" at bounding box center [1105, 44] width 31 height 18
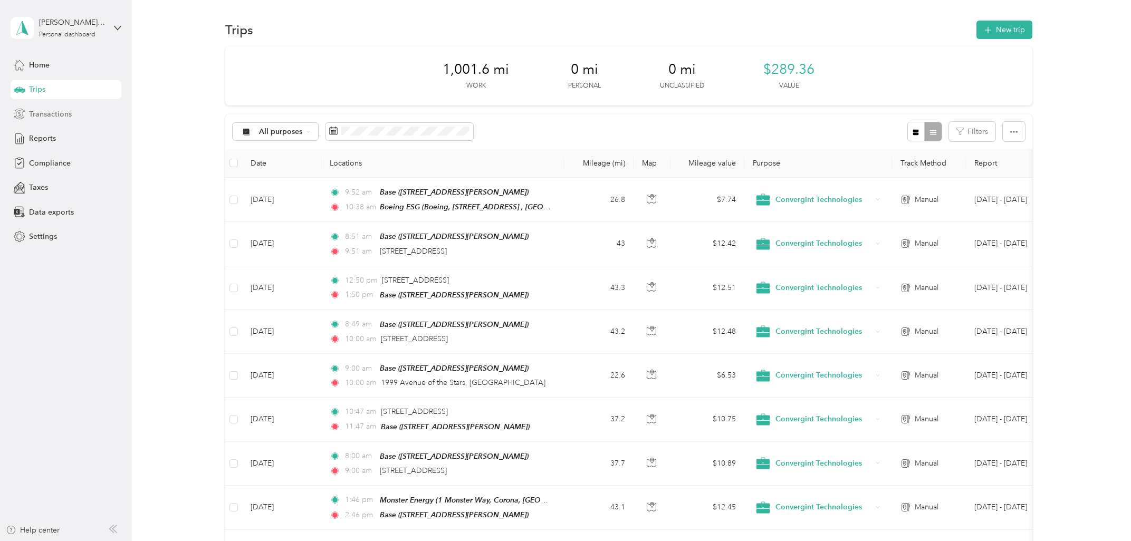
click at [63, 111] on span "Transactions" at bounding box center [50, 114] width 43 height 11
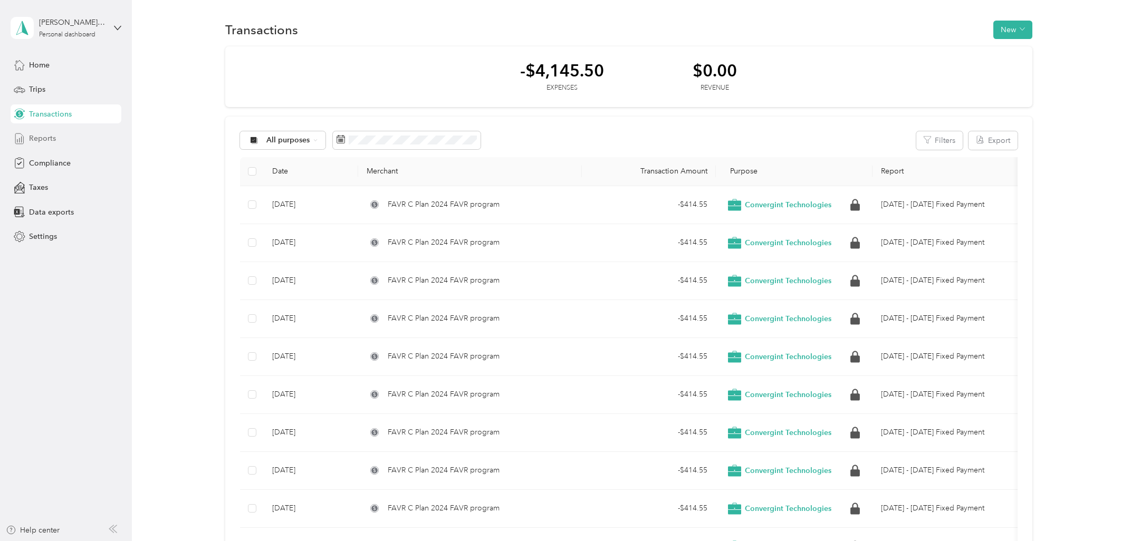
click at [47, 135] on span "Reports" at bounding box center [42, 138] width 27 height 11
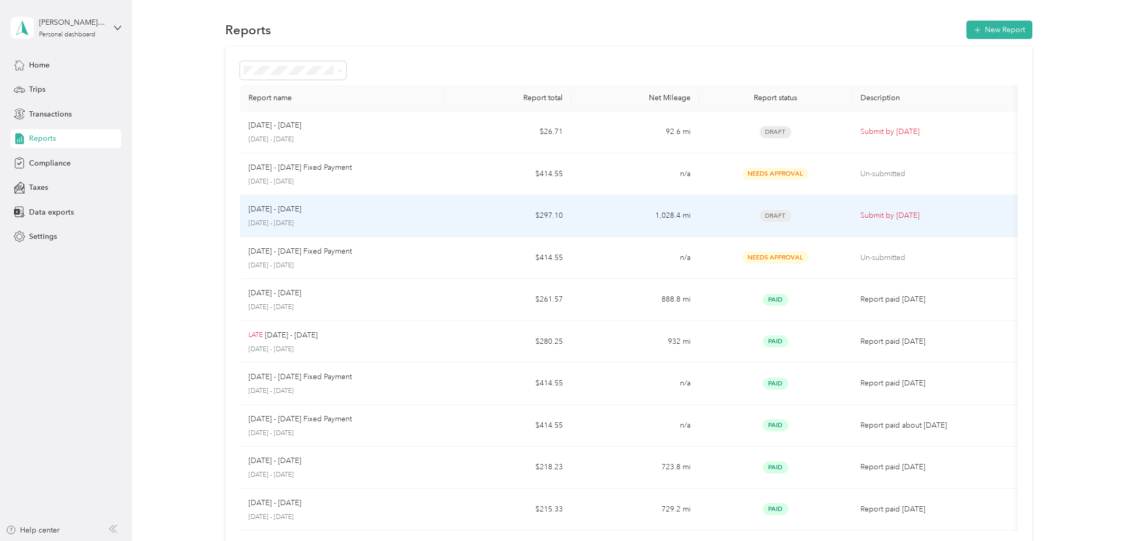
click at [888, 221] on p "Submit by [DATE]" at bounding box center [937, 216] width 153 height 12
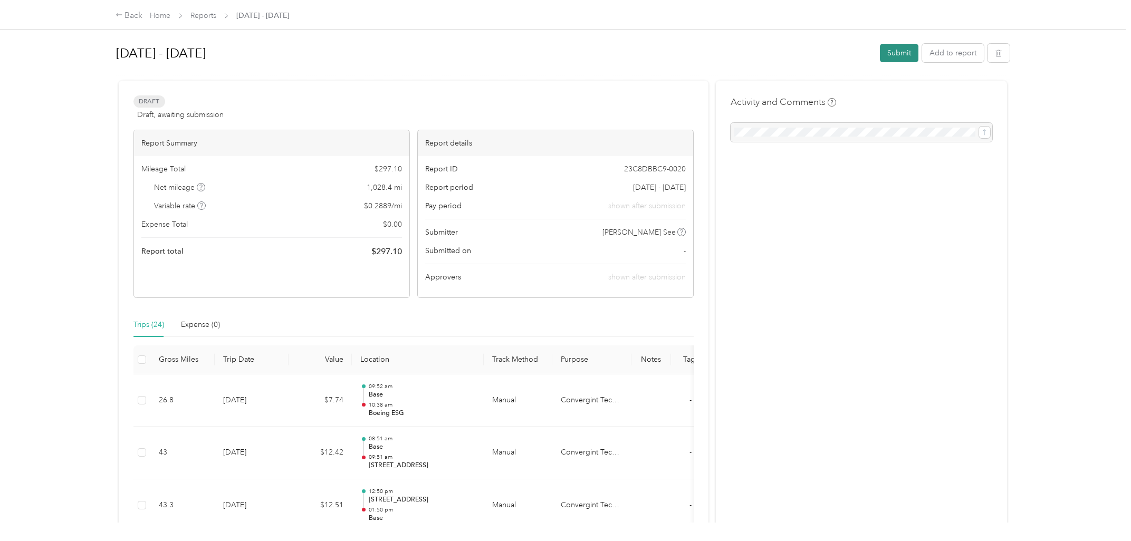
click at [900, 58] on button "Submit" at bounding box center [899, 53] width 39 height 18
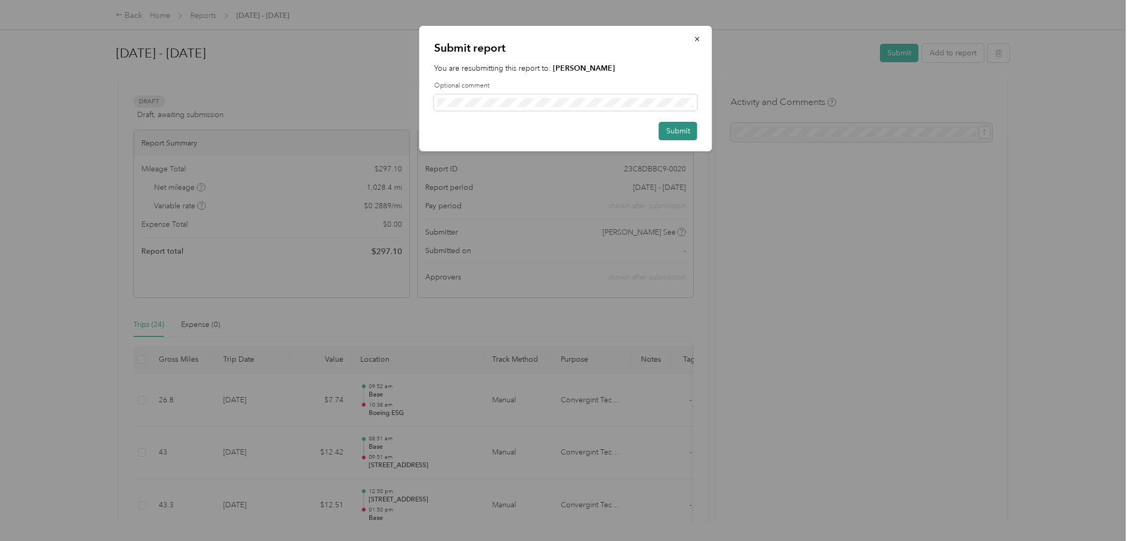
click at [685, 131] on button "Submit" at bounding box center [678, 131] width 39 height 18
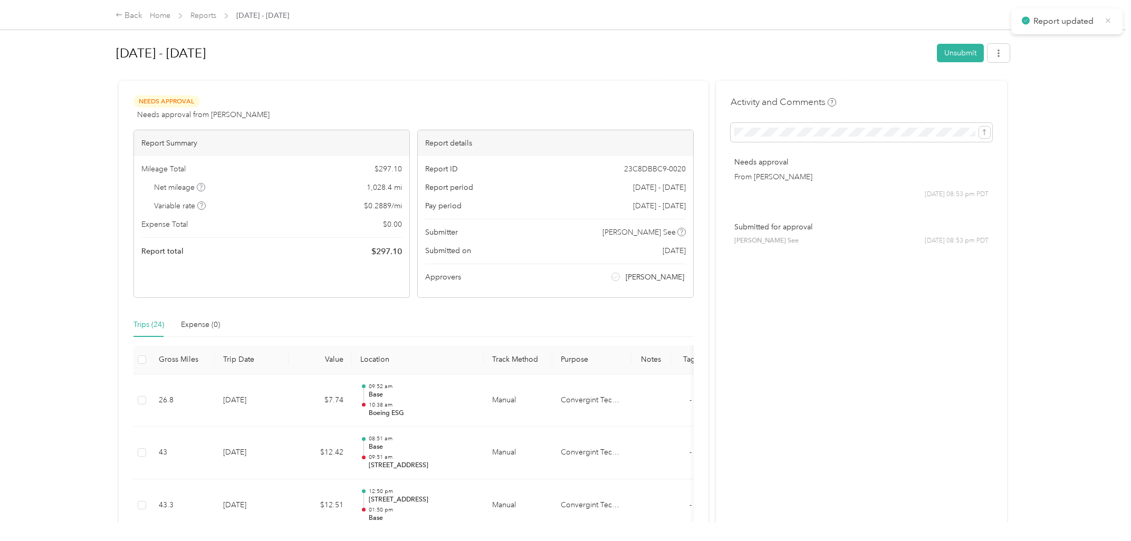
click at [922, 20] on icon at bounding box center [1108, 20] width 8 height 9
click at [208, 14] on link "Reports" at bounding box center [203, 15] width 26 height 9
